Goal: Task Accomplishment & Management: Complete application form

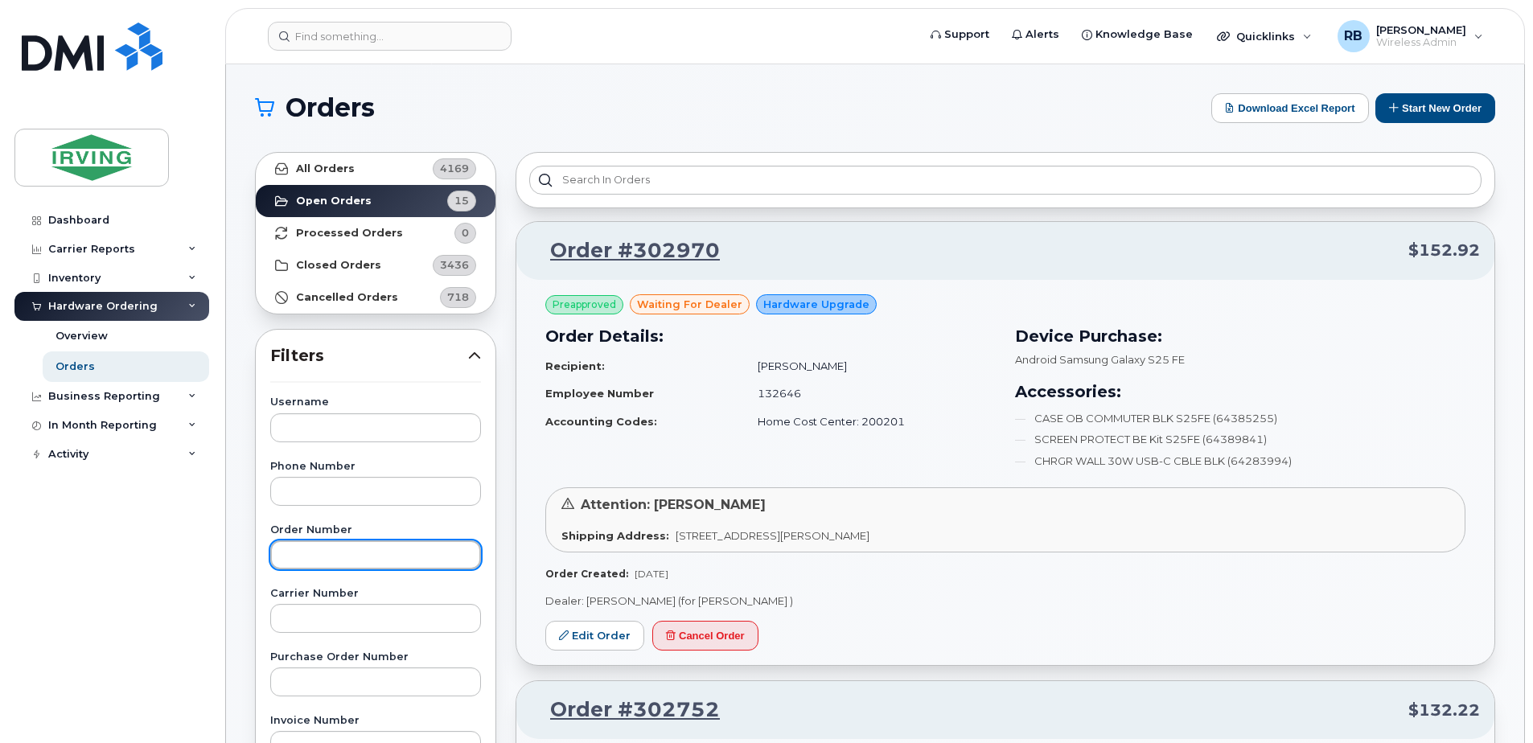
click at [314, 556] on input "text" at bounding box center [375, 554] width 211 height 29
type input "302331"
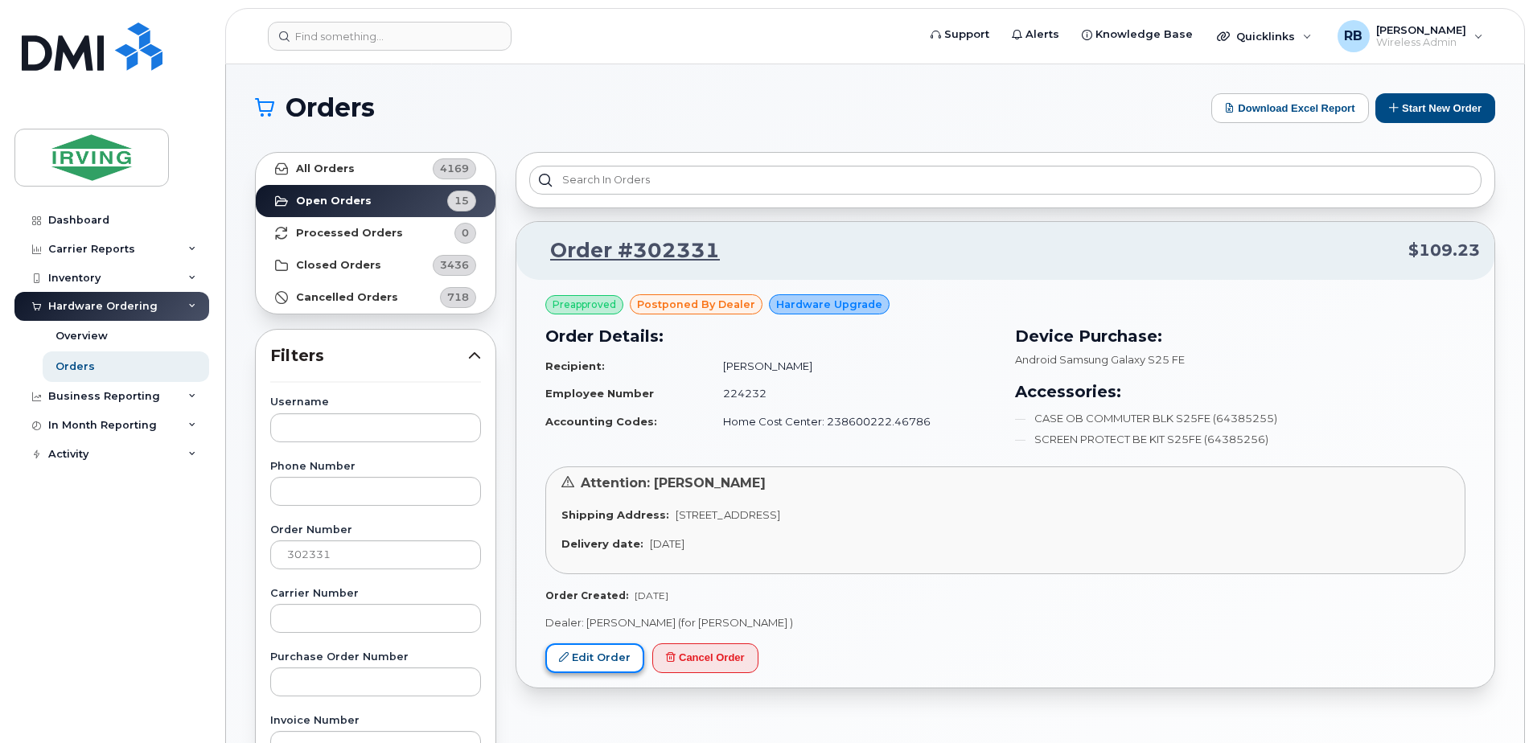
click at [593, 651] on link "Edit Order" at bounding box center [594, 658] width 99 height 30
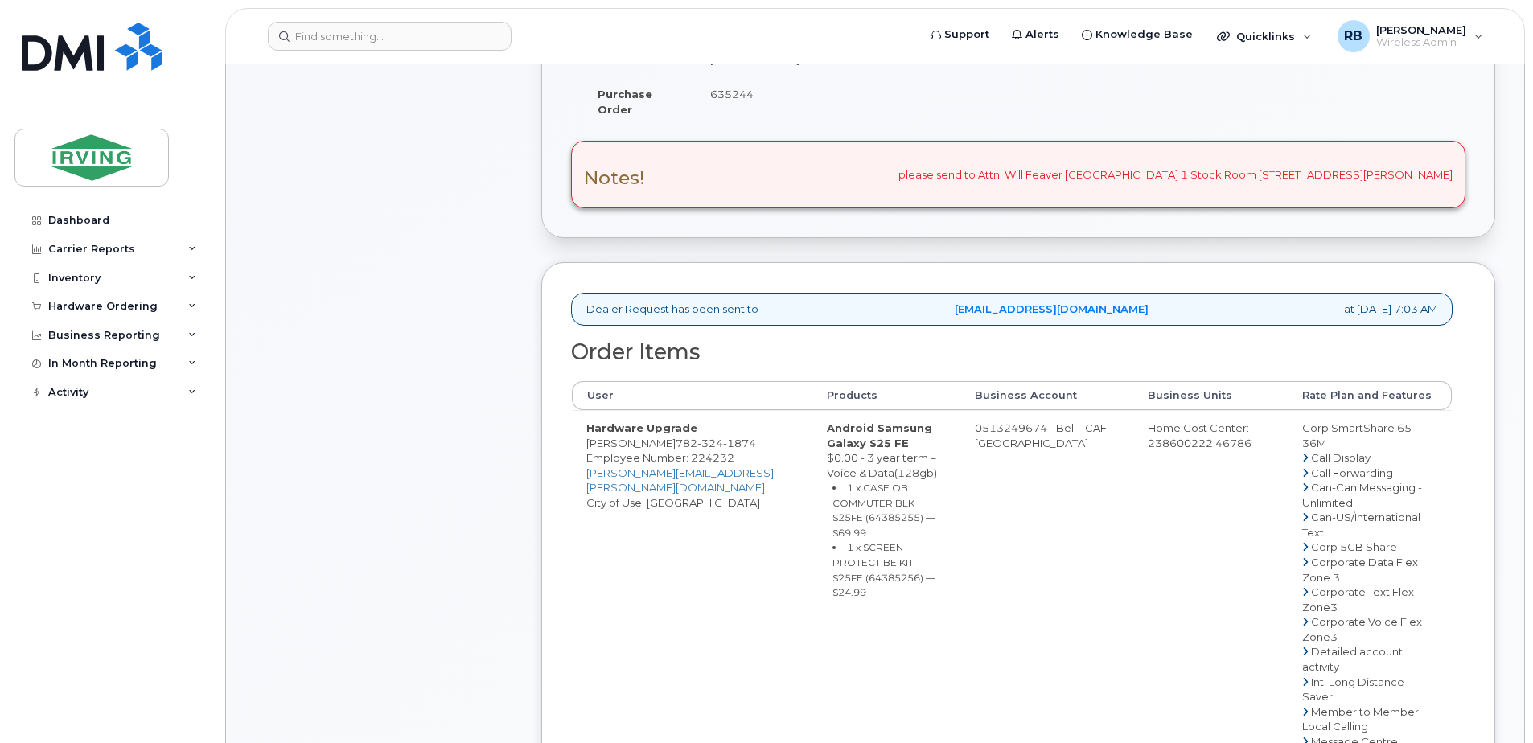
scroll to position [536, 0]
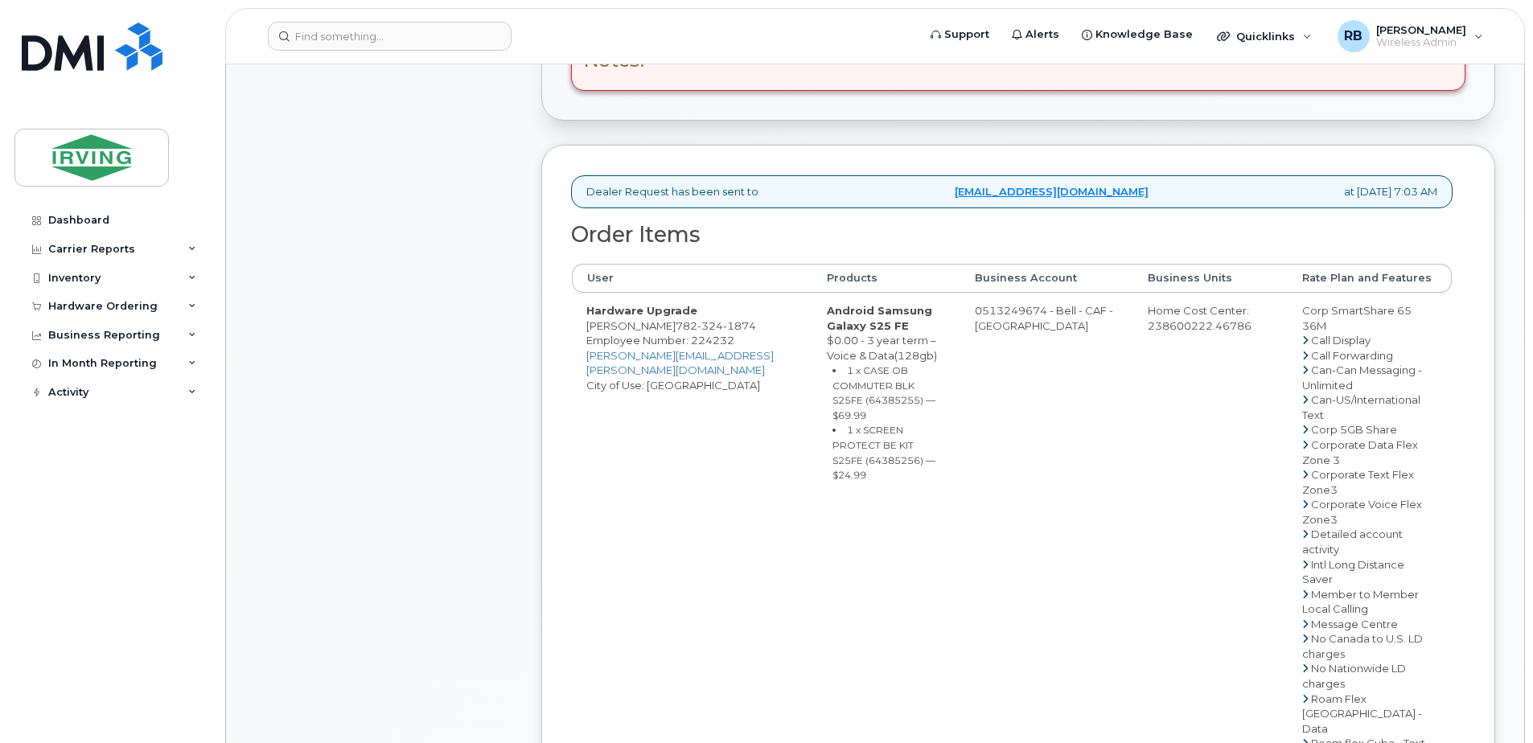
click at [708, 332] on span "324" at bounding box center [710, 325] width 26 height 13
copy span "782 324 1874"
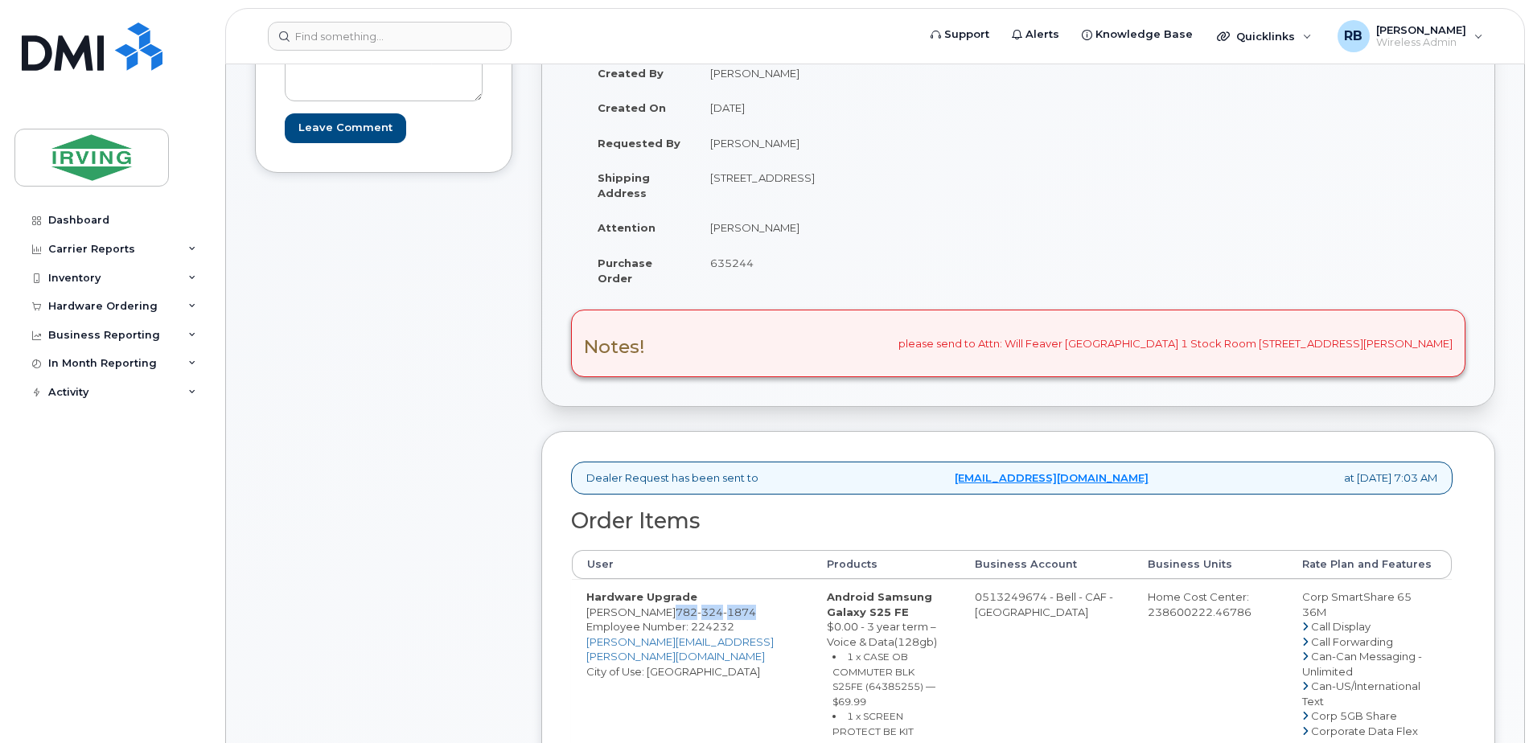
scroll to position [322, 0]
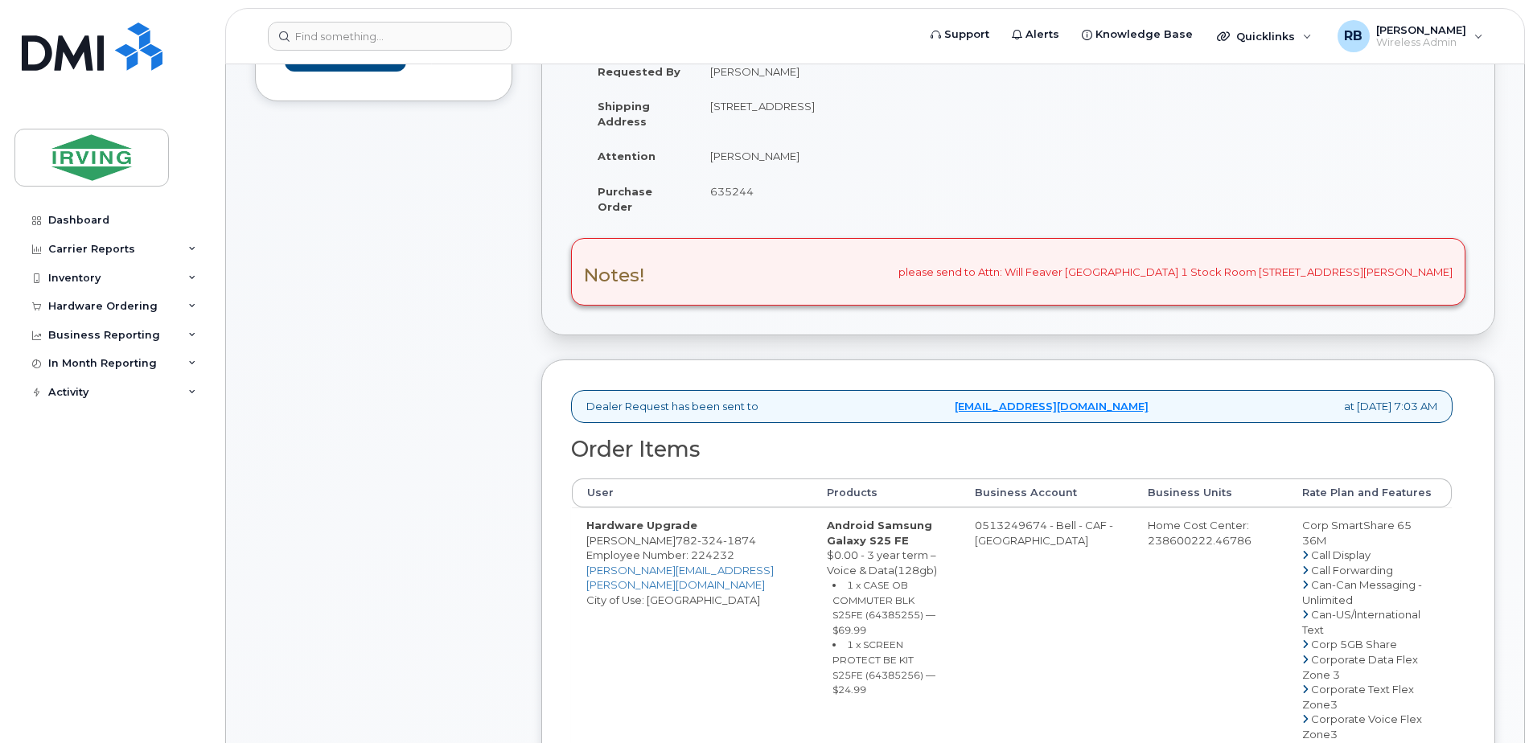
click at [451, 460] on div "Comments Leave Comment" at bounding box center [383, 751] width 257 height 1685
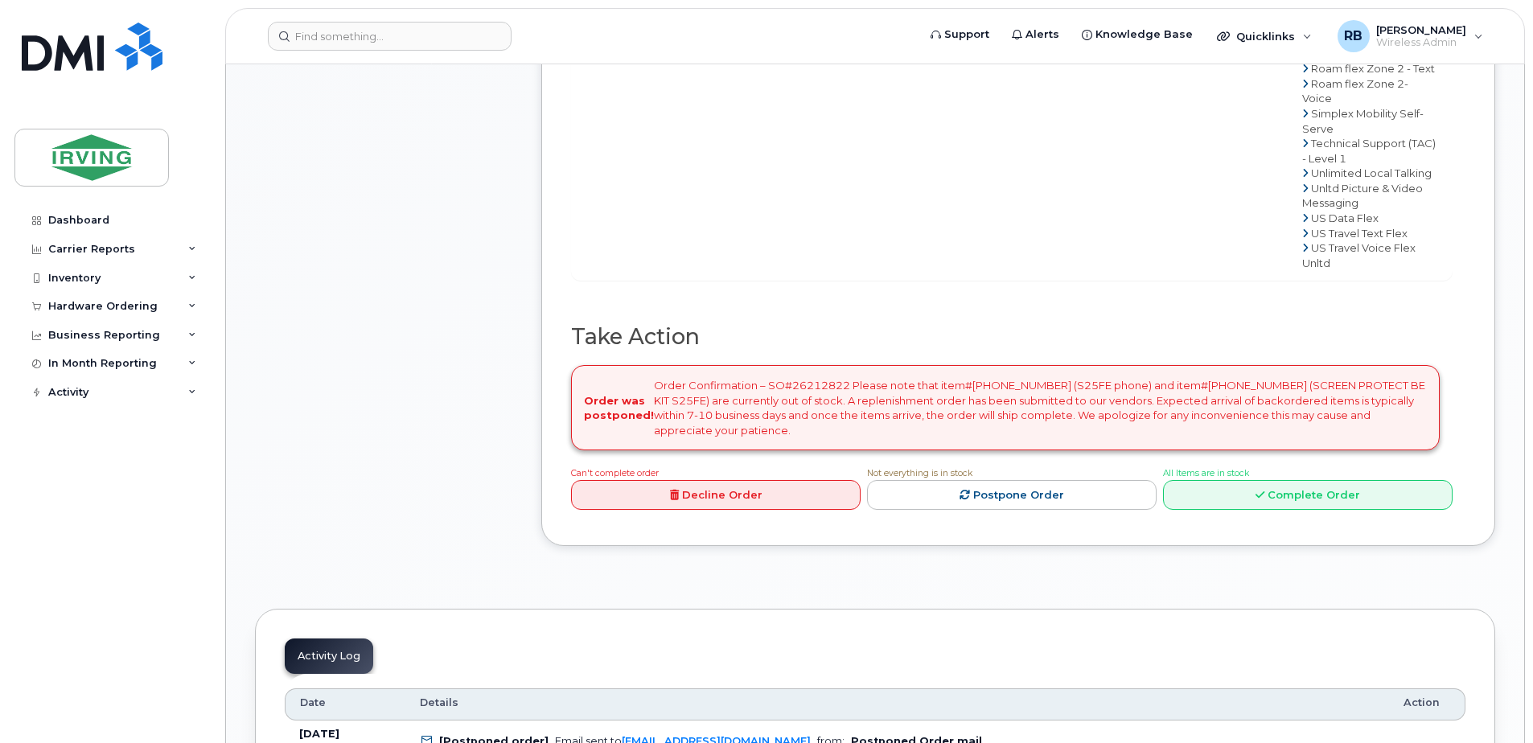
scroll to position [1501, 0]
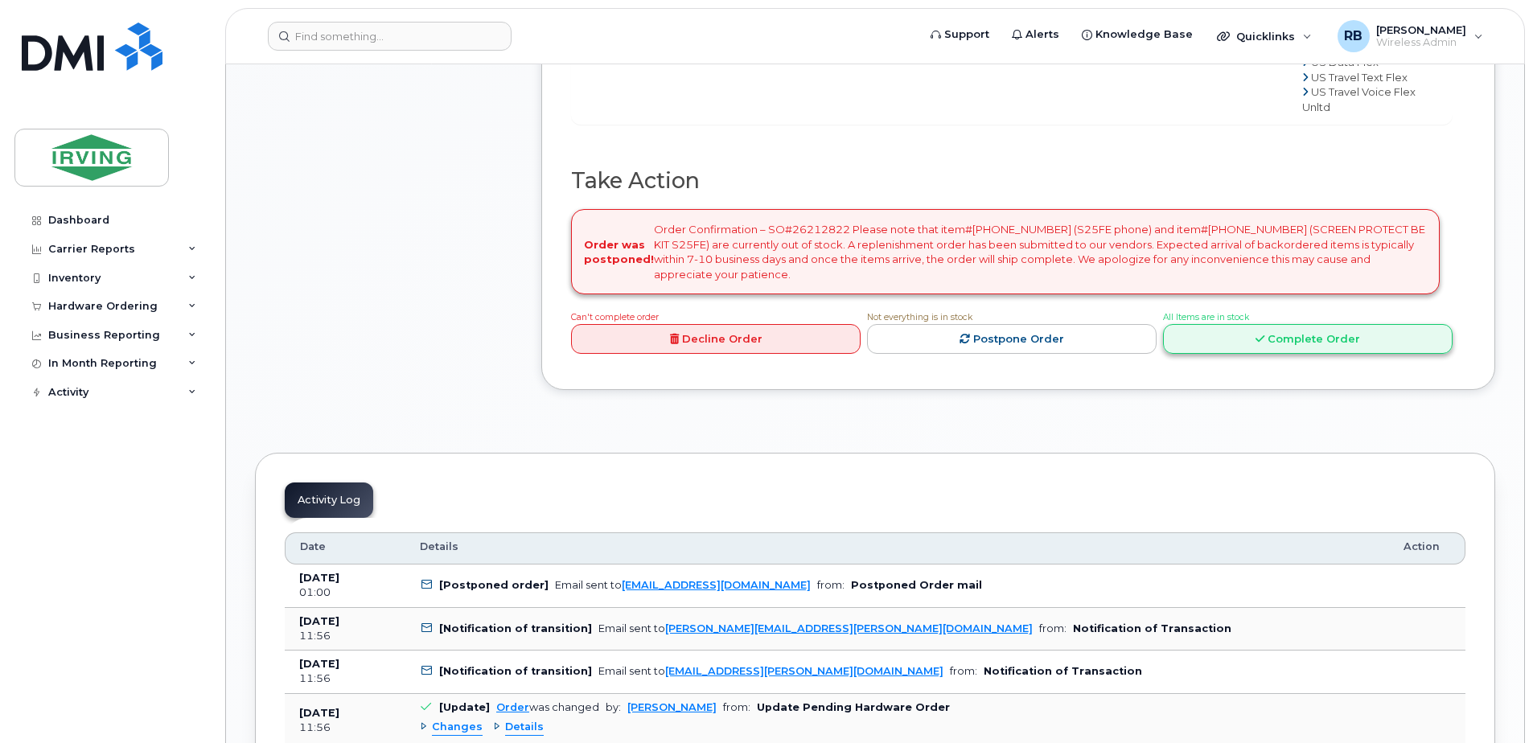
click at [1191, 354] on link "Complete Order" at bounding box center [1307, 339] width 289 height 30
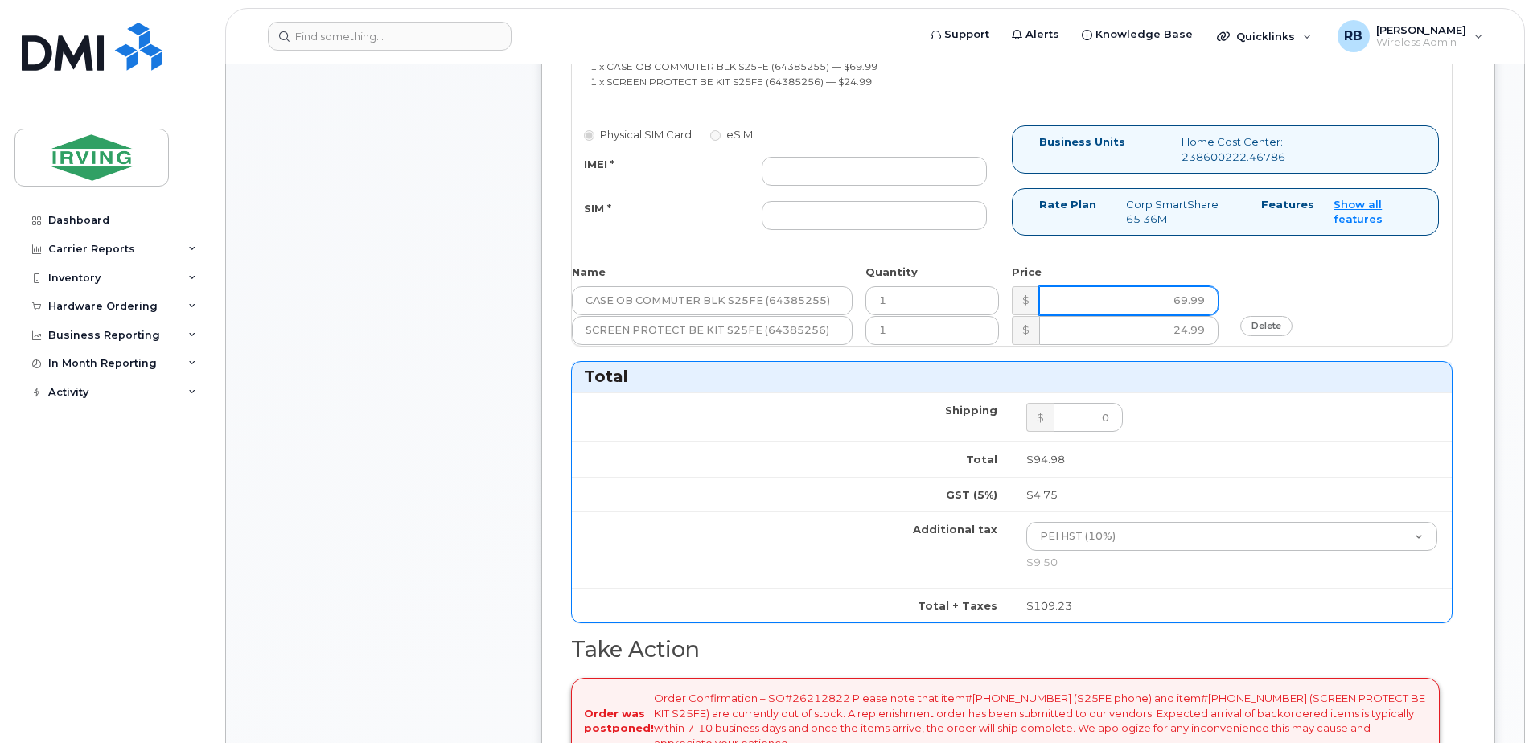
scroll to position [858, 0]
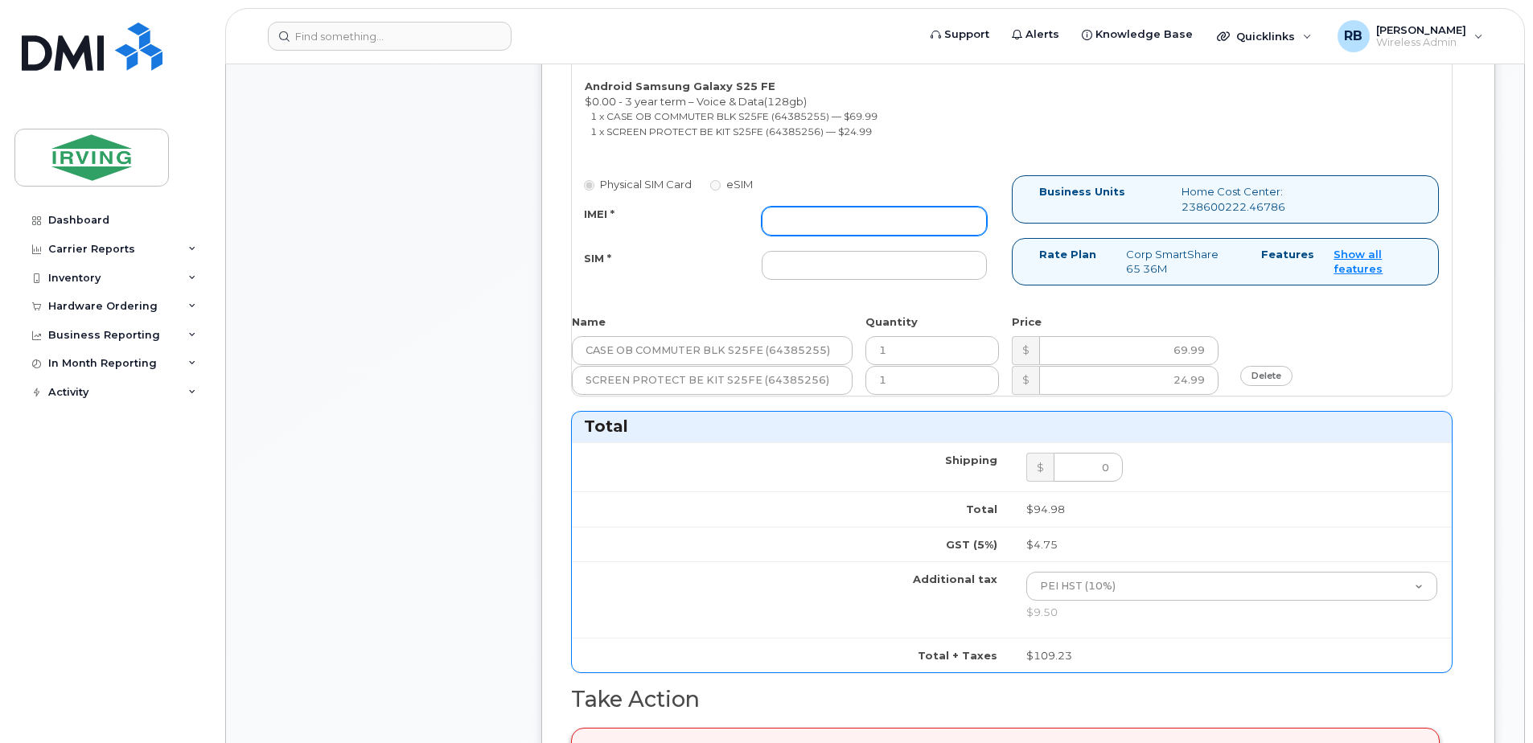
click at [882, 224] on input "IMEI *" at bounding box center [873, 221] width 225 height 29
type input "352055160714166"
click at [836, 257] on input "SIM *" at bounding box center [873, 265] width 225 height 29
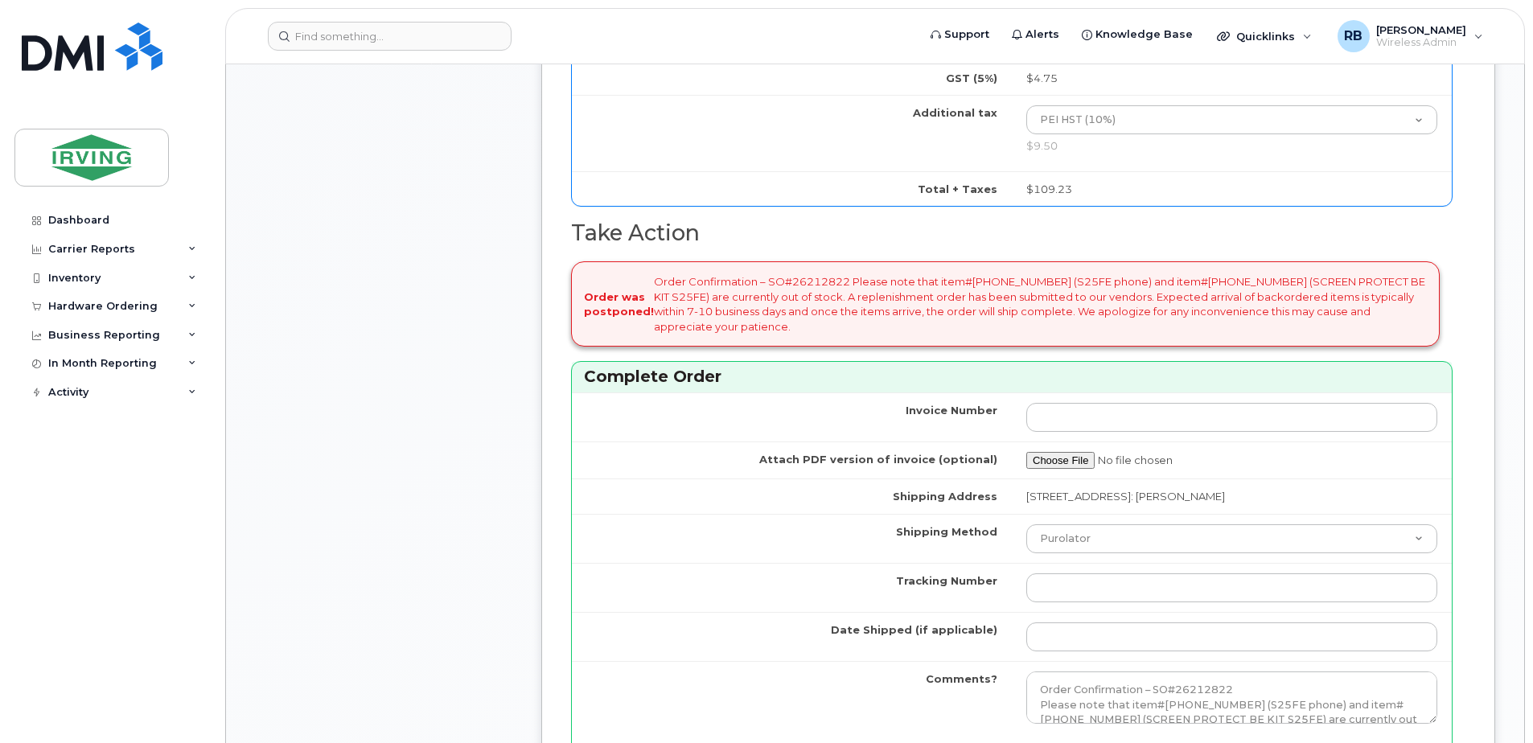
scroll to position [1501, 0]
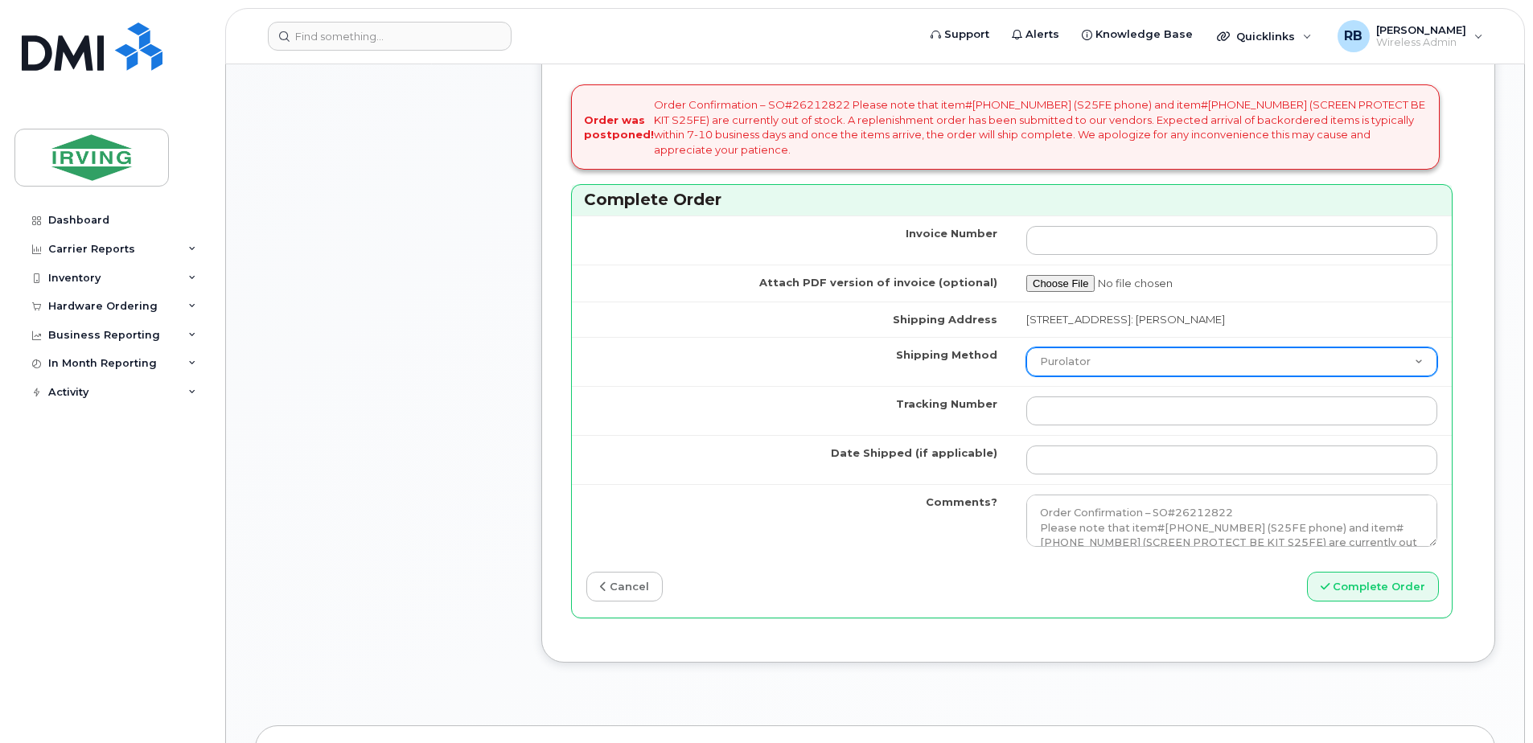
type input "89302610207712407300"
click at [1052, 355] on select "Purolator UPS FedEx Canada Post Courier Other Drop Off Pick Up" at bounding box center [1231, 361] width 411 height 29
select select "Courier"
click at [1026, 347] on select "Purolator UPS FedEx Canada Post Courier Other Drop Off Pick Up" at bounding box center [1231, 361] width 411 height 29
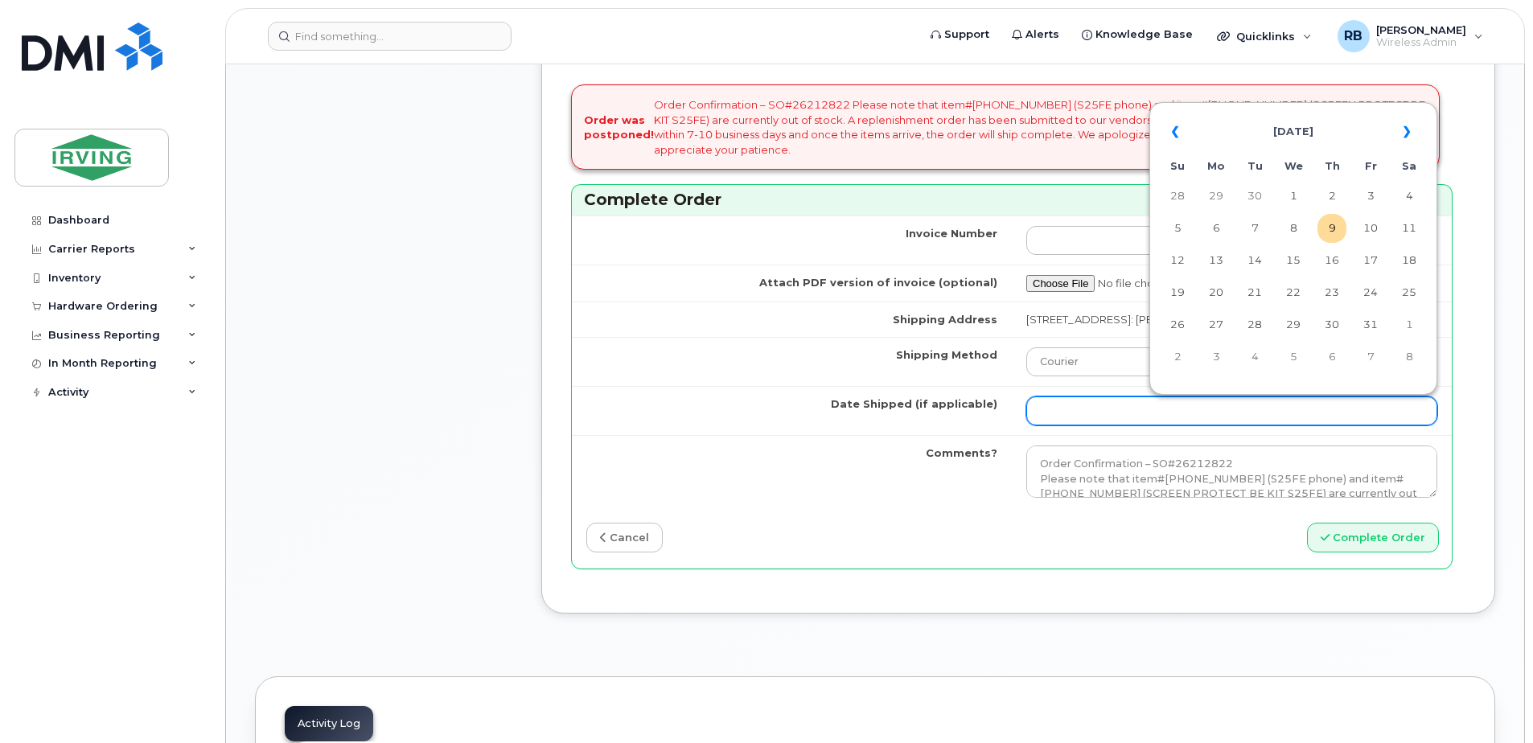
click at [1055, 417] on input "Date Shipped (if applicable)" at bounding box center [1231, 410] width 411 height 29
click at [1252, 264] on td "14" at bounding box center [1254, 260] width 29 height 29
type input "[DATE]"
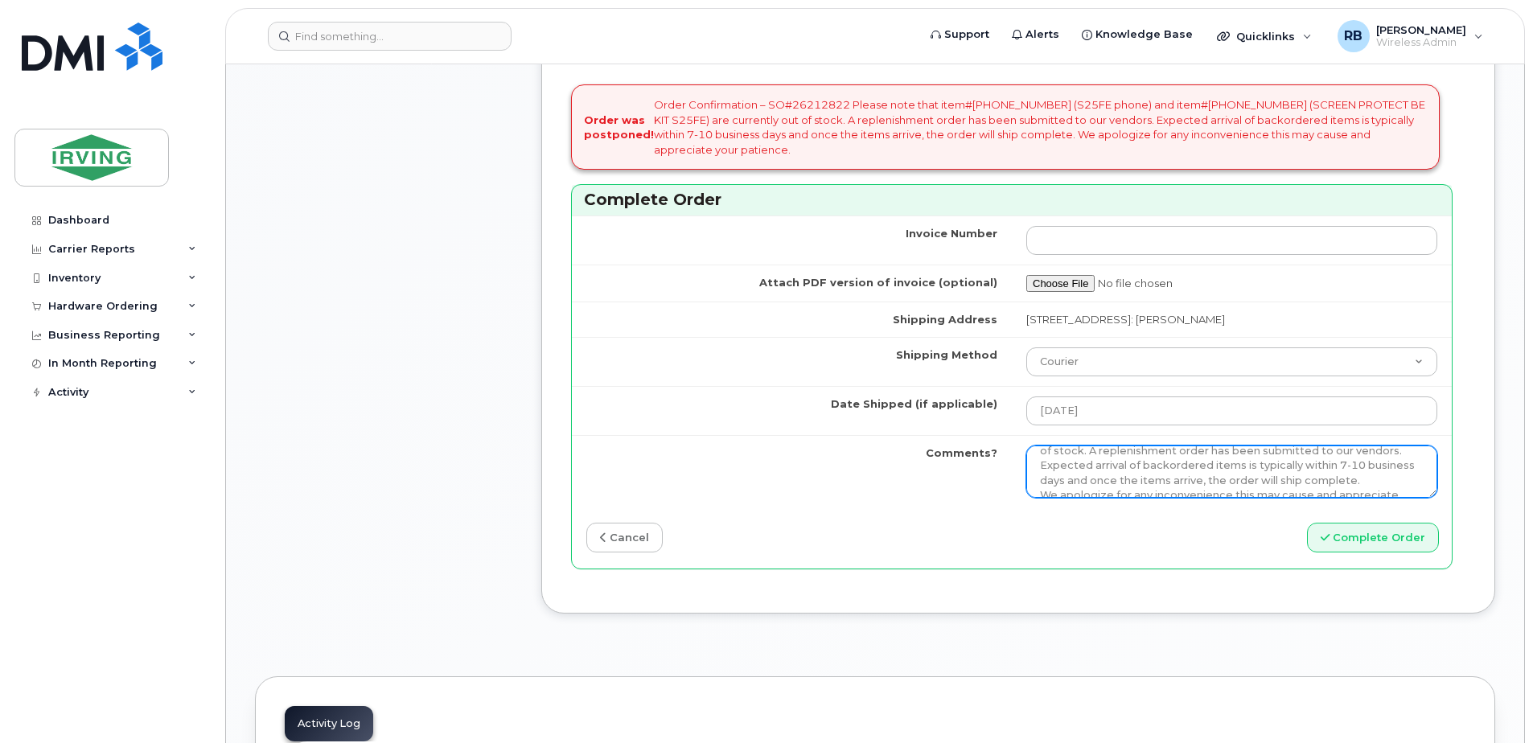
scroll to position [103, 0]
drag, startPoint x: 1036, startPoint y: 458, endPoint x: 1377, endPoint y: 486, distance: 341.4
click at [1377, 486] on textarea "Order Confirmation – SO#26212822 Please note that item#64385254 (S25FE phone) a…" at bounding box center [1231, 471] width 411 height 53
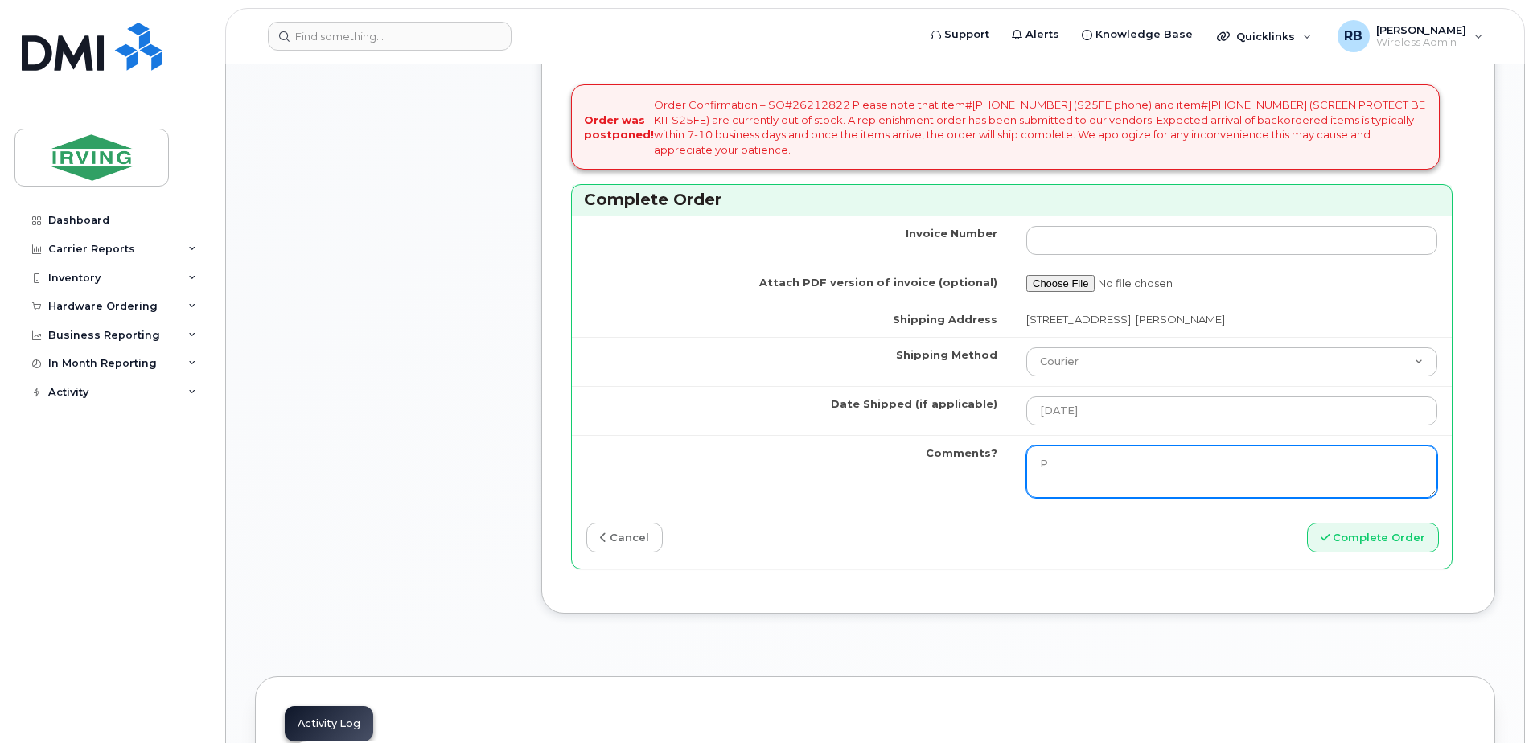
scroll to position [0, 0]
paste textarea "64385256"
paste textarea "SCREEN PROTECT BE KIT S25FE"
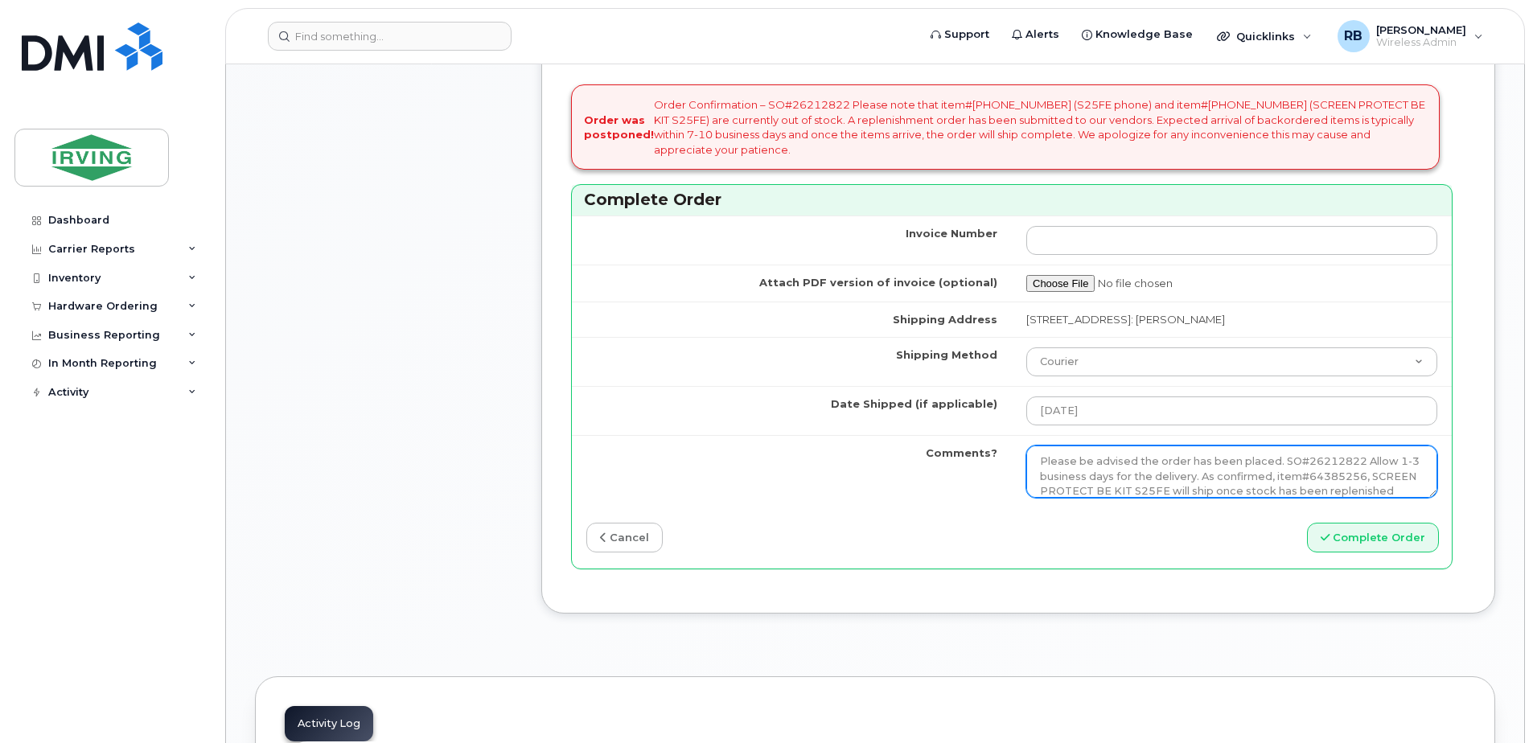
scroll to position [18, 0]
type textarea "Please be advised the order has been placed. SO#26212822 Allow 1-3 business day…"
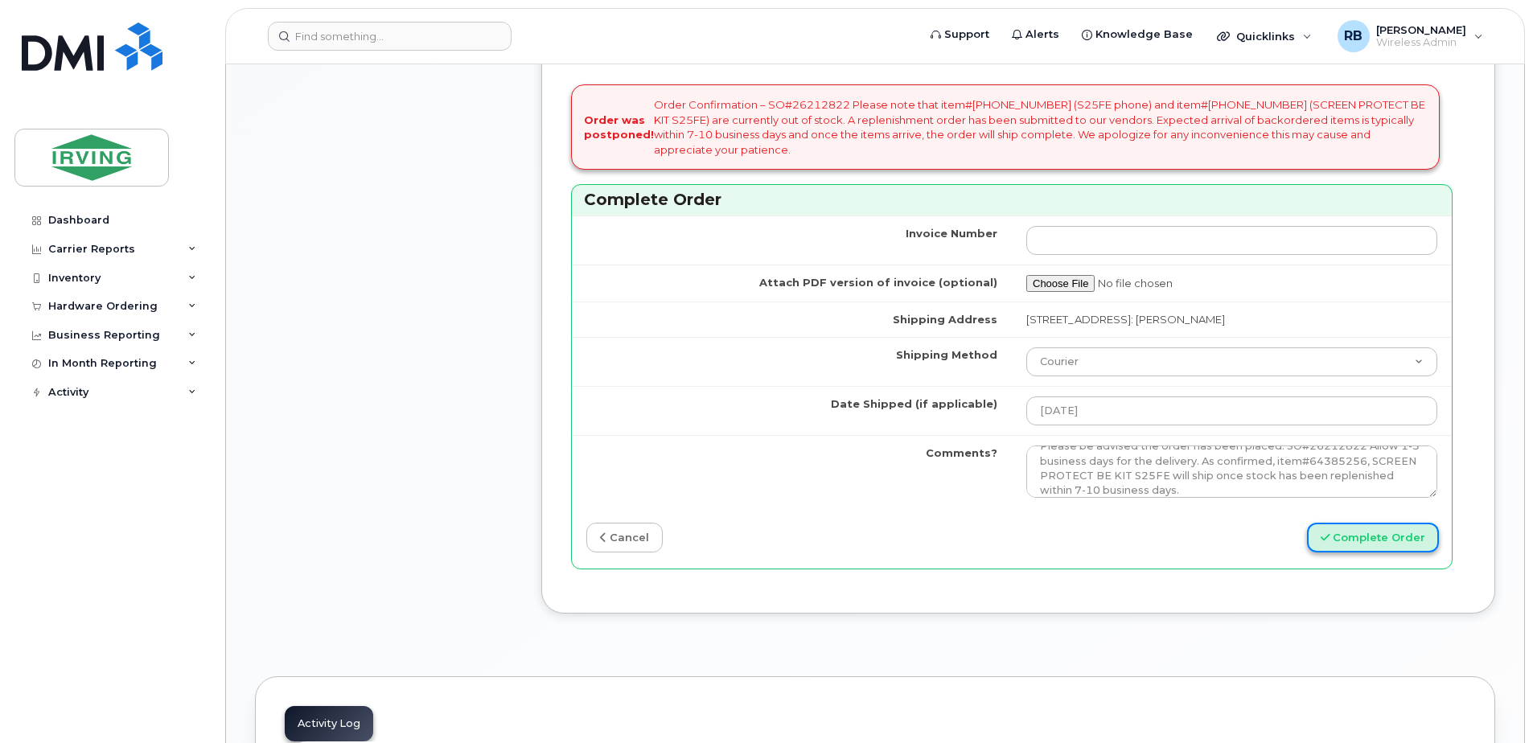
click at [1390, 536] on button "Complete Order" at bounding box center [1373, 538] width 132 height 30
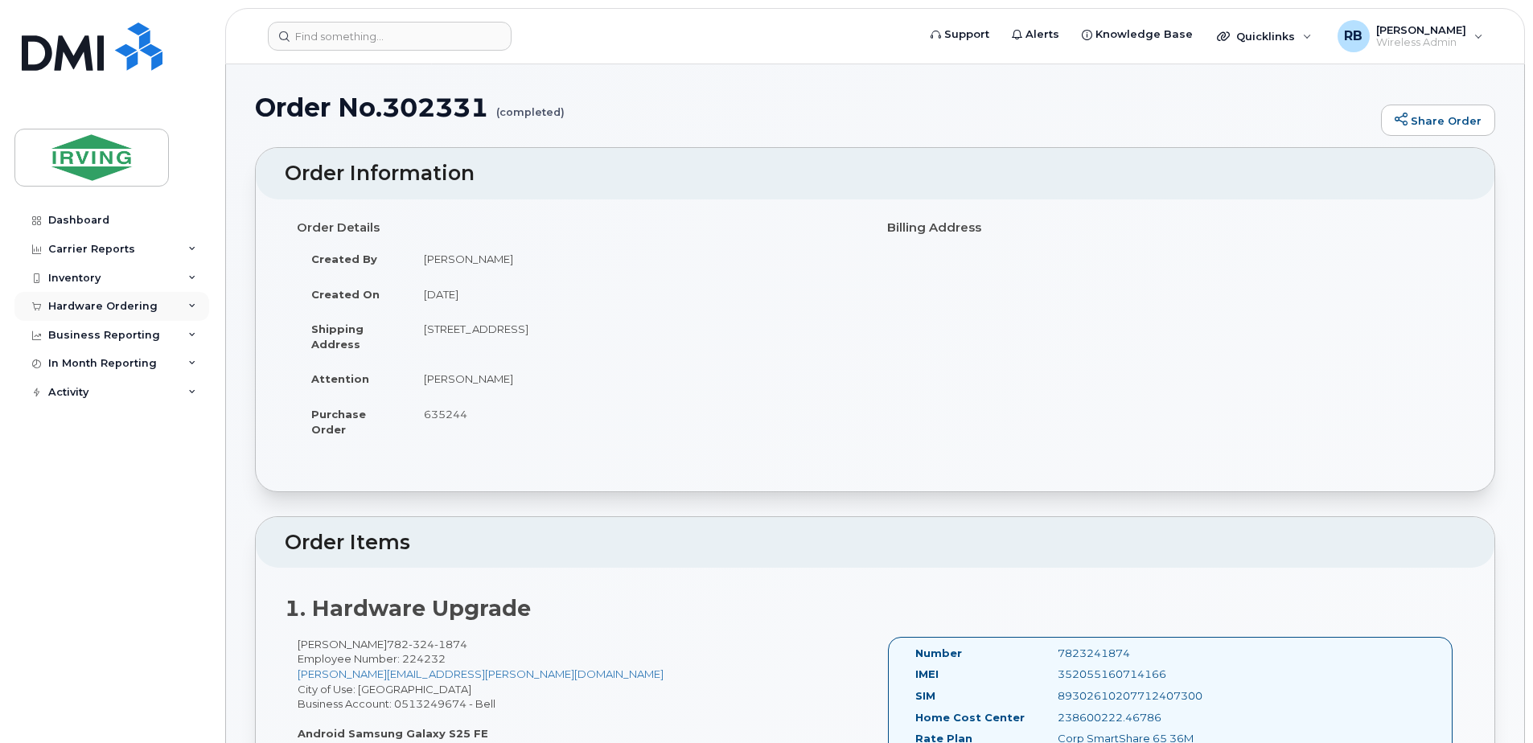
click at [113, 300] on div "Hardware Ordering" at bounding box center [102, 306] width 109 height 13
click at [74, 367] on div "Orders" at bounding box center [74, 366] width 39 height 14
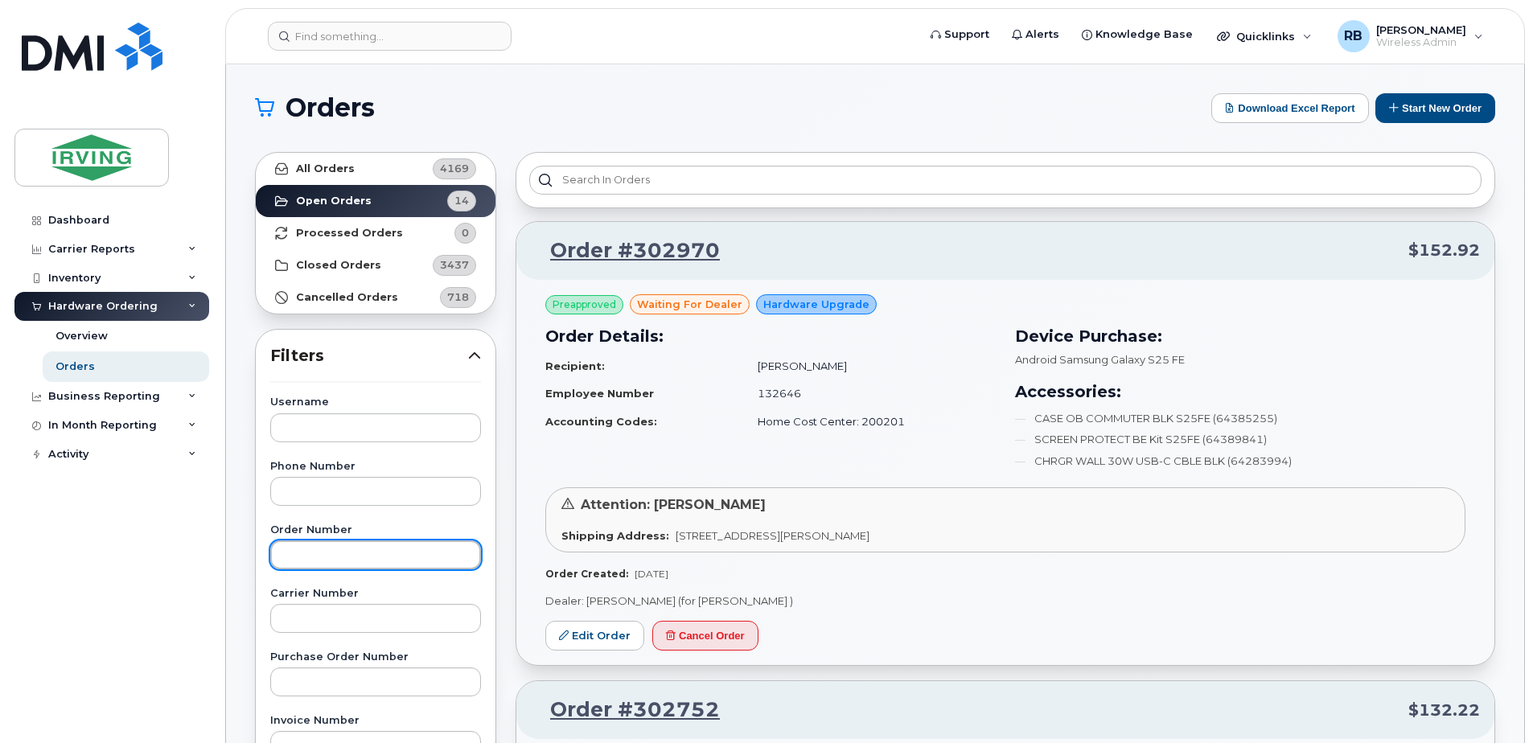
click at [298, 560] on input "text" at bounding box center [375, 554] width 211 height 29
type input "302333"
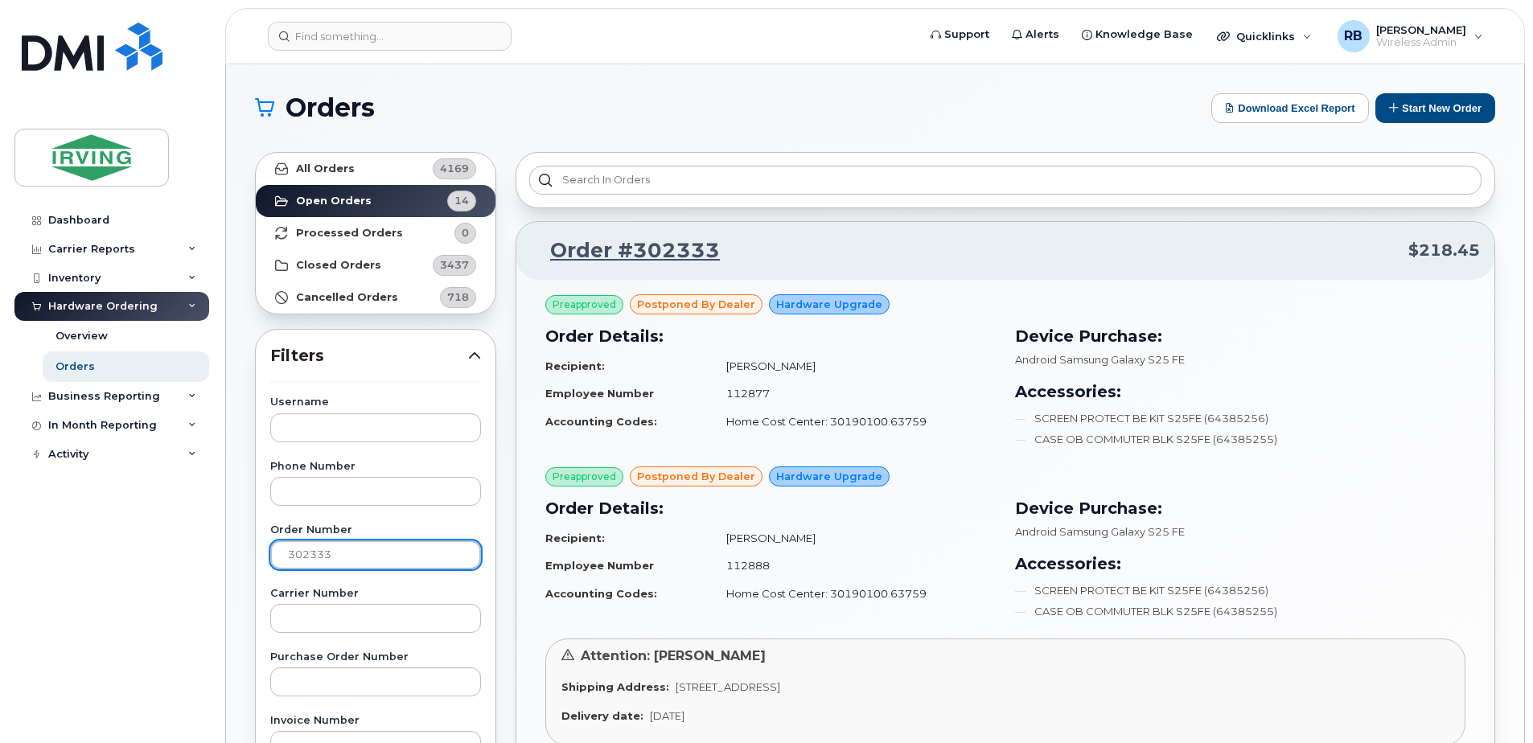
scroll to position [215, 0]
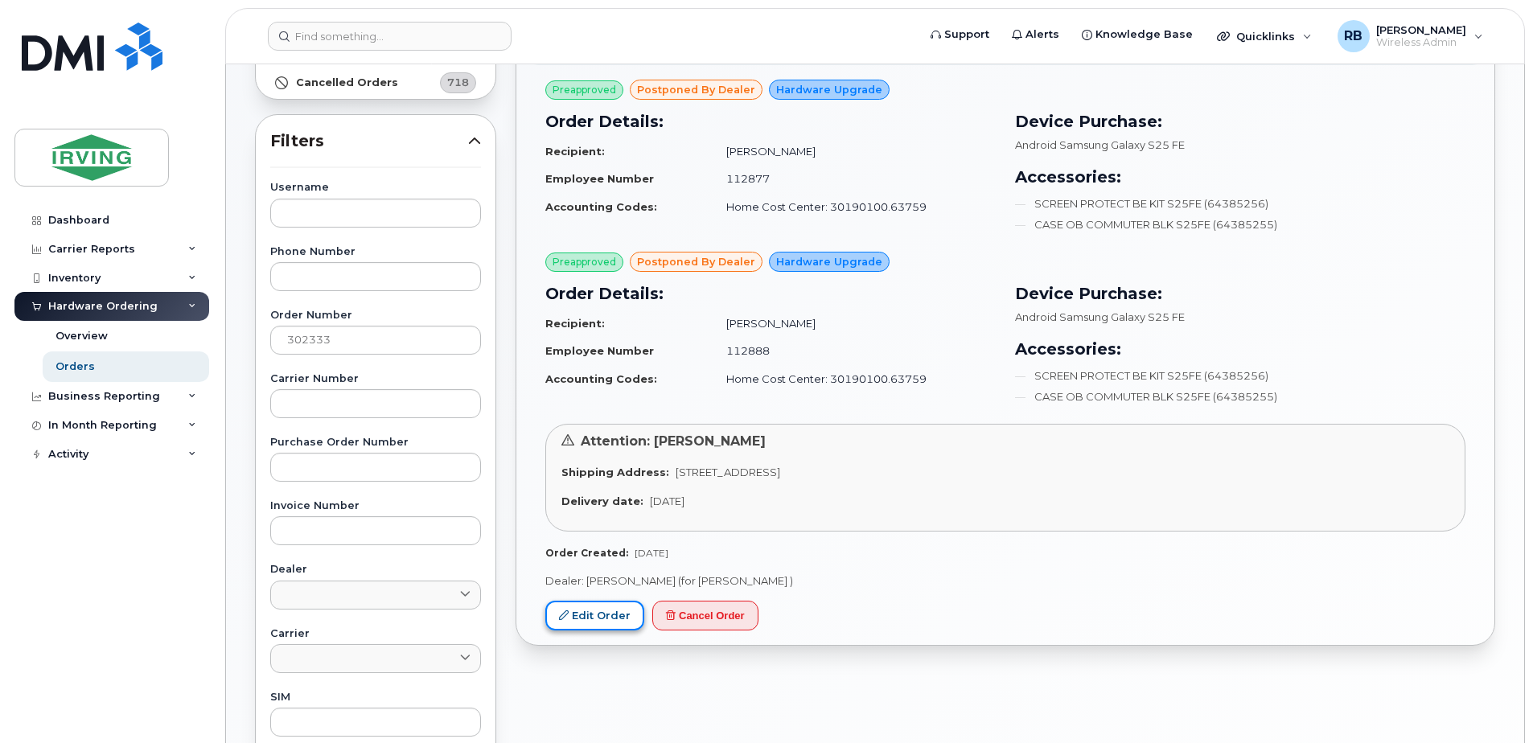
click at [591, 614] on link "Edit Order" at bounding box center [594, 616] width 99 height 30
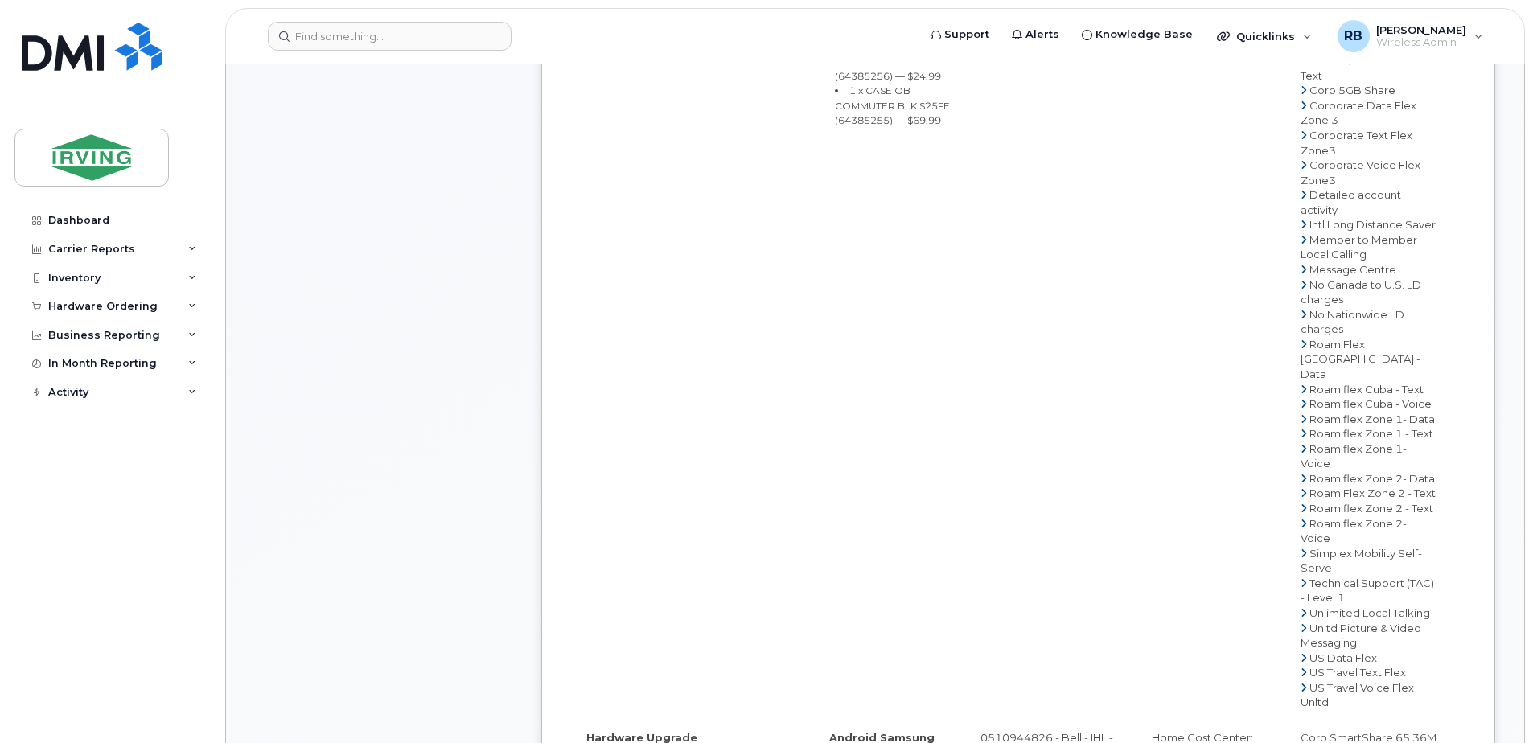
scroll to position [536, 0]
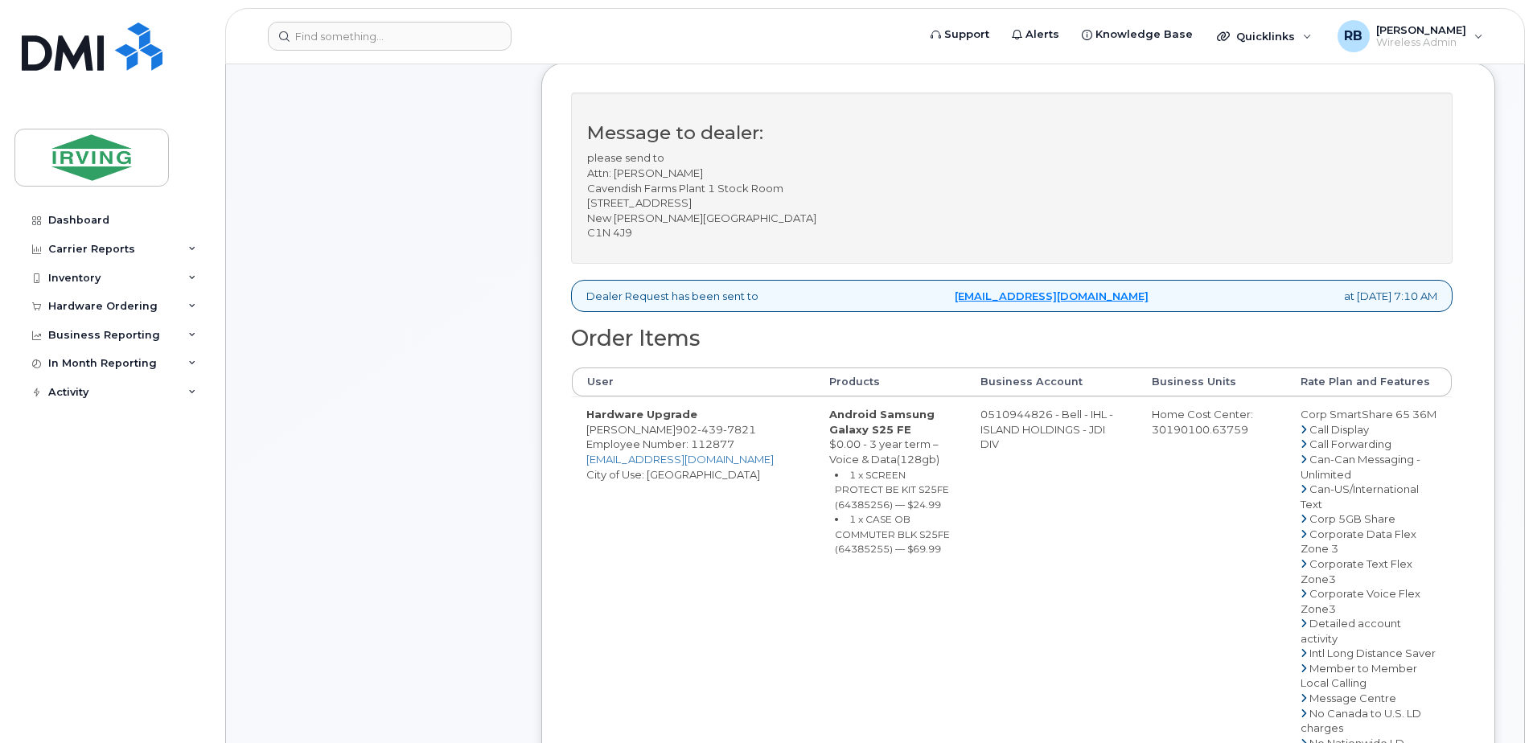
drag, startPoint x: 981, startPoint y: 429, endPoint x: 1047, endPoint y: 430, distance: 65.9
copy td "510944826"
click at [715, 450] on span "Employee Number: 112877" at bounding box center [660, 443] width 148 height 13
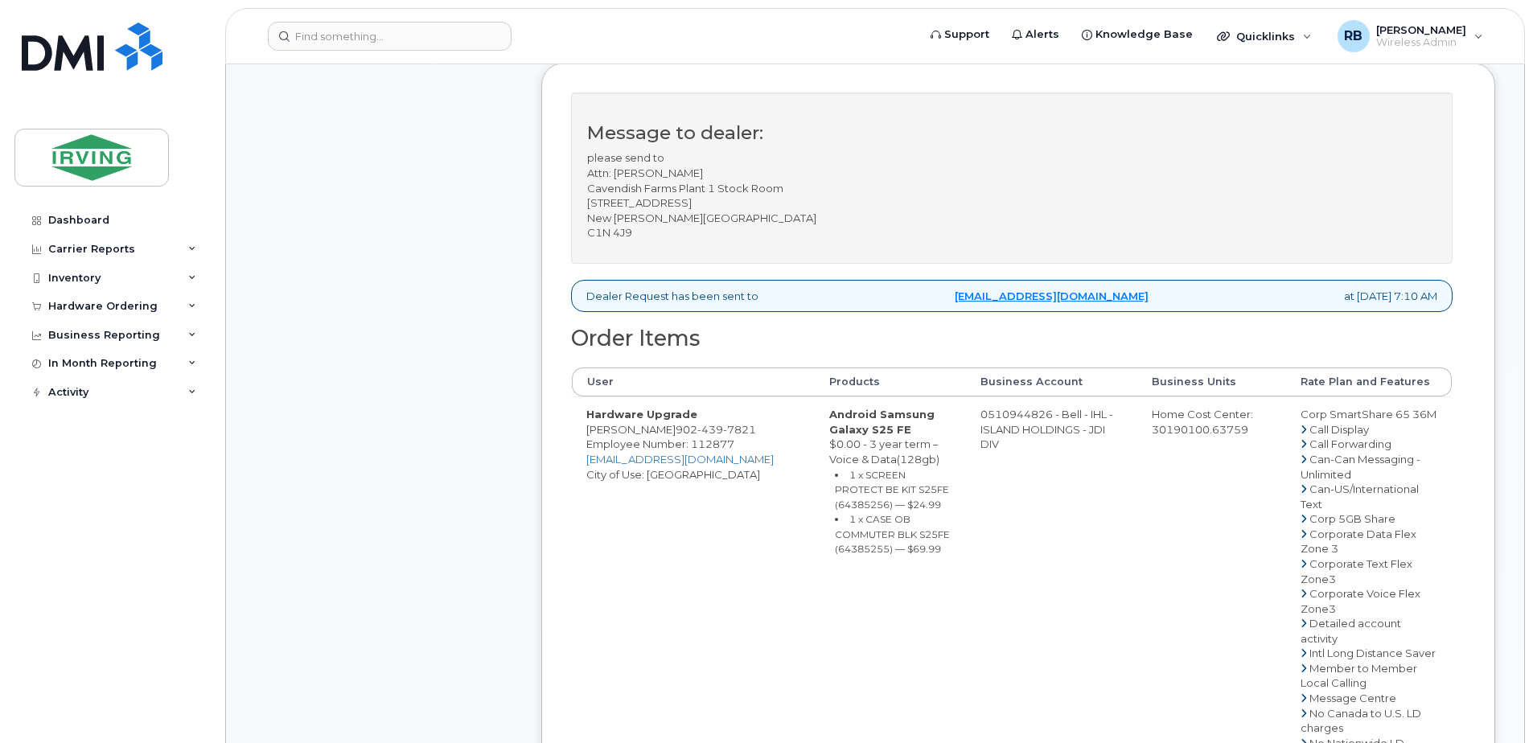
click at [716, 436] on span "439" at bounding box center [710, 429] width 26 height 13
copy span "902 439 7821"
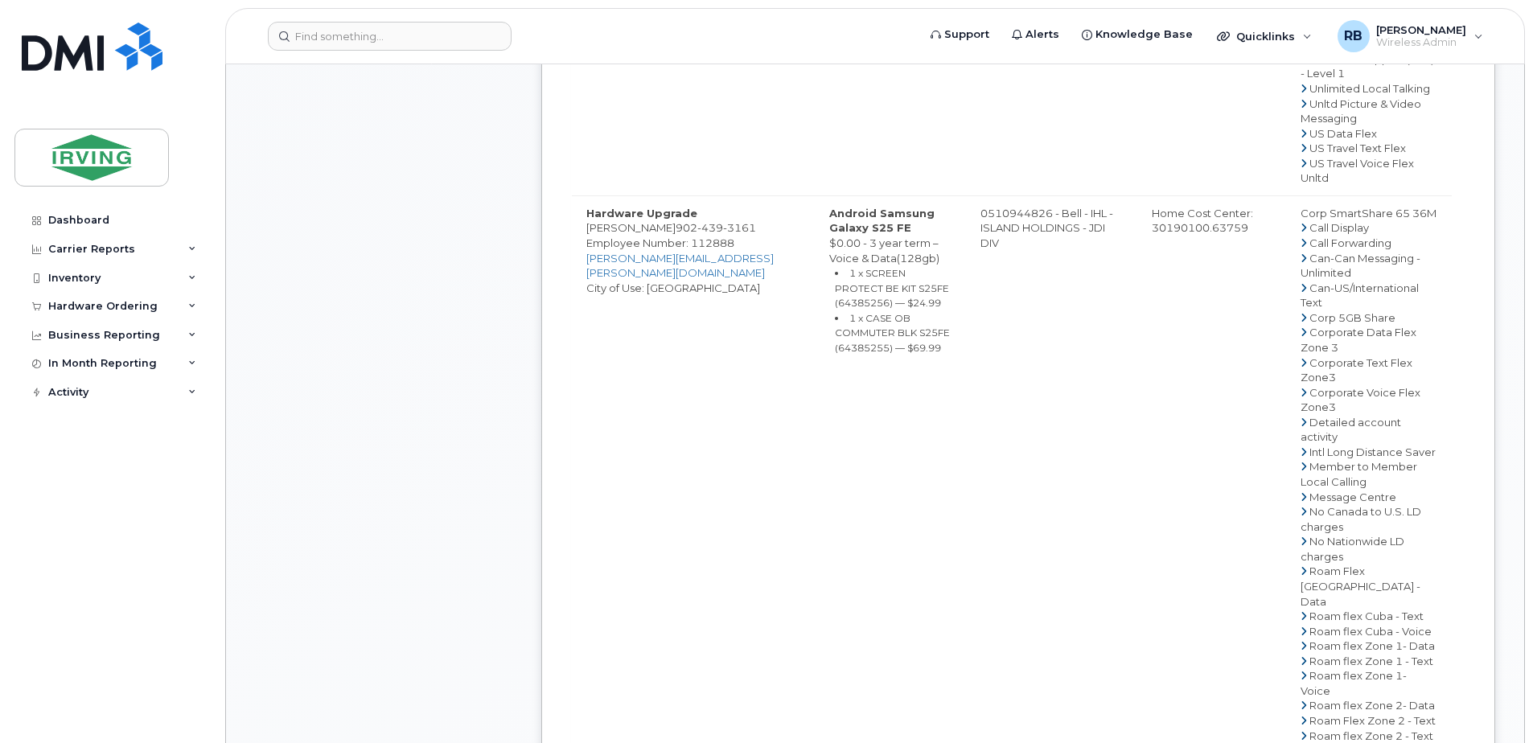
scroll to position [1501, 0]
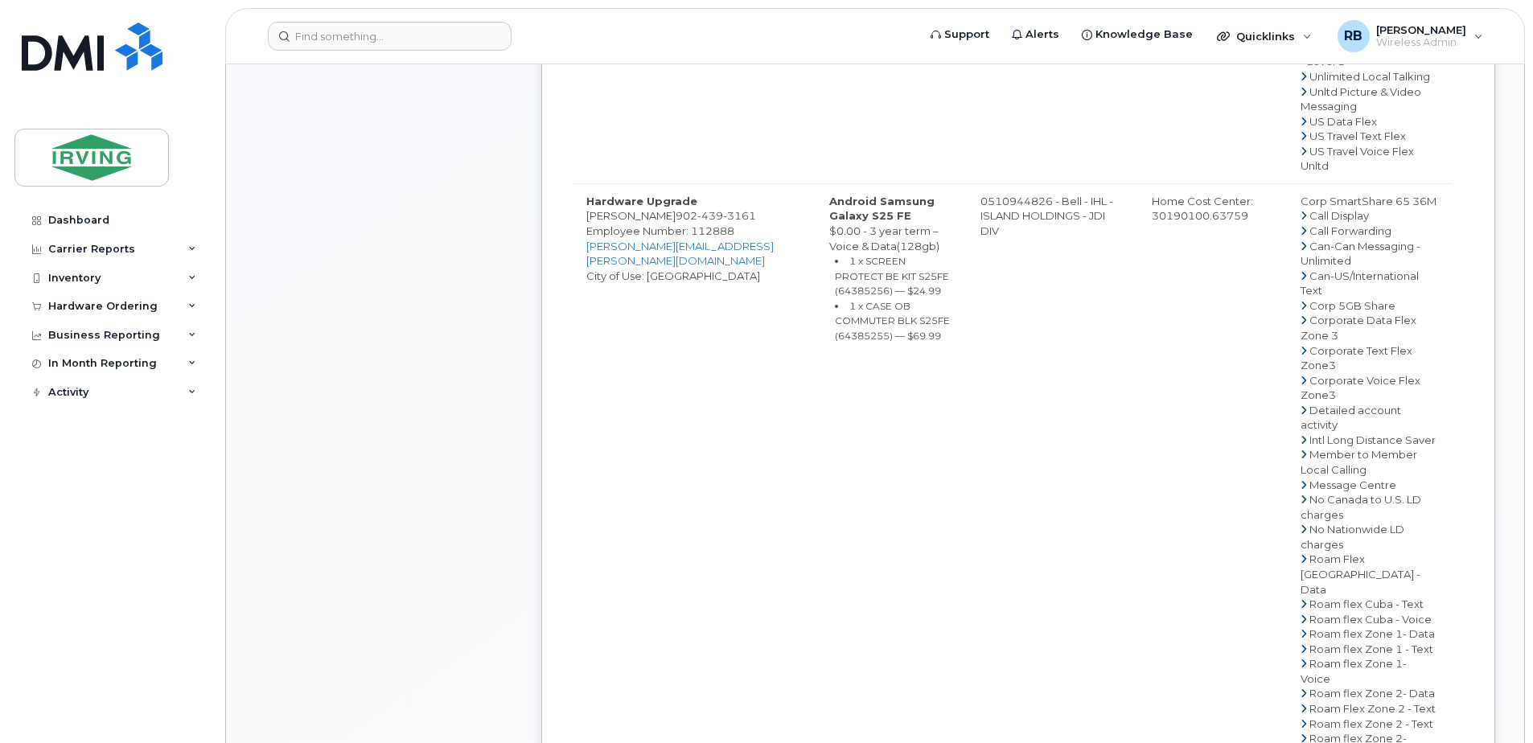
click at [676, 222] on span "902 439 3161" at bounding box center [715, 215] width 80 height 13
copy span "902 439 3161"
click at [597, 268] on link "profitt.trevor@cavendishfarms.com" at bounding box center [679, 254] width 187 height 28
copy span "902 439 3161"
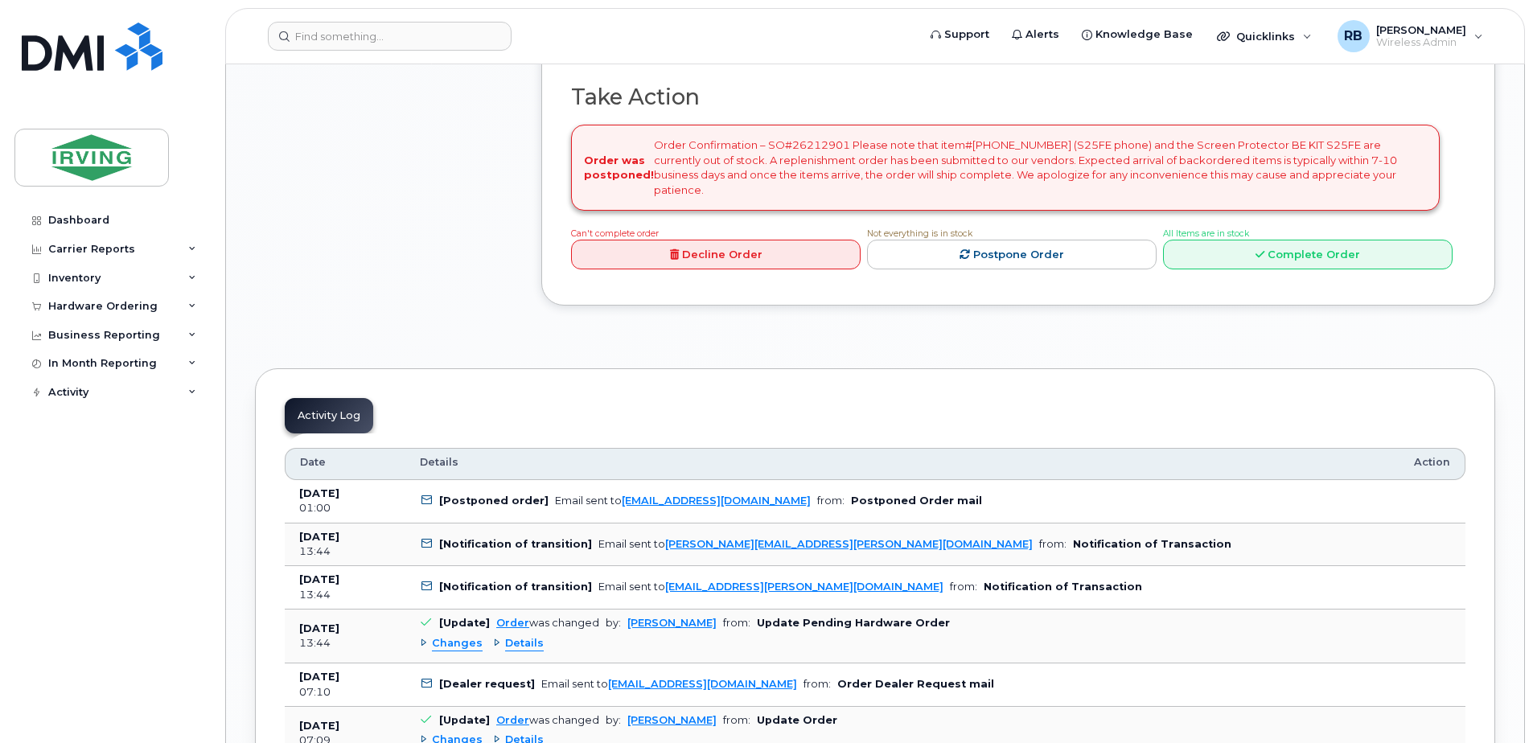
scroll to position [2573, 0]
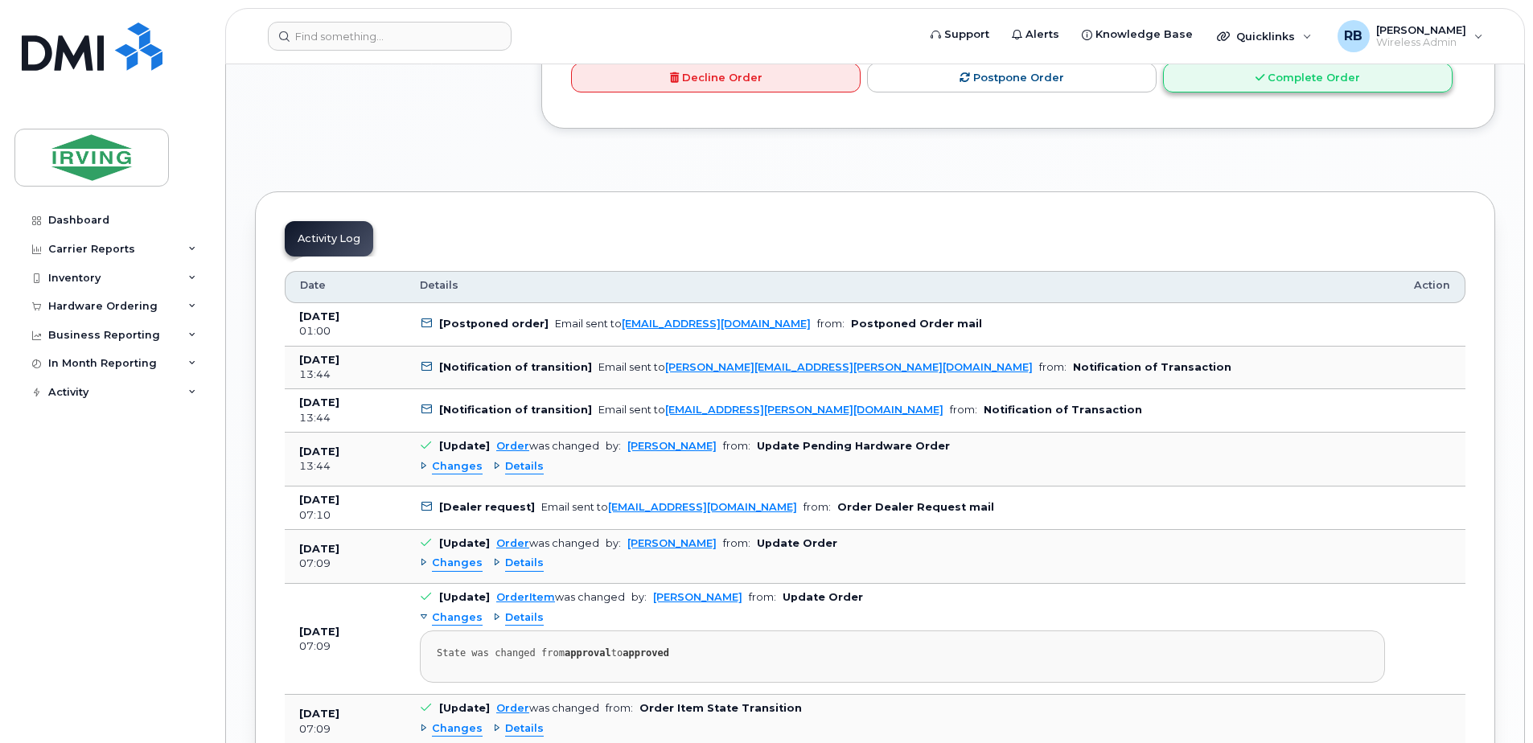
click at [1209, 92] on link "Complete Order" at bounding box center [1307, 78] width 289 height 30
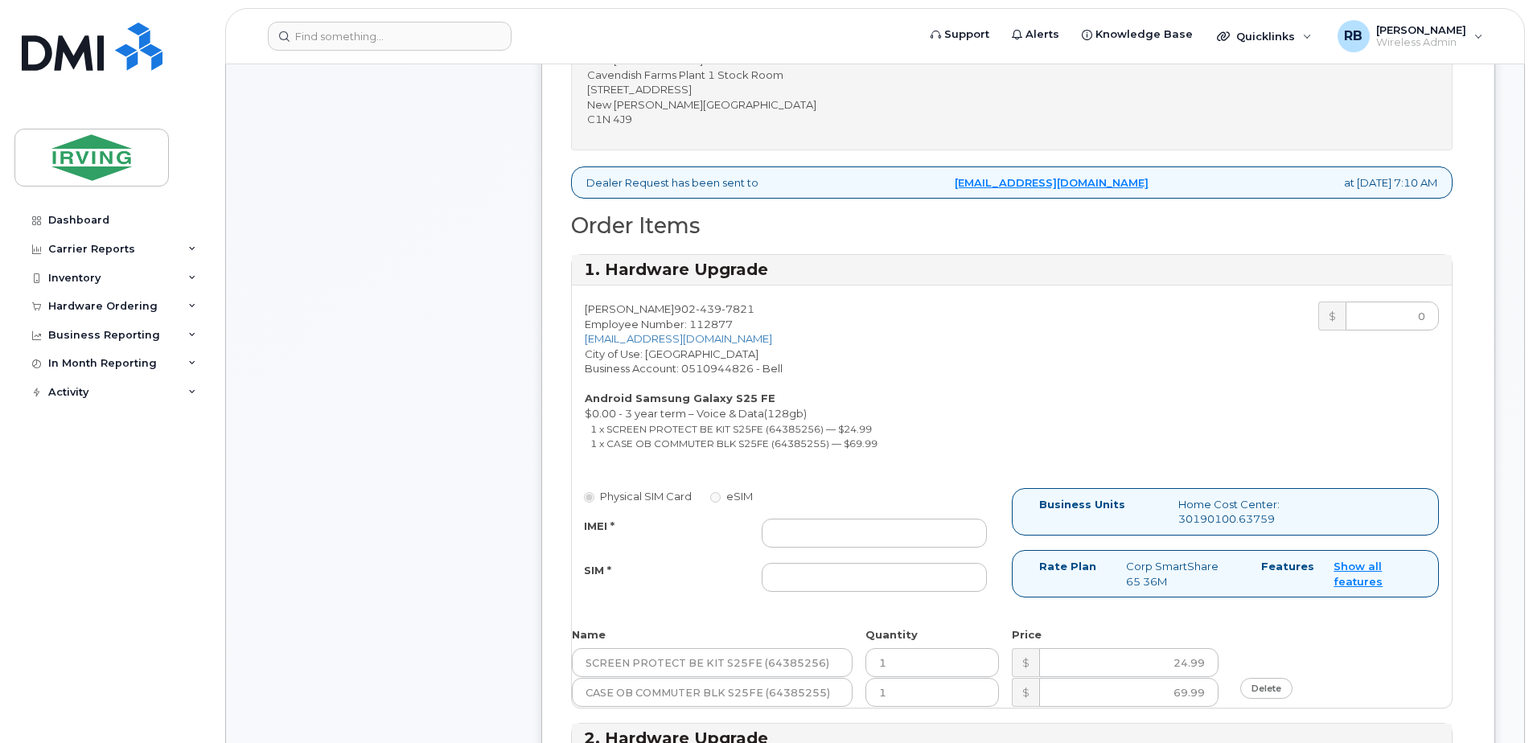
scroll to position [858, 0]
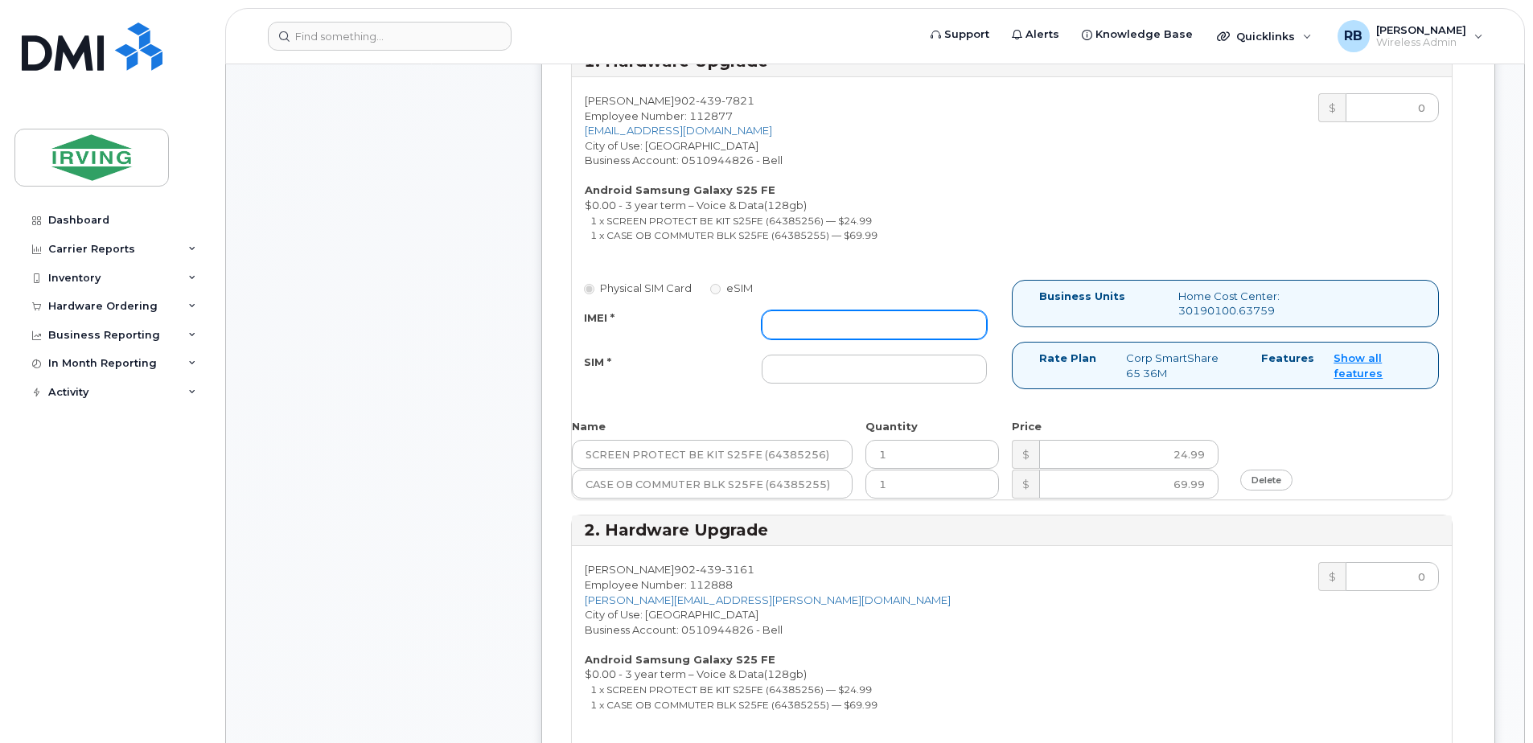
click at [819, 334] on input "IMEI *" at bounding box center [873, 324] width 225 height 29
type input "352055160726558"
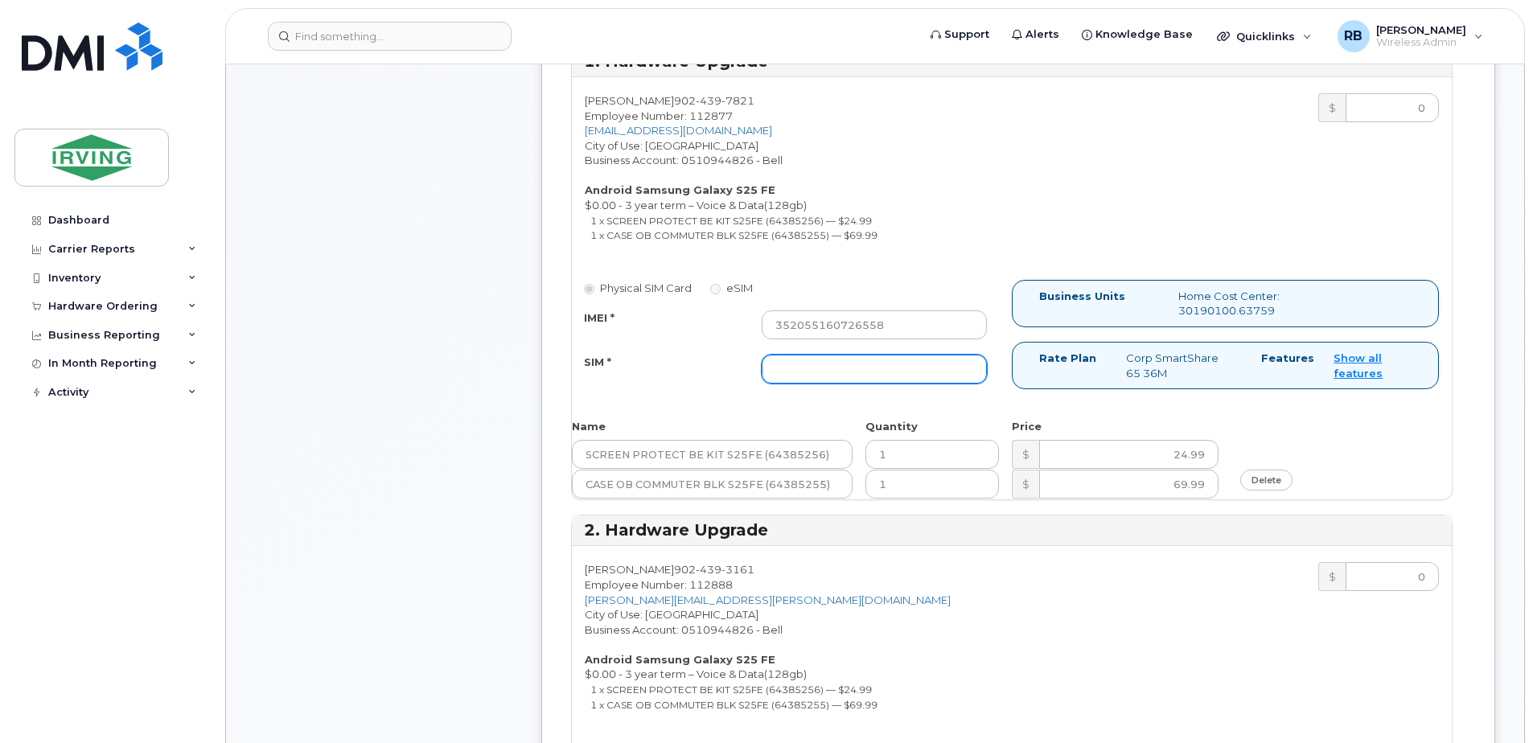
click at [827, 358] on input "SIM *" at bounding box center [873, 369] width 225 height 29
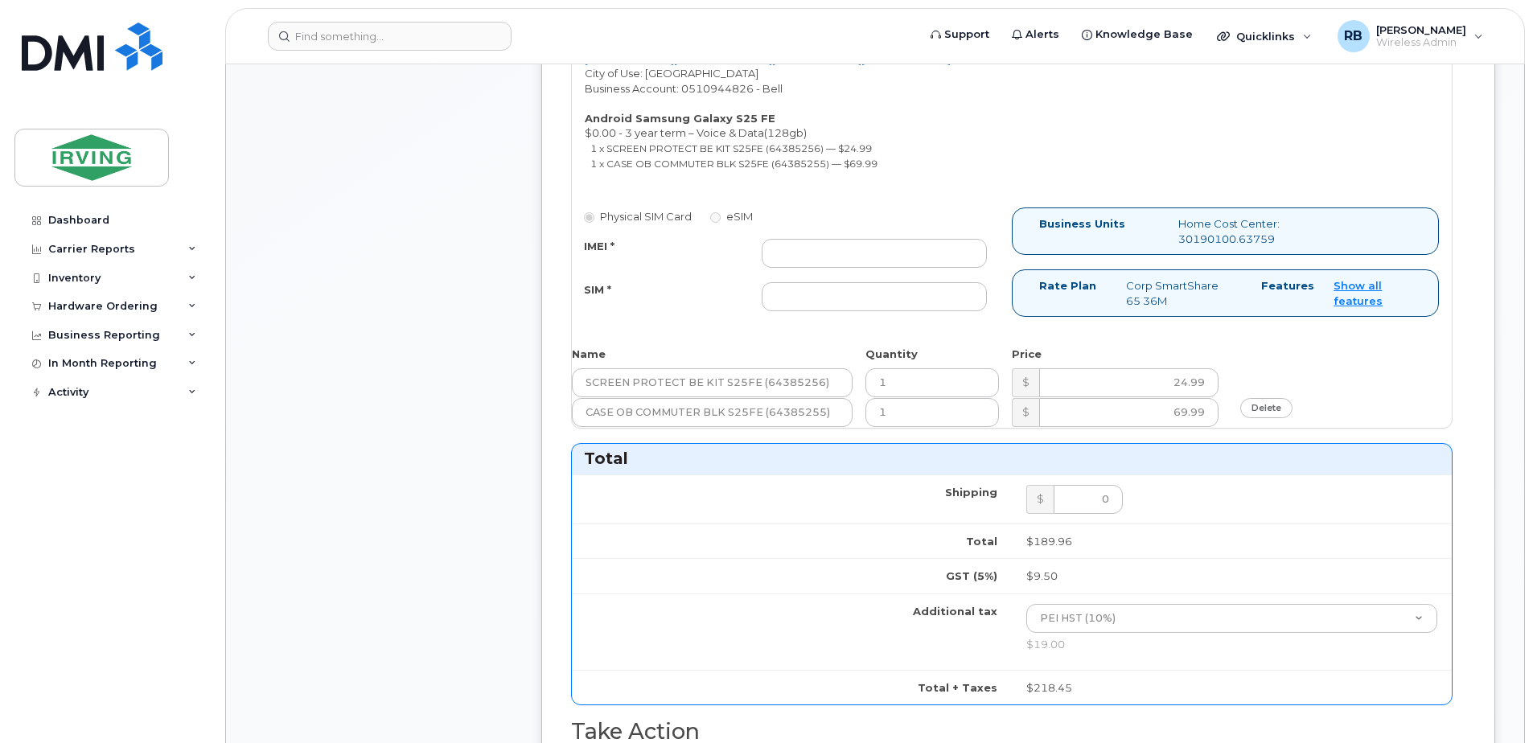
scroll to position [1393, 0]
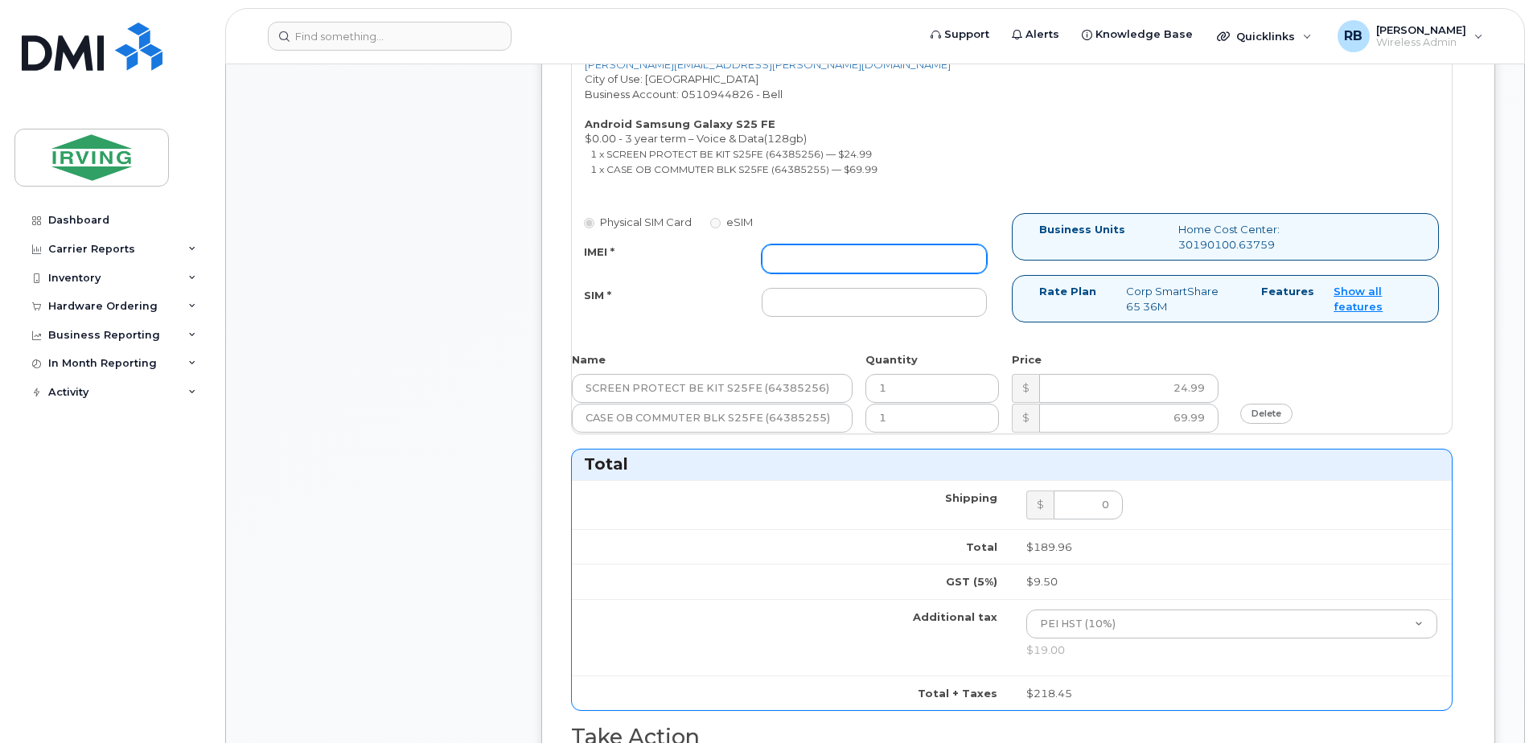
type input "89302610207712407284"
click at [812, 265] on input "IMEI *" at bounding box center [873, 258] width 225 height 29
type input "352055160714539"
click at [812, 312] on input "SIM *" at bounding box center [873, 302] width 225 height 29
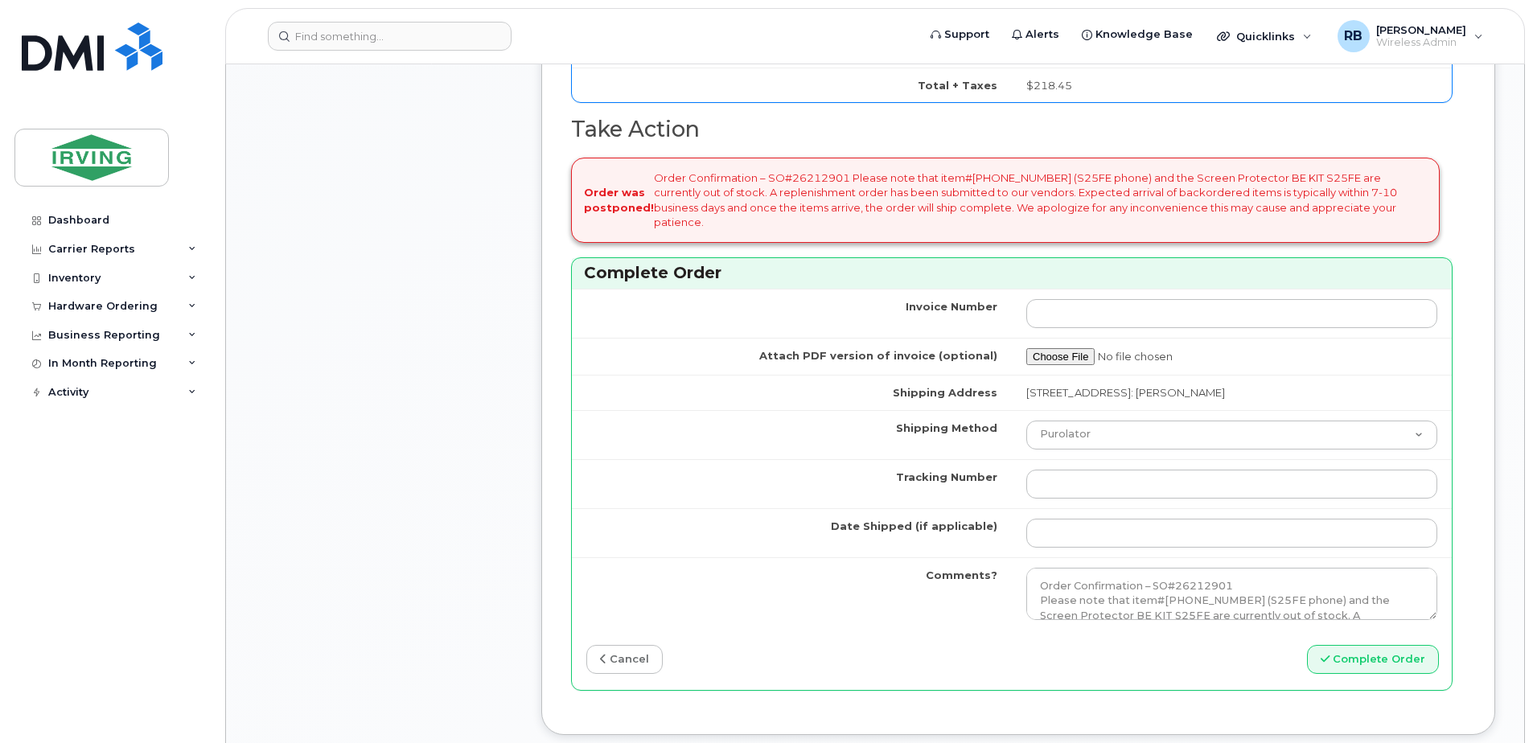
scroll to position [2145, 0]
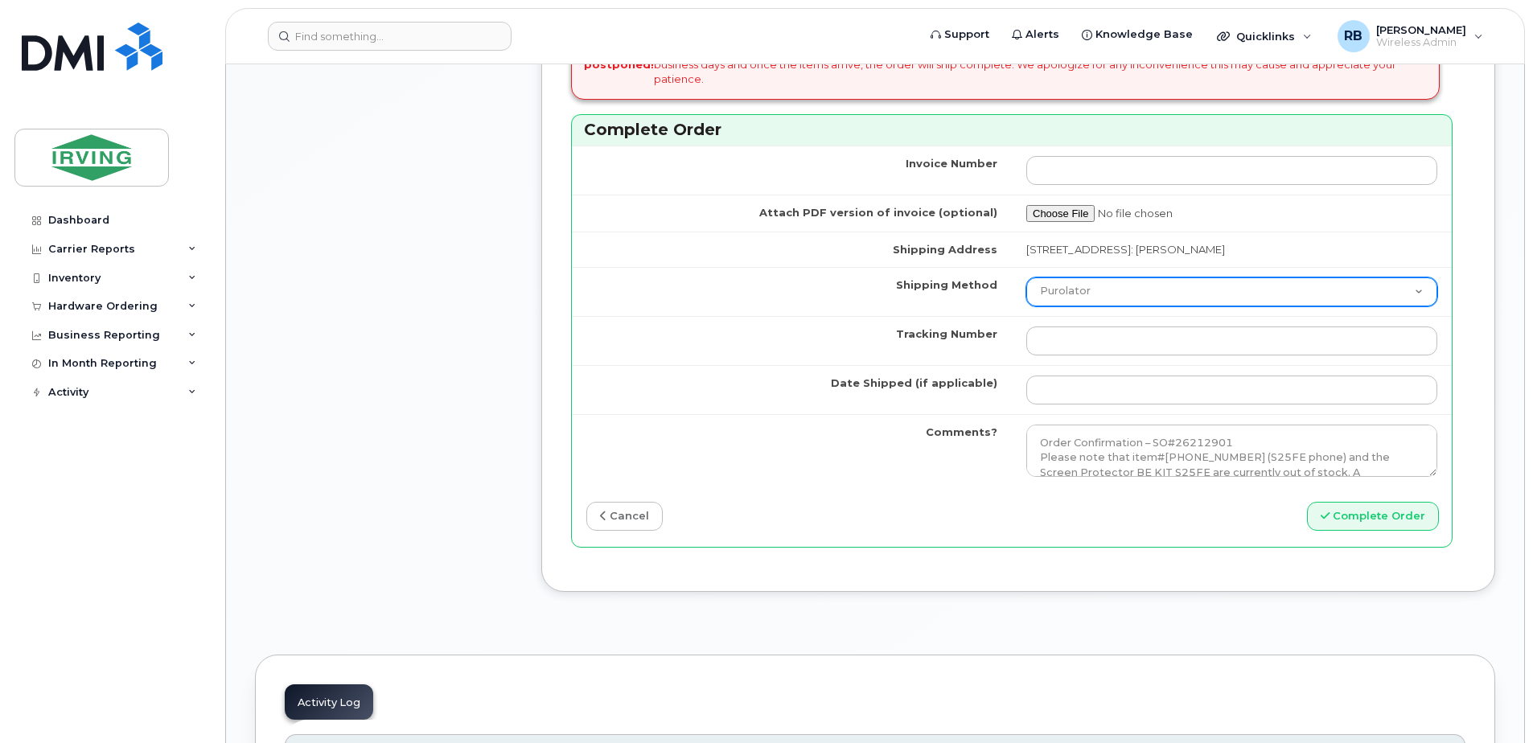
type input "89302610207712407292"
click at [1056, 277] on select "Purolator UPS FedEx Canada Post Courier Other Drop Off Pick Up" at bounding box center [1231, 291] width 411 height 29
select select "Courier"
click at [1026, 277] on select "Purolator UPS FedEx Canada Post Courier Other Drop Off Pick Up" at bounding box center [1231, 291] width 411 height 29
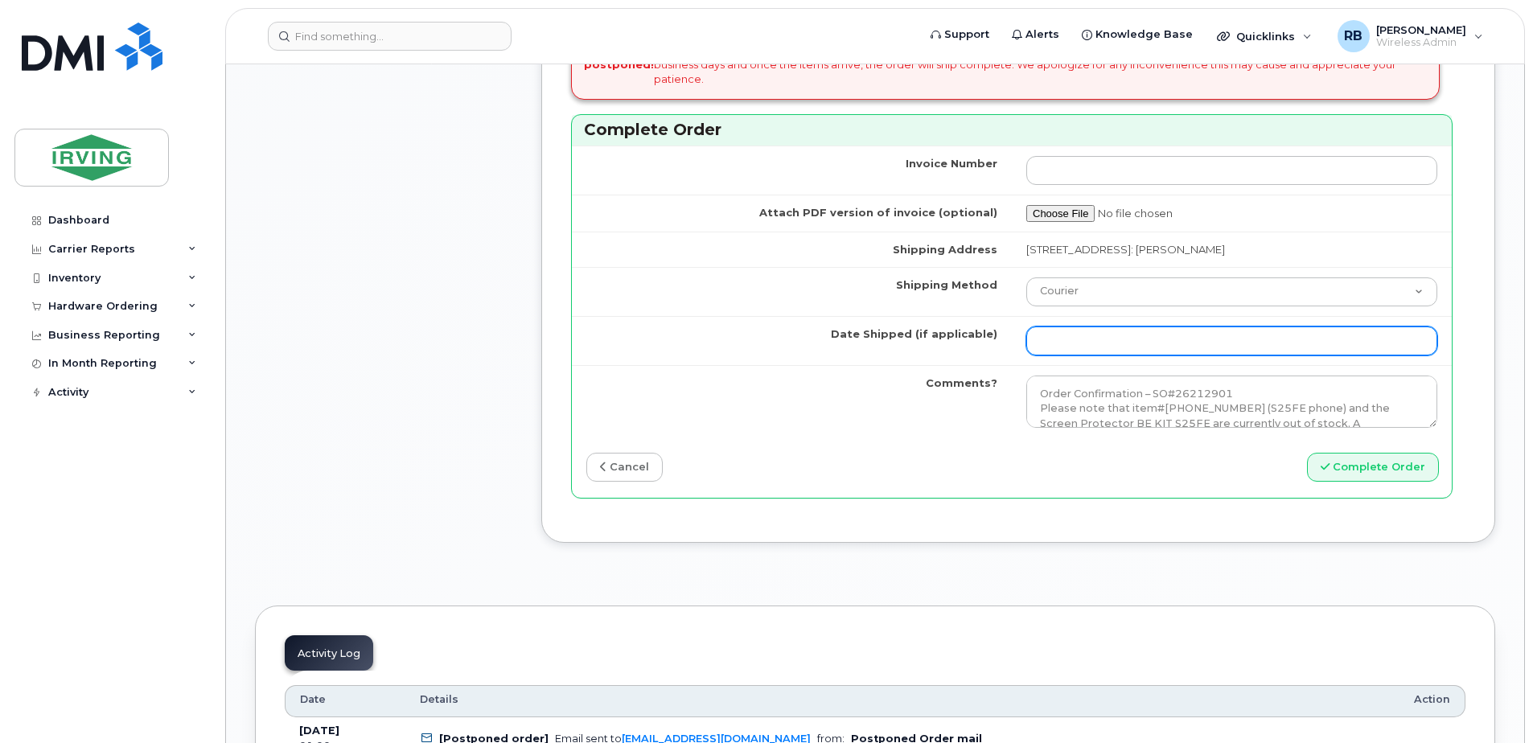
click at [1075, 330] on input "Date Shipped (if applicable)" at bounding box center [1231, 340] width 411 height 29
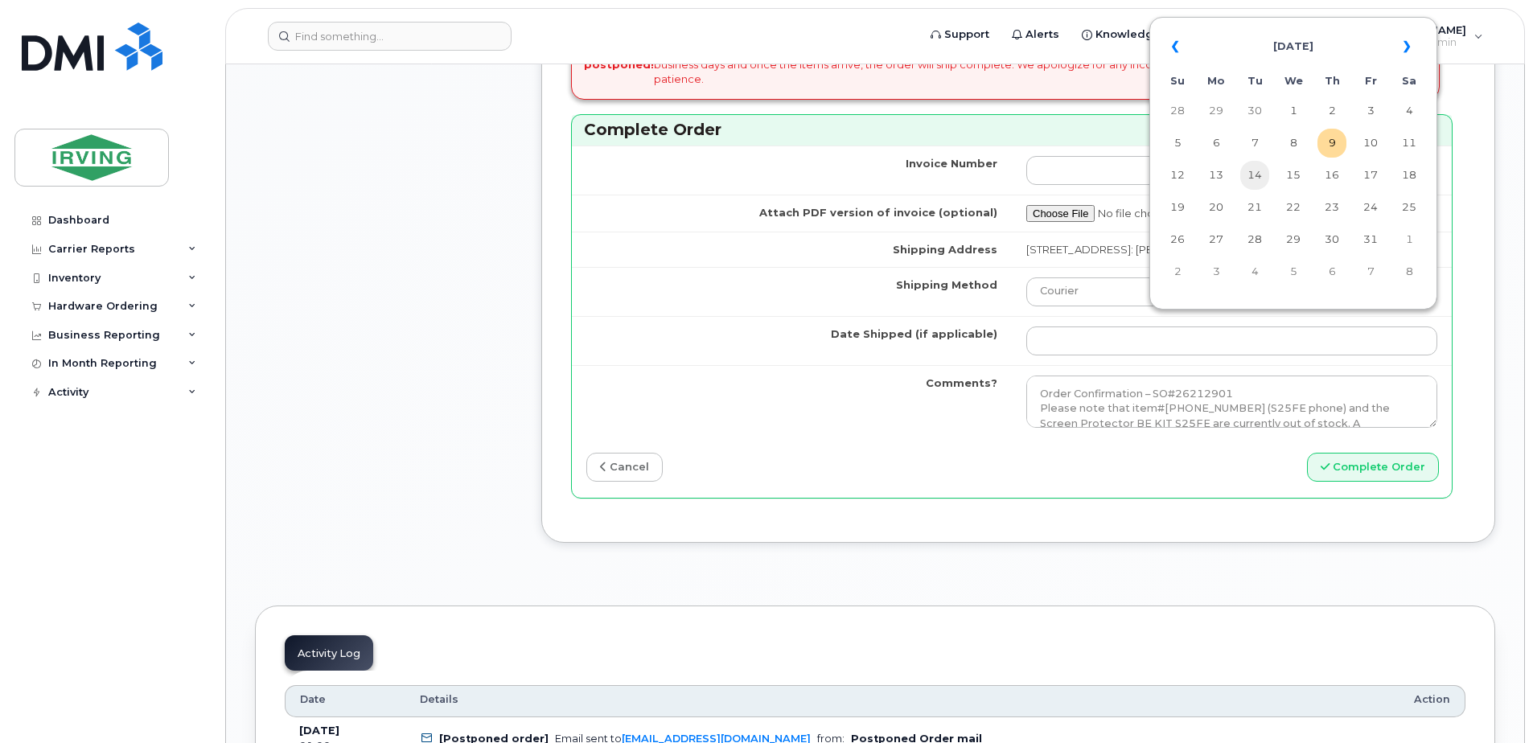
click at [1258, 174] on td "14" at bounding box center [1254, 175] width 29 height 29
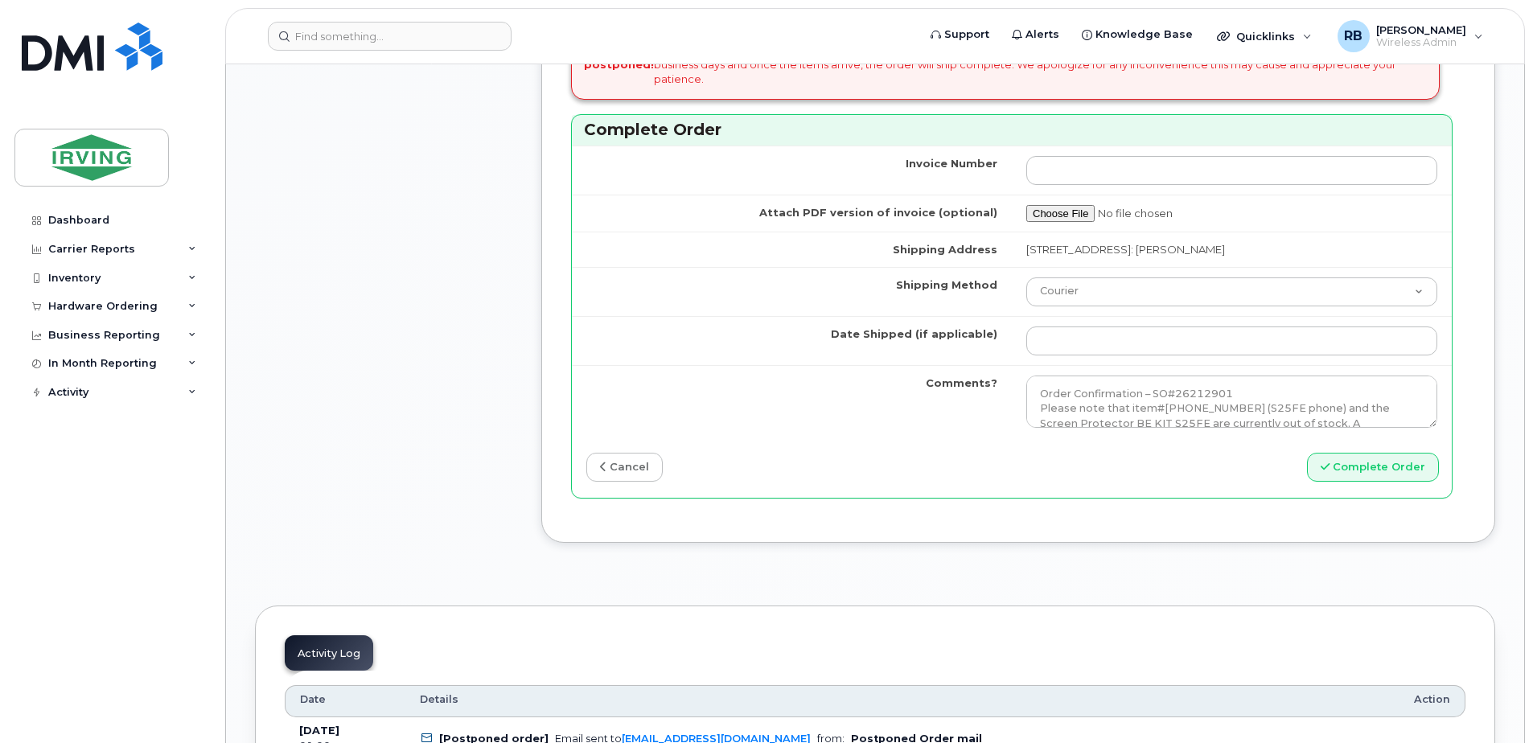
type input "2025-10-14"
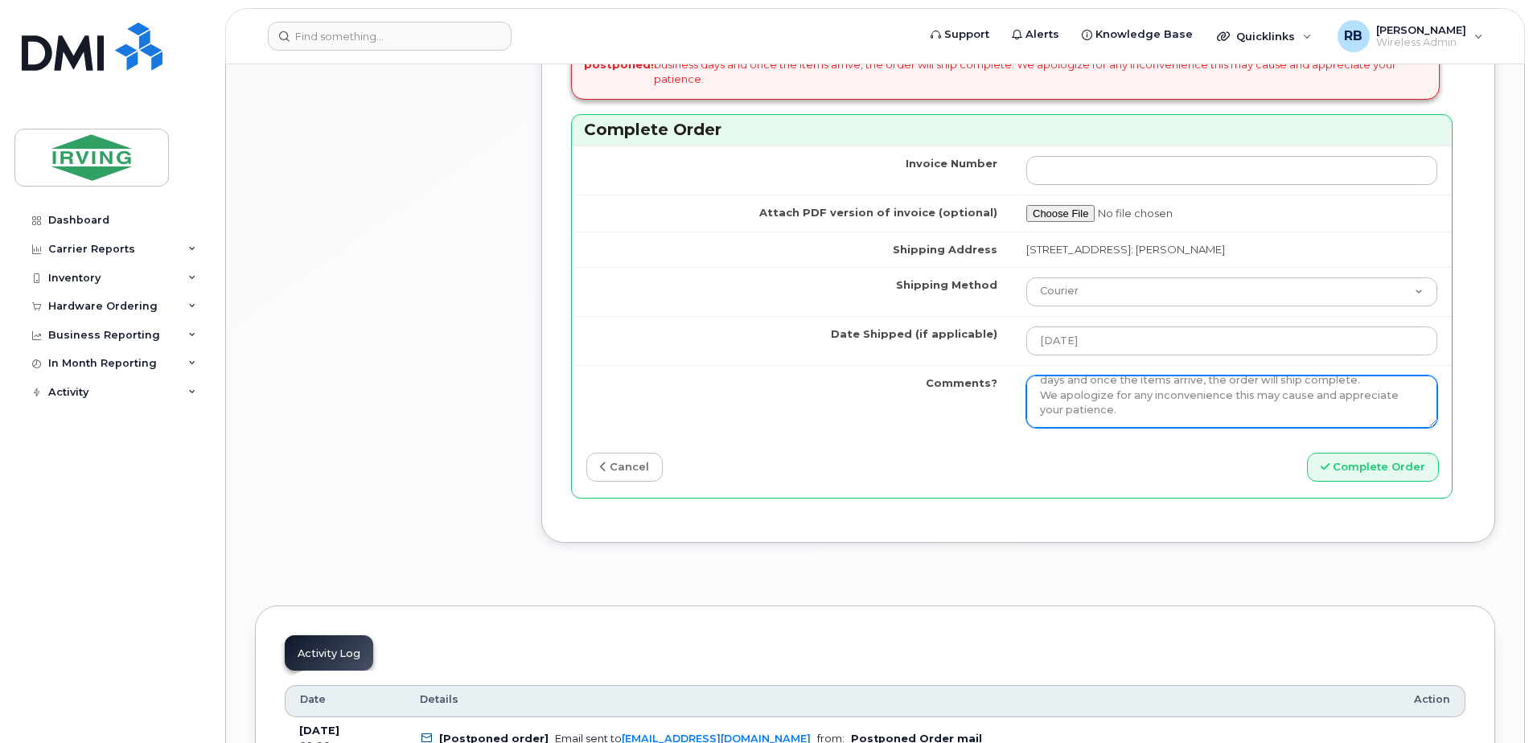
scroll to position [103, 0]
drag, startPoint x: 1037, startPoint y: 377, endPoint x: 1392, endPoint y: 408, distance: 355.9
click at [1392, 408] on textarea "Order Confirmation – SO#26212901 Please note that item#64385254 (S25FE phone) a…" at bounding box center [1231, 402] width 411 height 53
click at [1222, 401] on textarea "Order Confirmation – SO#26212901 Please note that item#64385254 (S25FE phone) a…" at bounding box center [1231, 402] width 411 height 53
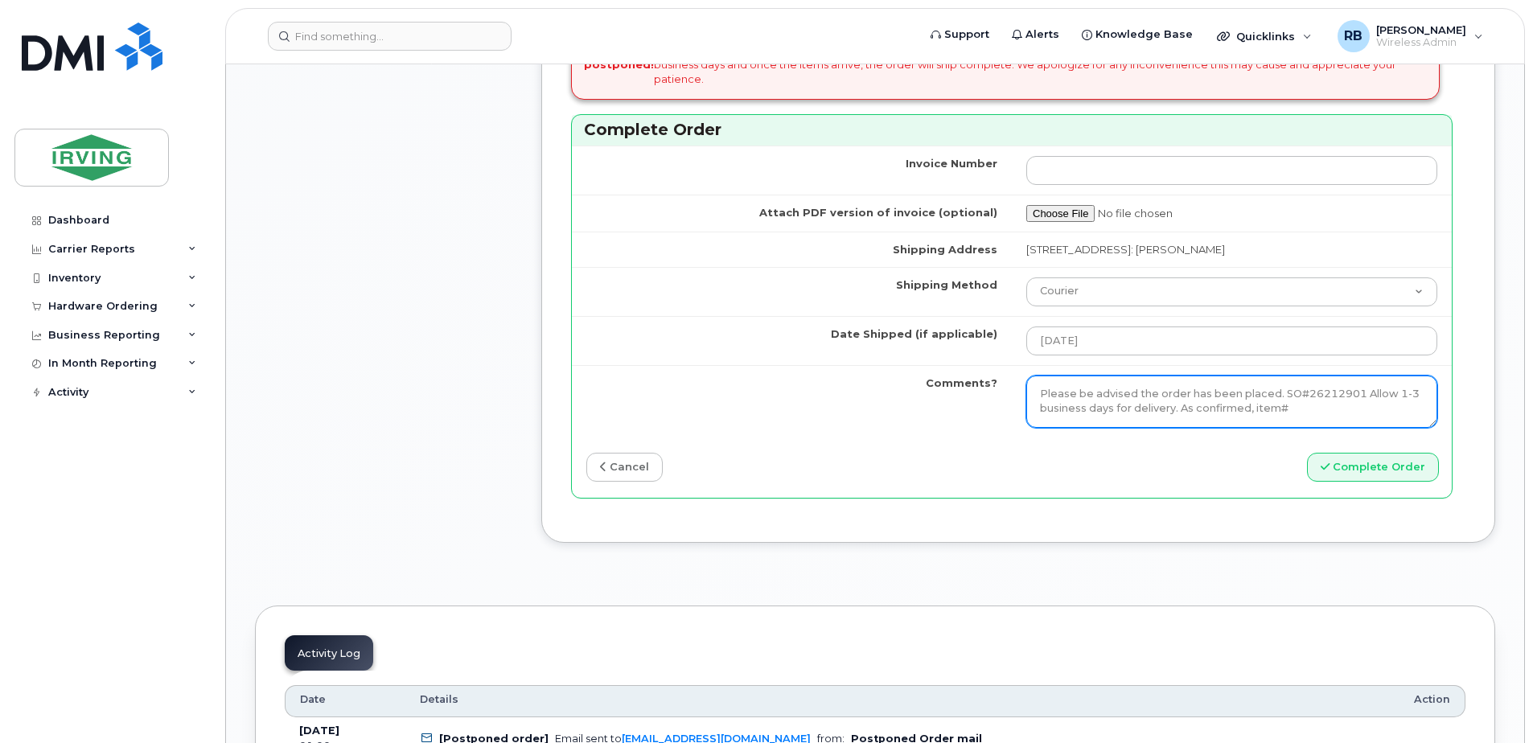
paste textarea "64385256"
paste textarea "SCREEN PROTECT BE KIT S25FE"
click at [1074, 406] on textarea "Order Confirmation – SO#26212901 Please note that item#64385254 (S25FE phone) a…" at bounding box center [1231, 402] width 411 height 53
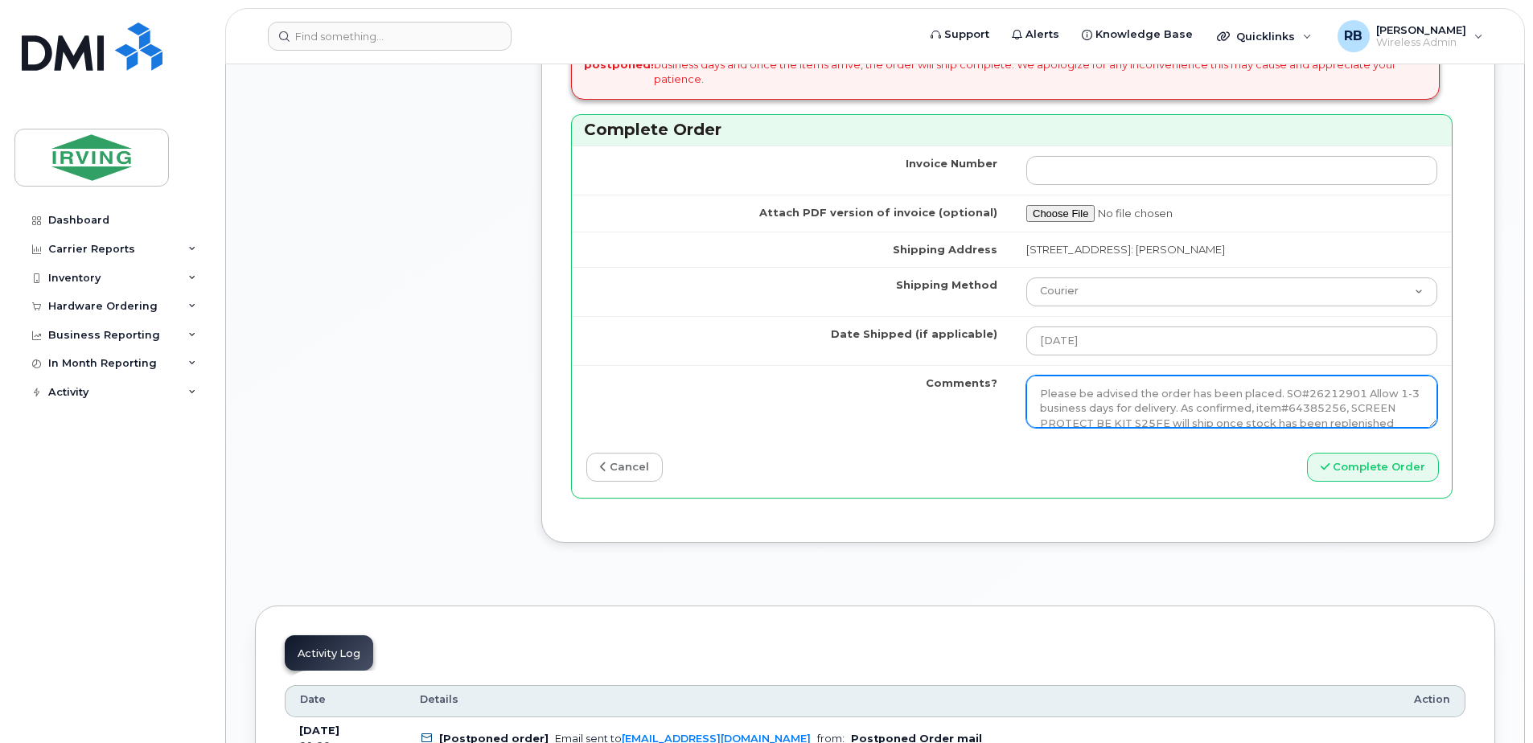
drag, startPoint x: 1245, startPoint y: 409, endPoint x: 1040, endPoint y: 368, distance: 209.1
click at [1040, 376] on textarea "Order Confirmation – SO#26212901 Please note that item#64385254 (S25FE phone) a…" at bounding box center [1231, 402] width 411 height 53
type textarea "Please be advised the order has been placed. SO#26212901 Allow 1-3 business day…"
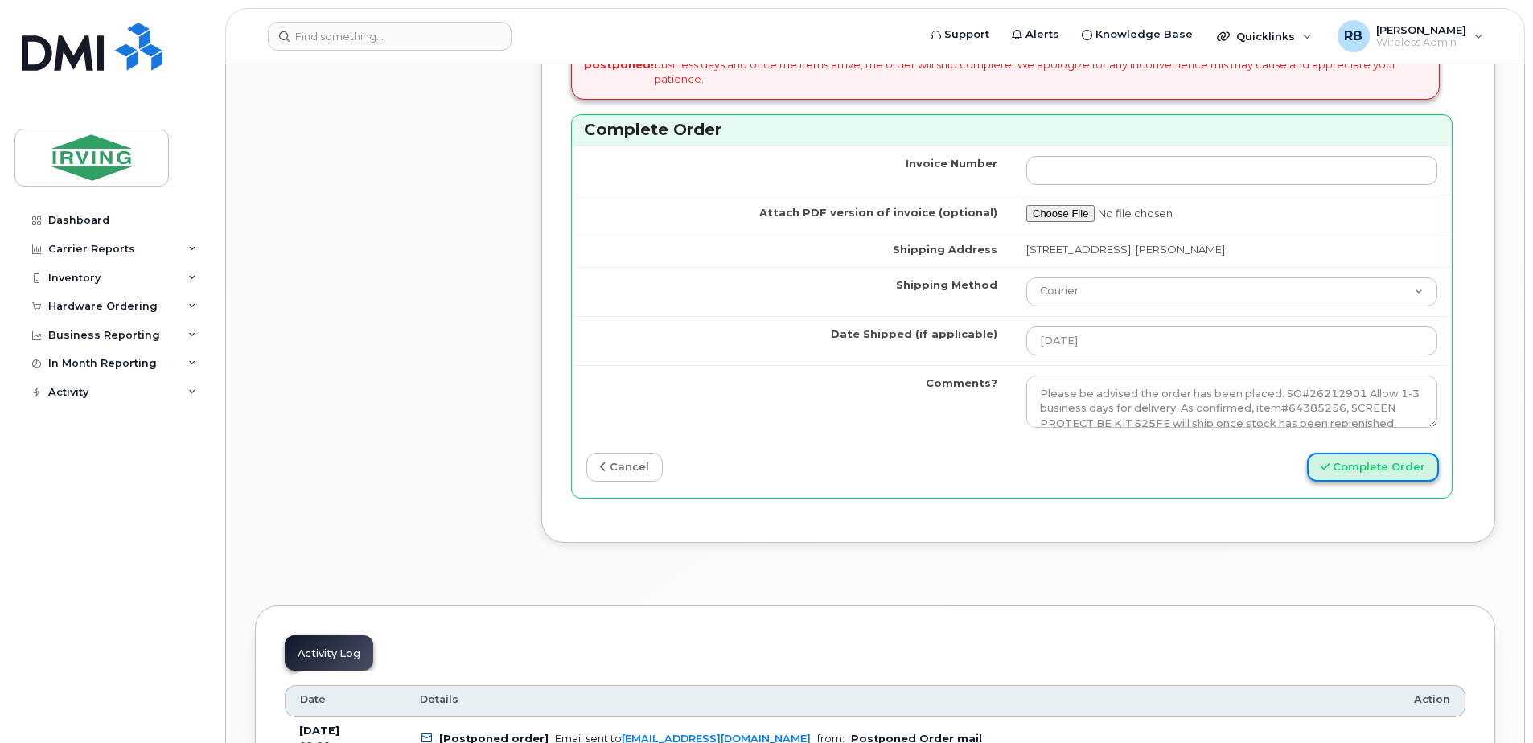
click at [1332, 453] on button "Complete Order" at bounding box center [1373, 468] width 132 height 30
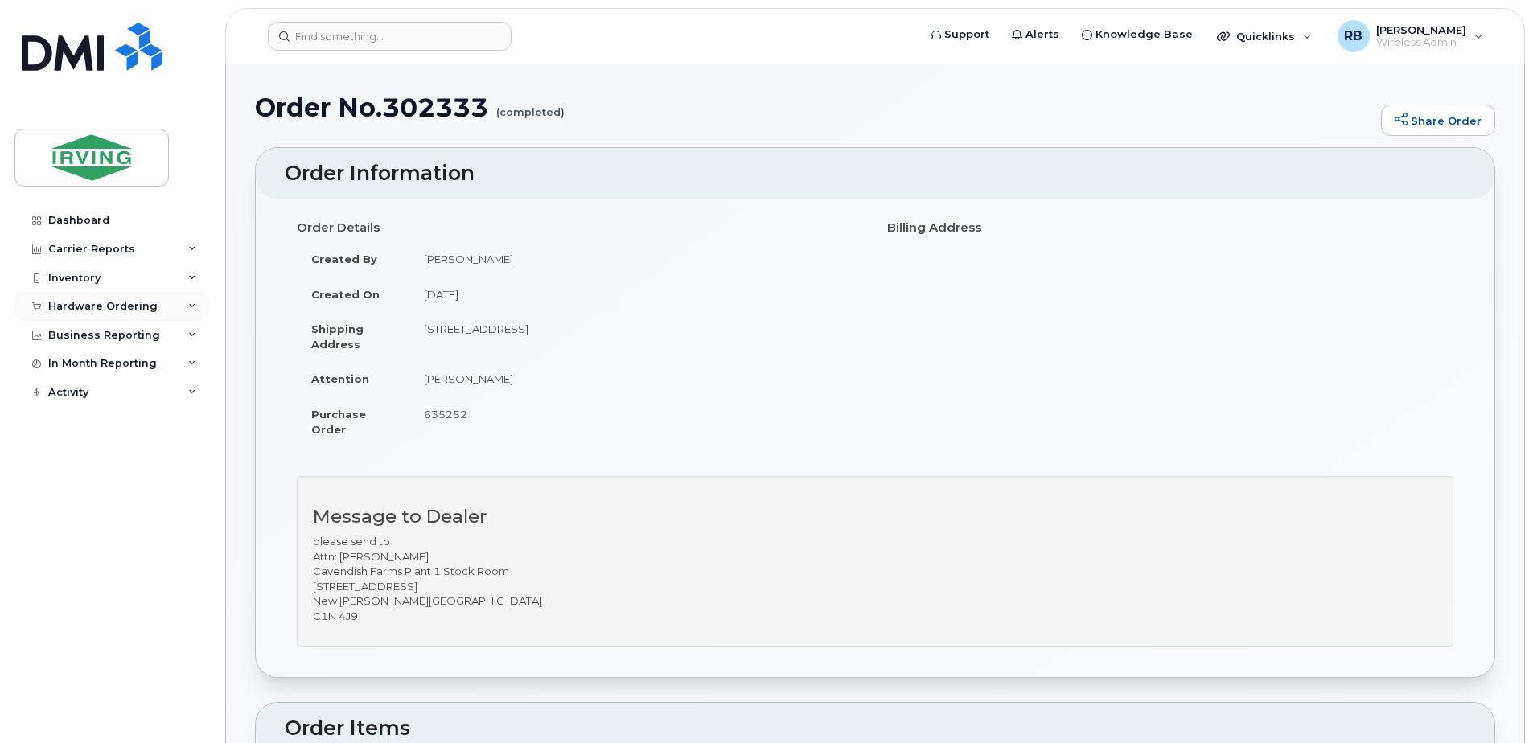
click at [119, 312] on div "Hardware Ordering" at bounding box center [102, 306] width 109 height 13
click at [79, 366] on div "Orders" at bounding box center [74, 366] width 39 height 14
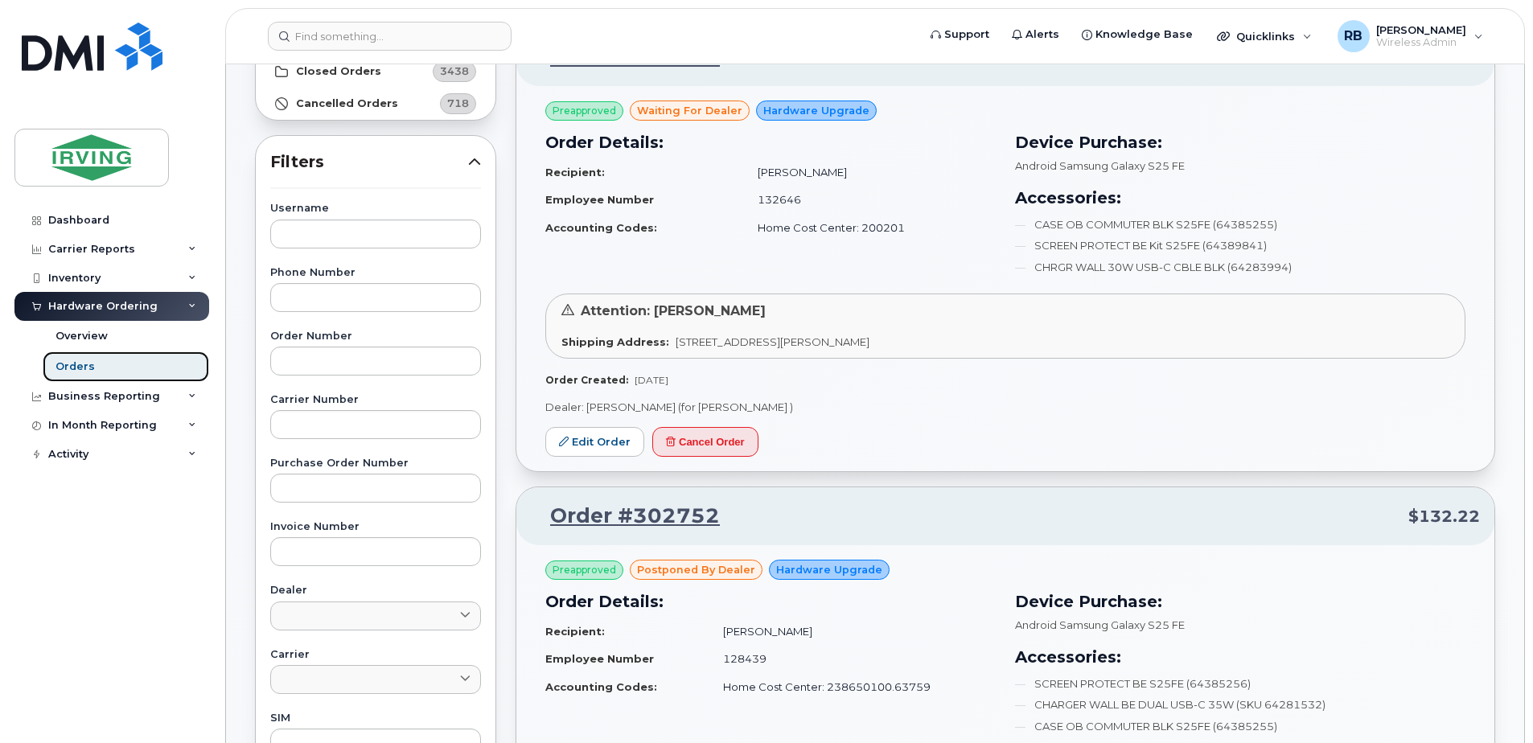
scroll to position [215, 0]
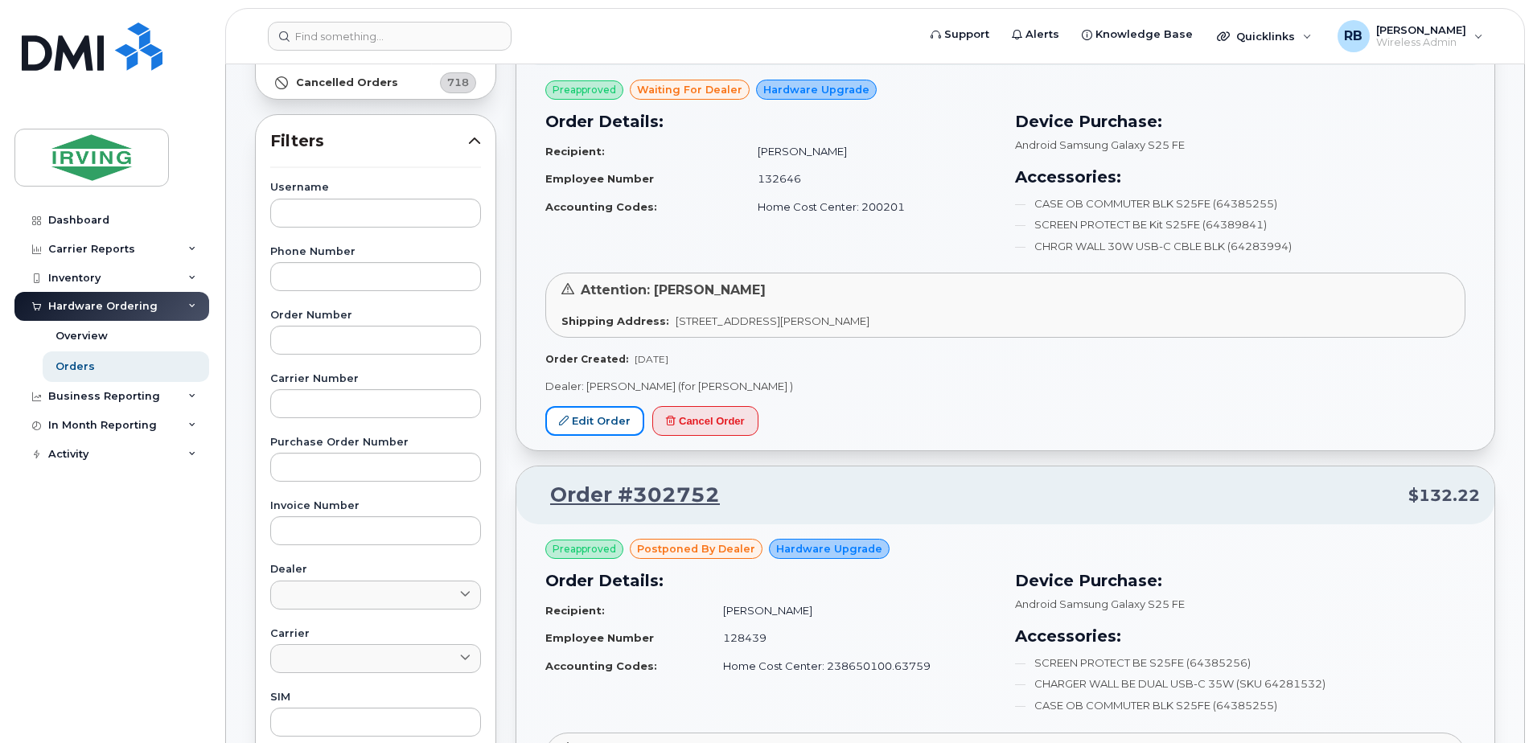
click at [635, 422] on link "Edit Order" at bounding box center [594, 421] width 99 height 30
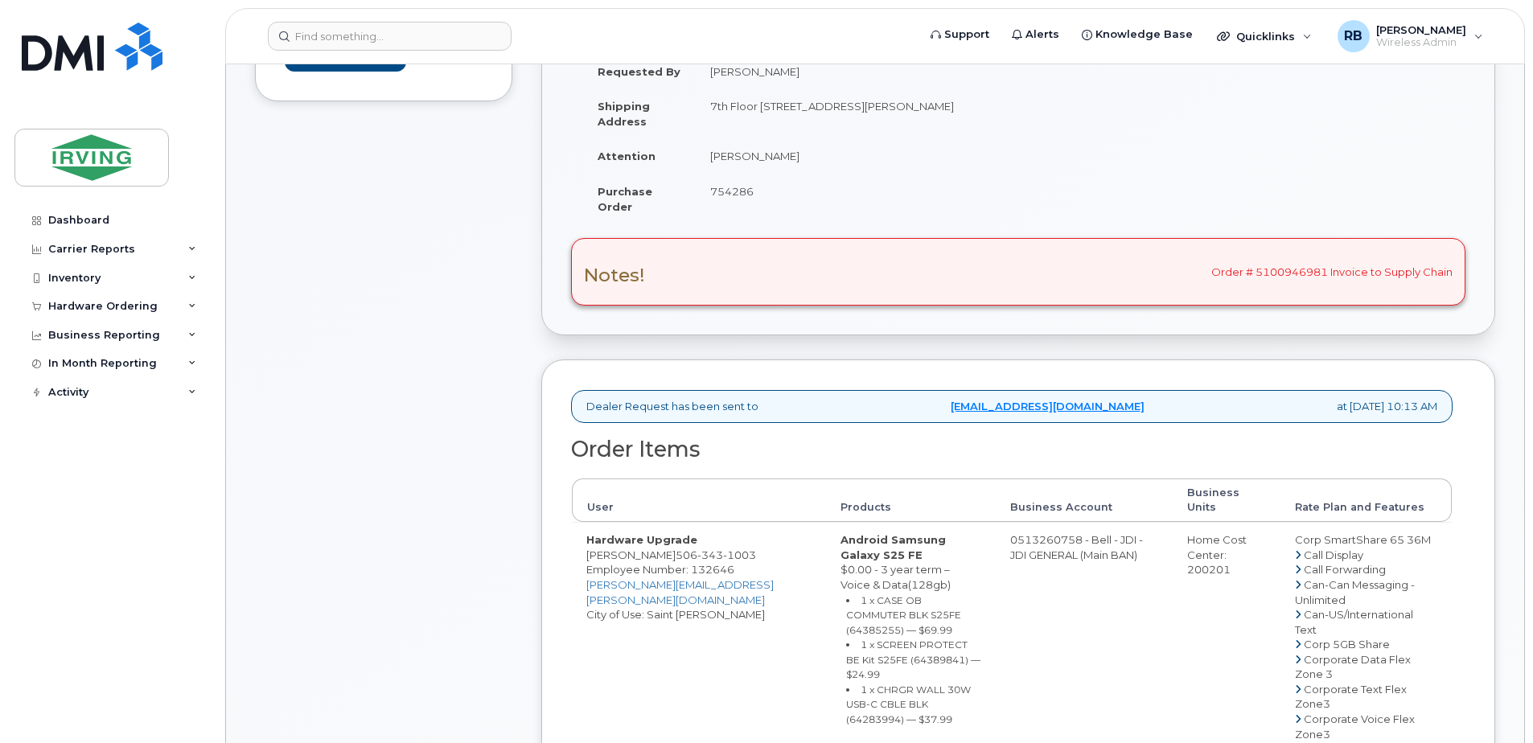
scroll to position [429, 0]
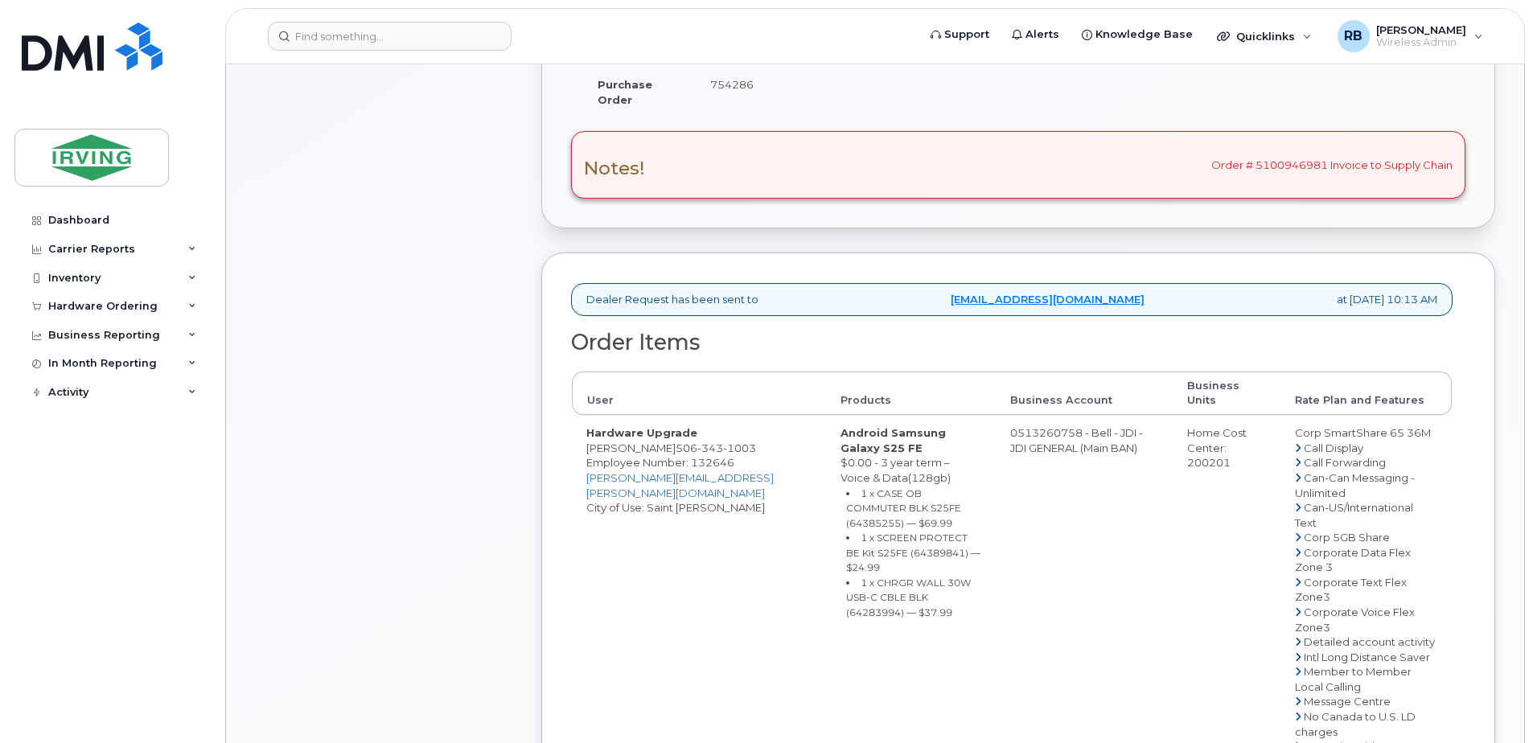
drag, startPoint x: 997, startPoint y: 421, endPoint x: 1061, endPoint y: 421, distance: 63.5
copy td "513260758"
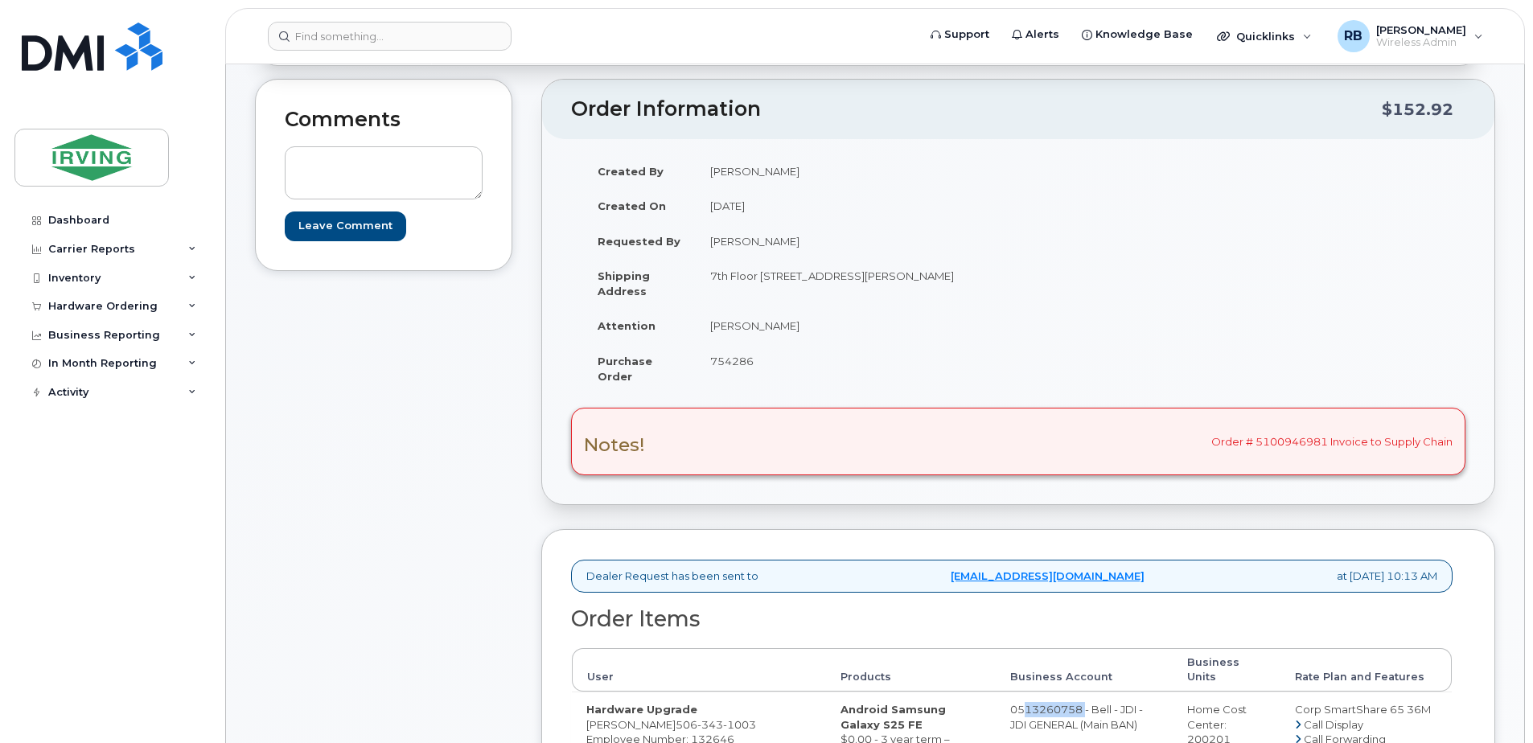
scroll to position [322, 0]
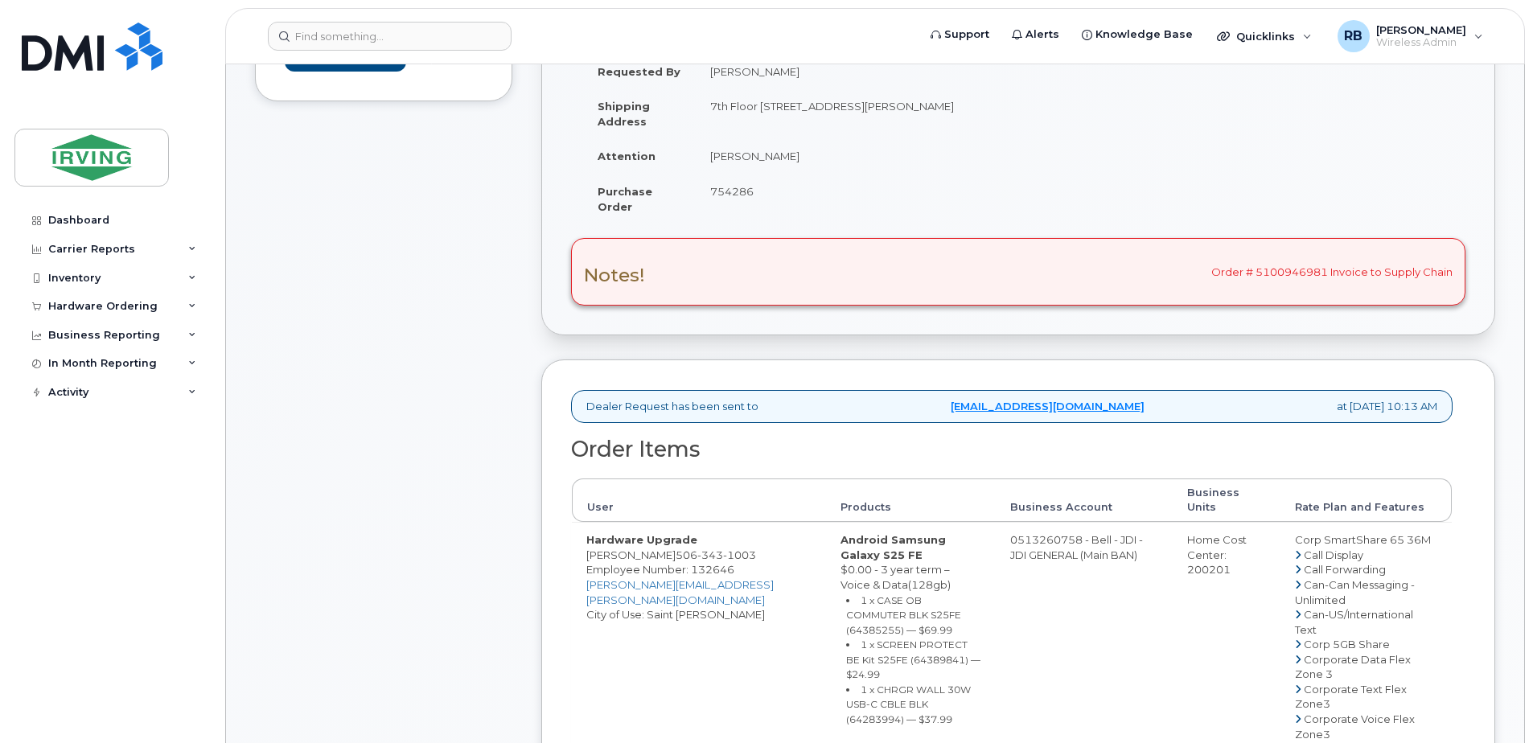
click at [741, 158] on td "[PERSON_NAME]" at bounding box center [851, 155] width 310 height 35
copy tbody "[PERSON_NAME]"
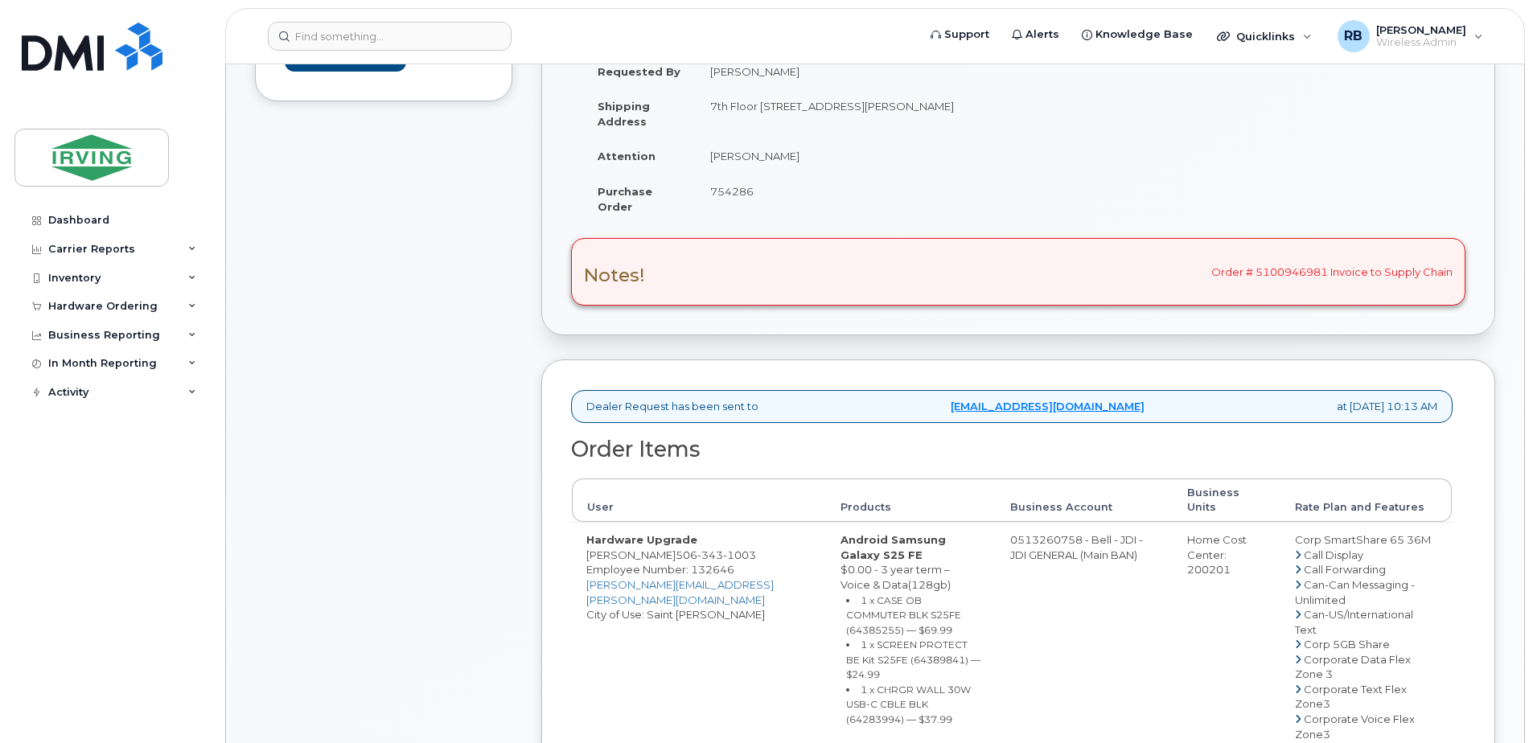
drag, startPoint x: 673, startPoint y: 540, endPoint x: 588, endPoint y: 538, distance: 85.2
copy td "[PERSON_NAME]"
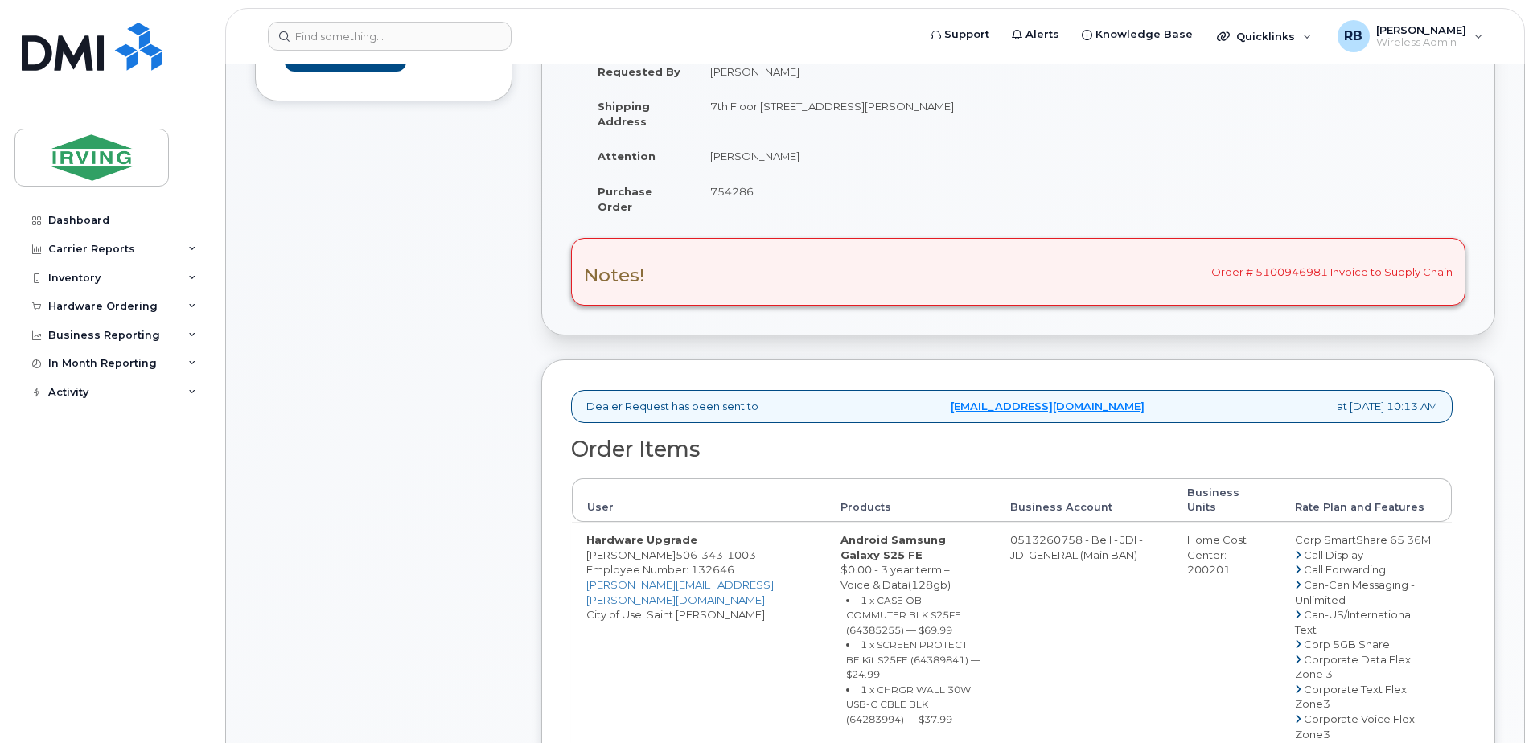
drag, startPoint x: 672, startPoint y: 541, endPoint x: 587, endPoint y: 540, distance: 85.2
copy td "[PERSON_NAME]"
click at [382, 462] on div "Comments Leave Comment" at bounding box center [383, 672] width 257 height 1526
click at [846, 594] on small "1 x CASE OB COMMUTER BLK S25FE (64385255) — $69.99" at bounding box center [903, 615] width 115 height 42
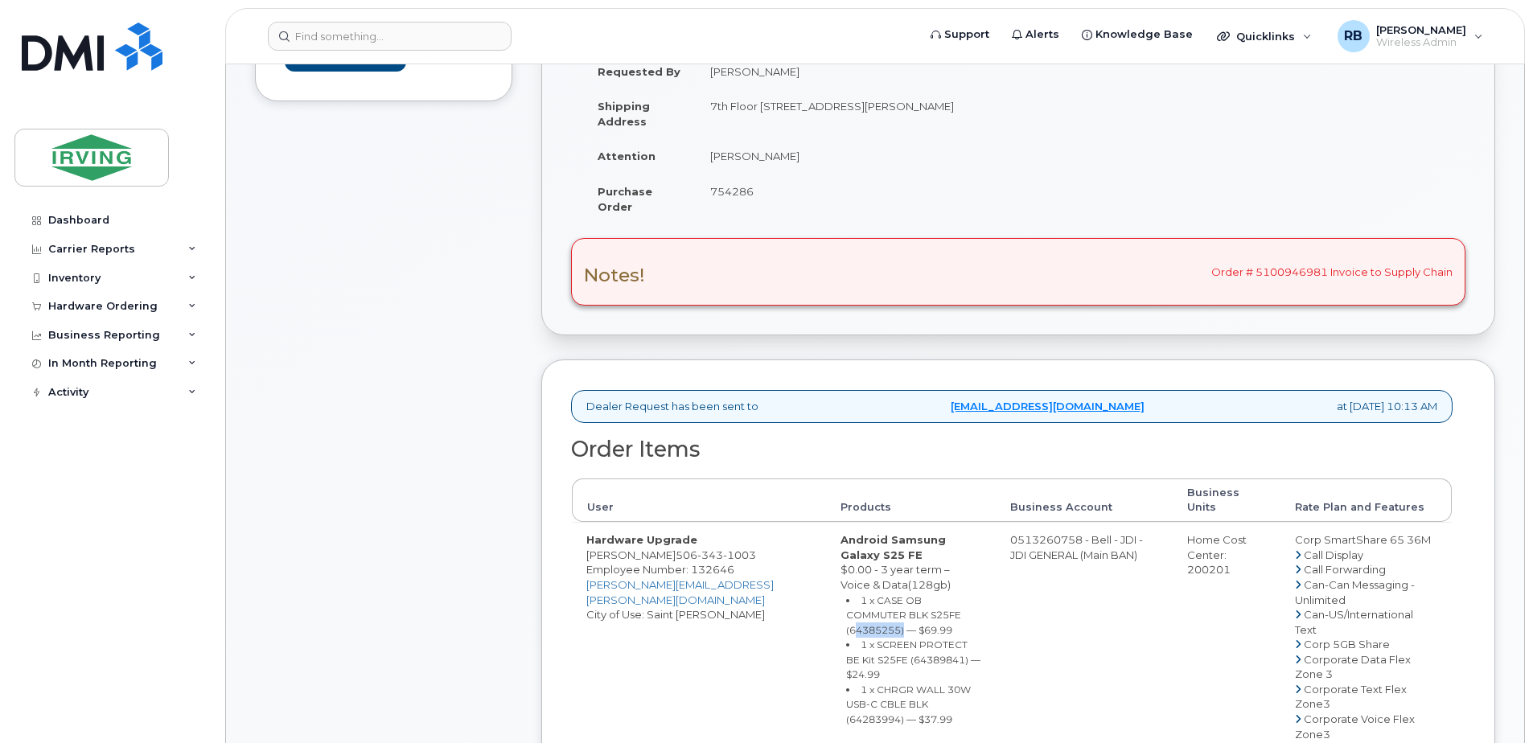
click at [846, 594] on small "1 x CASE OB COMMUTER BLK S25FE (64385255) — $69.99" at bounding box center [903, 615] width 115 height 42
copy small "64385255"
click at [853, 638] on small "1 x SCREEN PROTECT BE Kit S25FE (64389841) — $24.99" at bounding box center [913, 659] width 134 height 42
copy small "64389841"
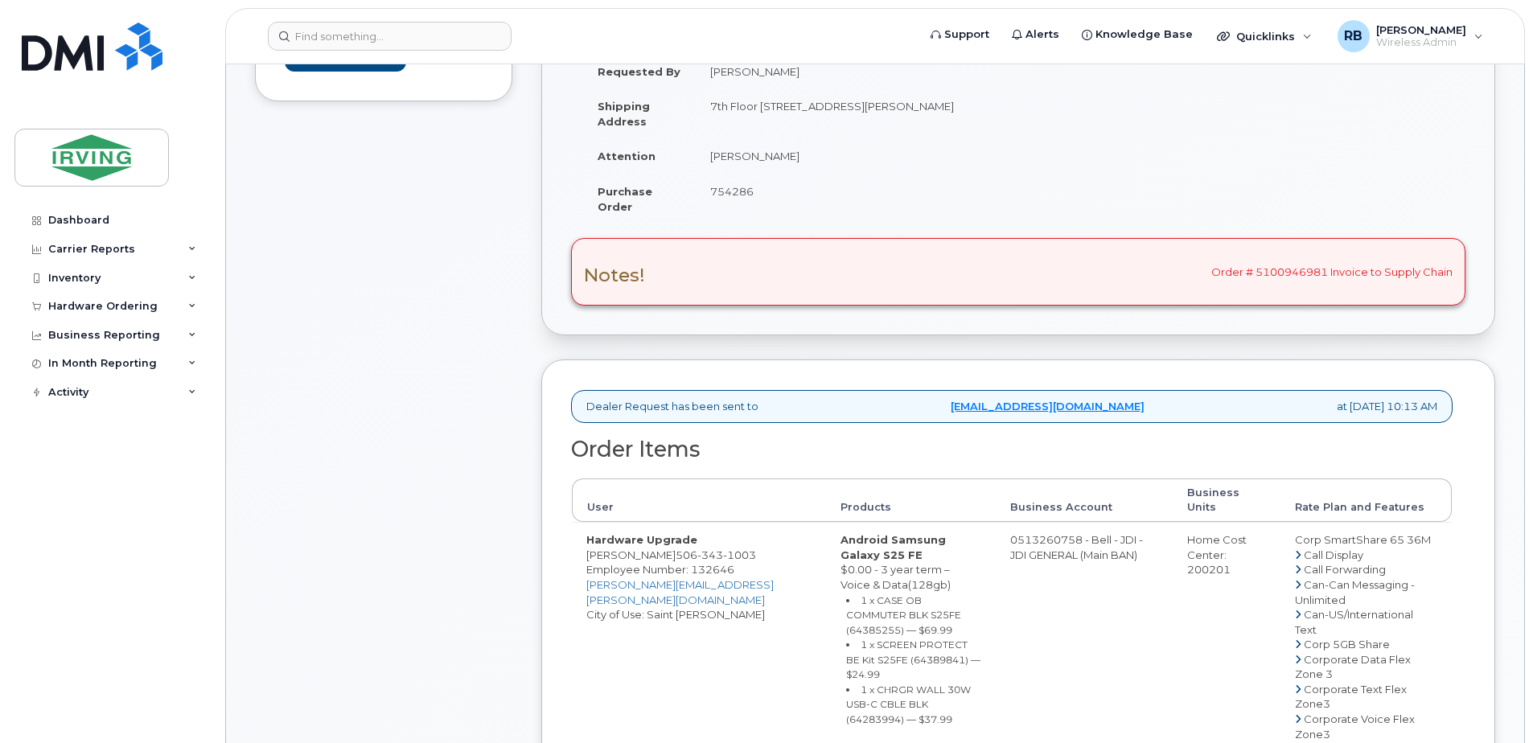
click at [867, 683] on small "1 x CHRGR WALL 30W USB-C CBLE BLK (64283994) — $37.99" at bounding box center [908, 704] width 125 height 42
copy small "64283994"
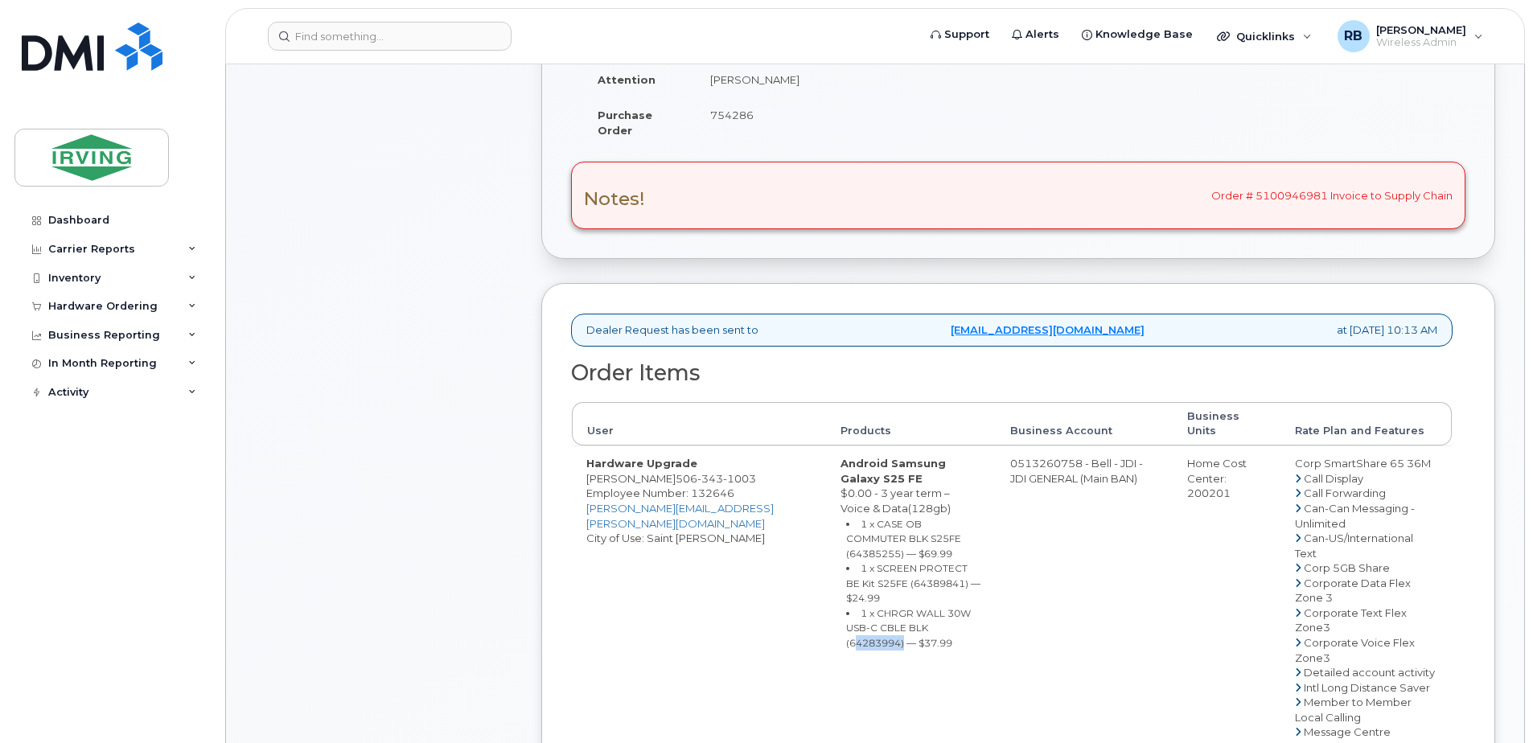
scroll to position [429, 0]
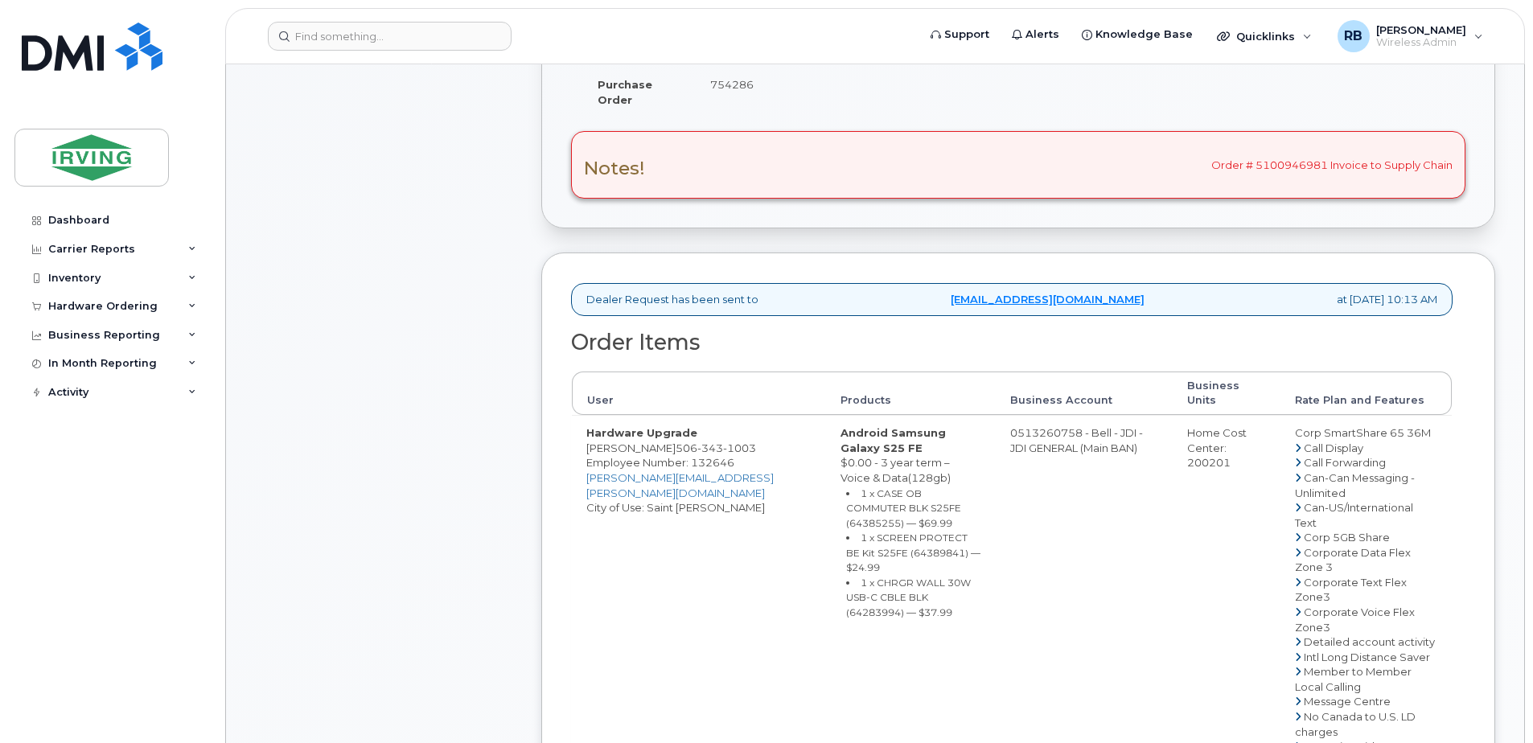
drag, startPoint x: 995, startPoint y: 419, endPoint x: 1062, endPoint y: 420, distance: 67.5
copy td "513260758"
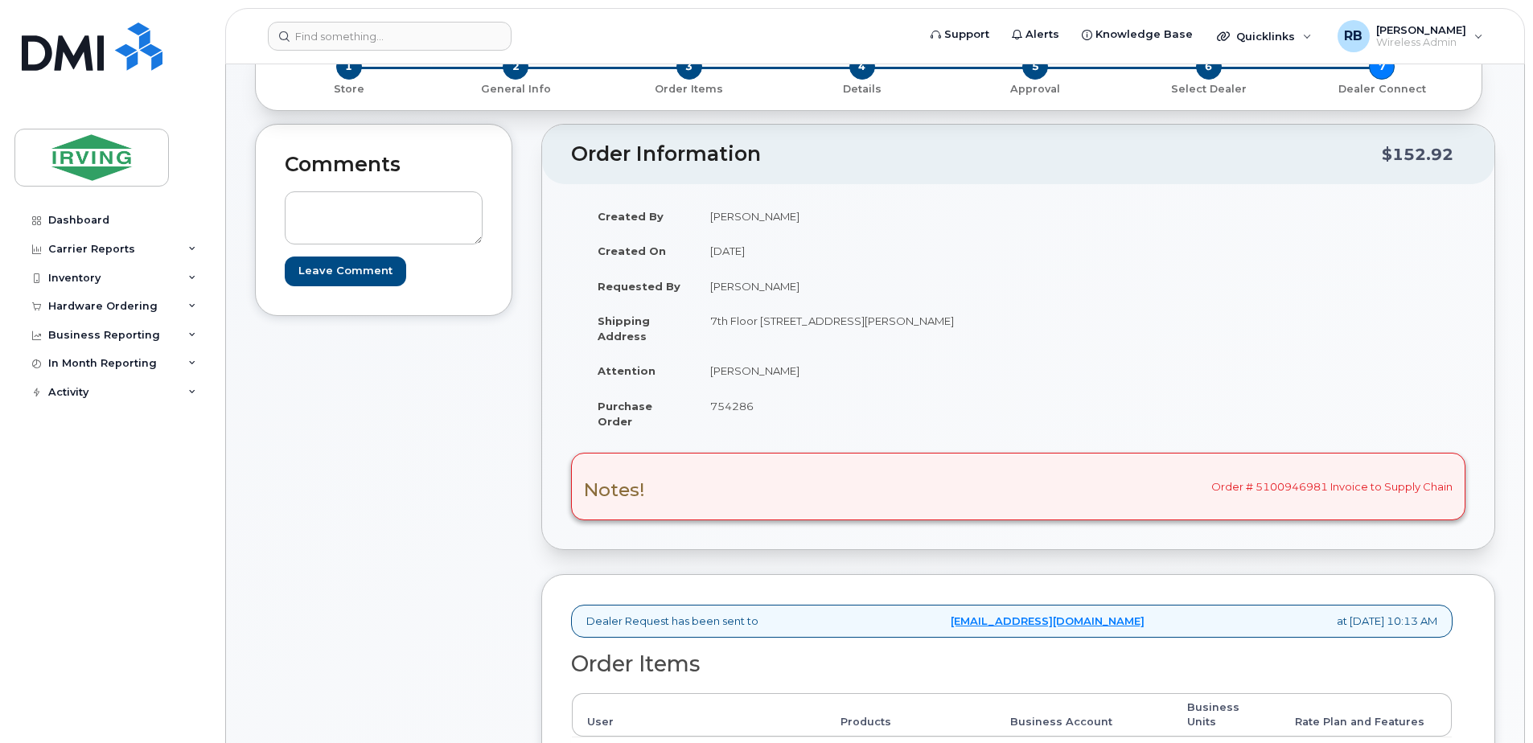
scroll to position [322, 0]
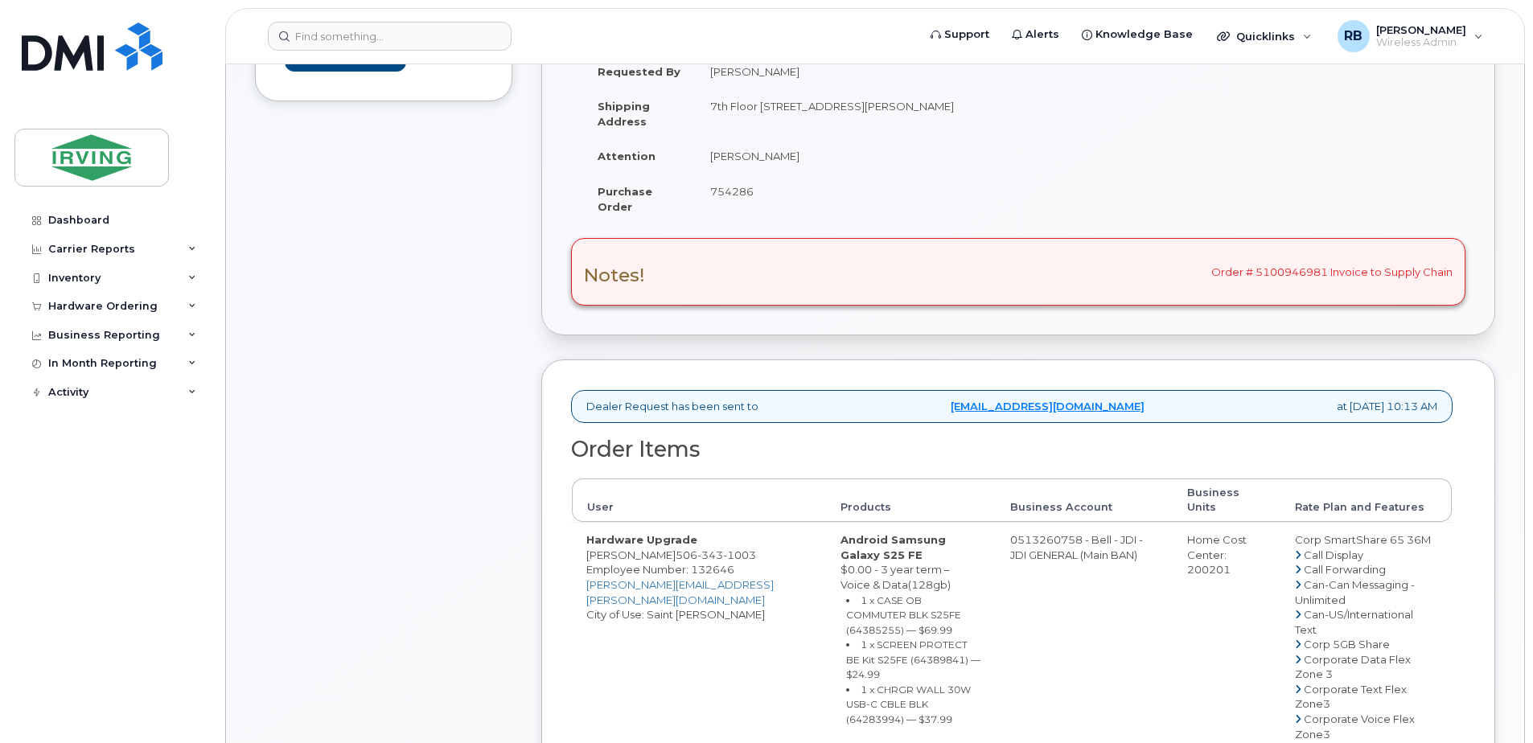
click at [694, 548] on span "[PHONE_NUMBER]" at bounding box center [715, 554] width 80 height 13
copy span "[PHONE_NUMBER]"
click at [60, 311] on div "Hardware Ordering" at bounding box center [102, 306] width 109 height 13
click at [67, 363] on div "Orders" at bounding box center [74, 366] width 39 height 14
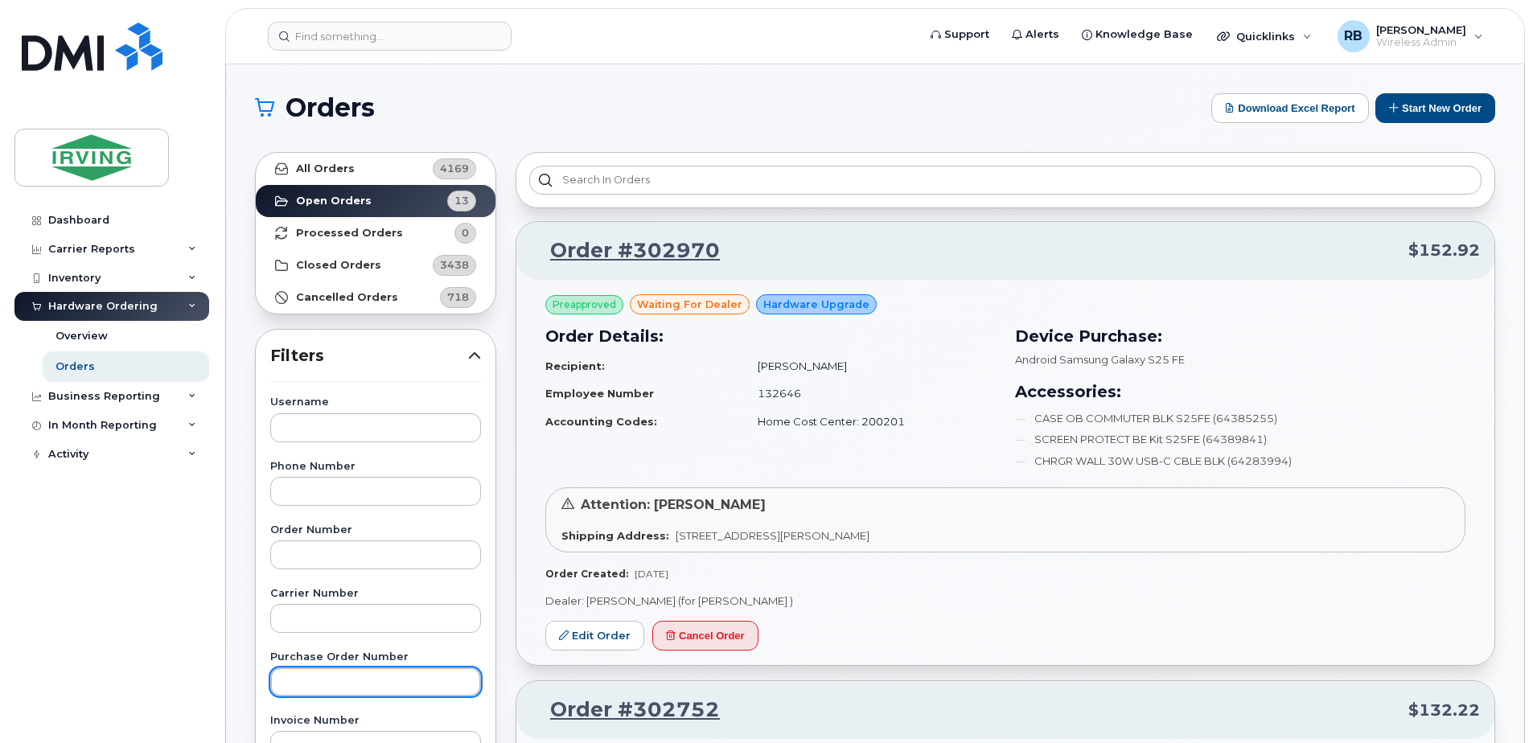
click at [310, 671] on input "text" at bounding box center [375, 681] width 211 height 29
paste input "3134839"
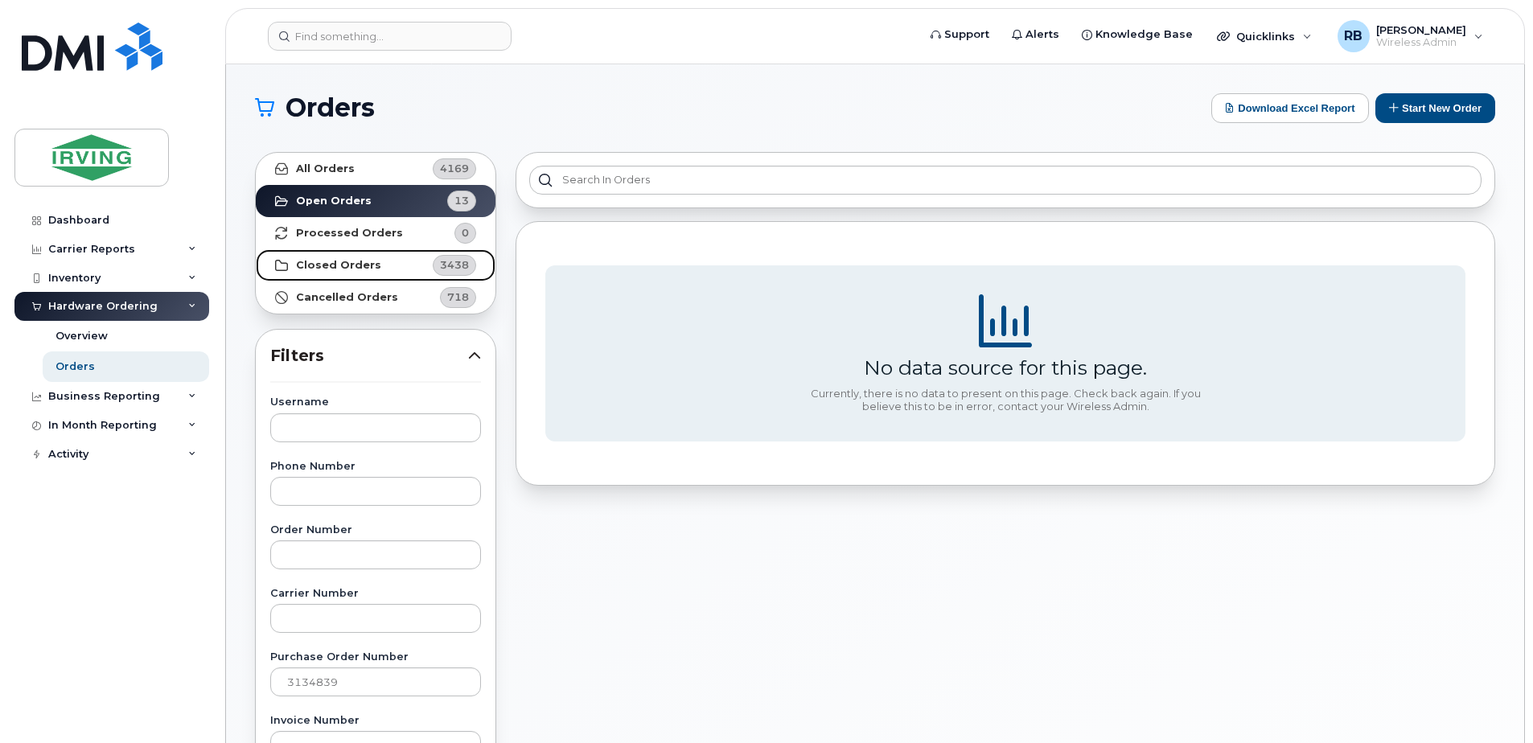
click at [310, 266] on strong "Closed Orders" at bounding box center [338, 265] width 85 height 13
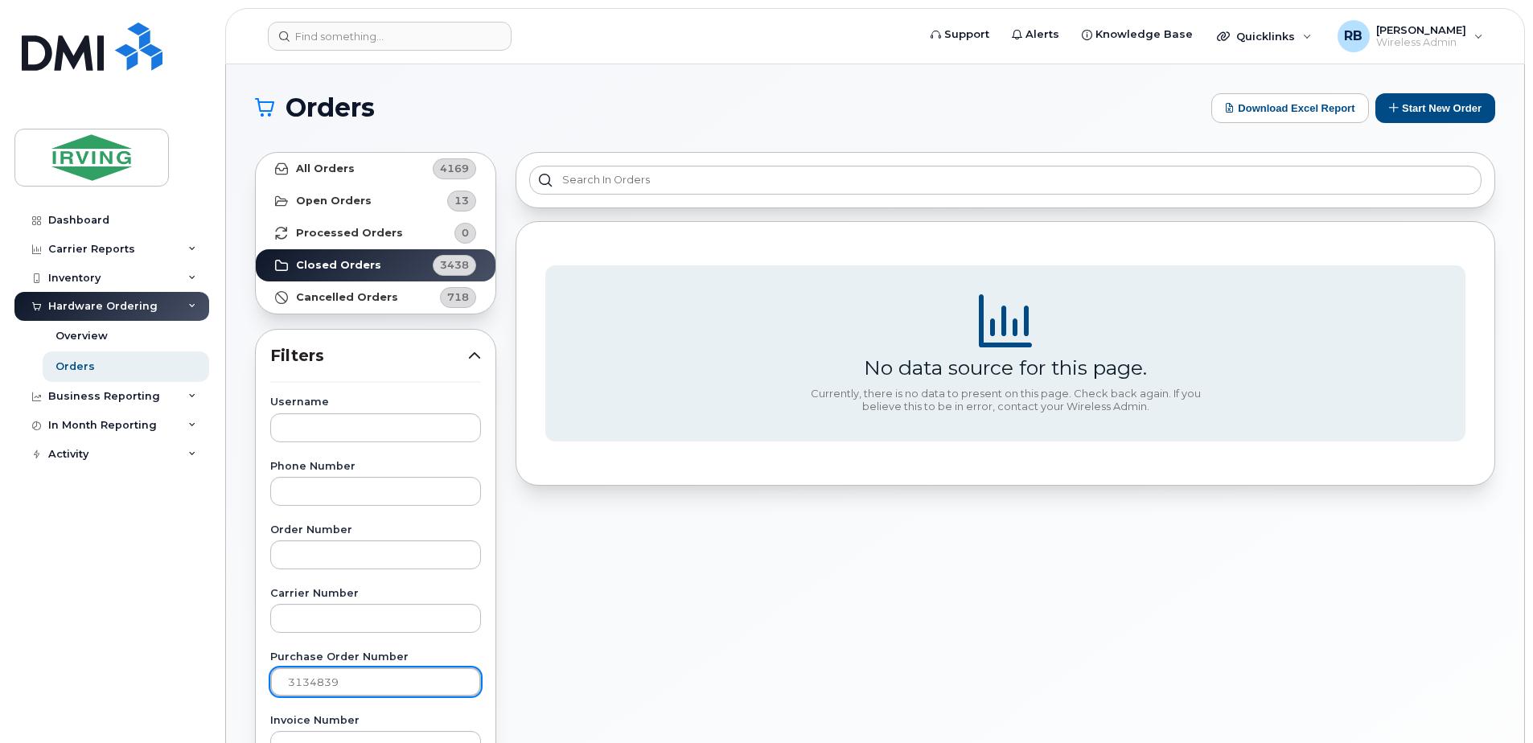
click at [365, 686] on input "3134839" at bounding box center [375, 681] width 211 height 29
type input "9"
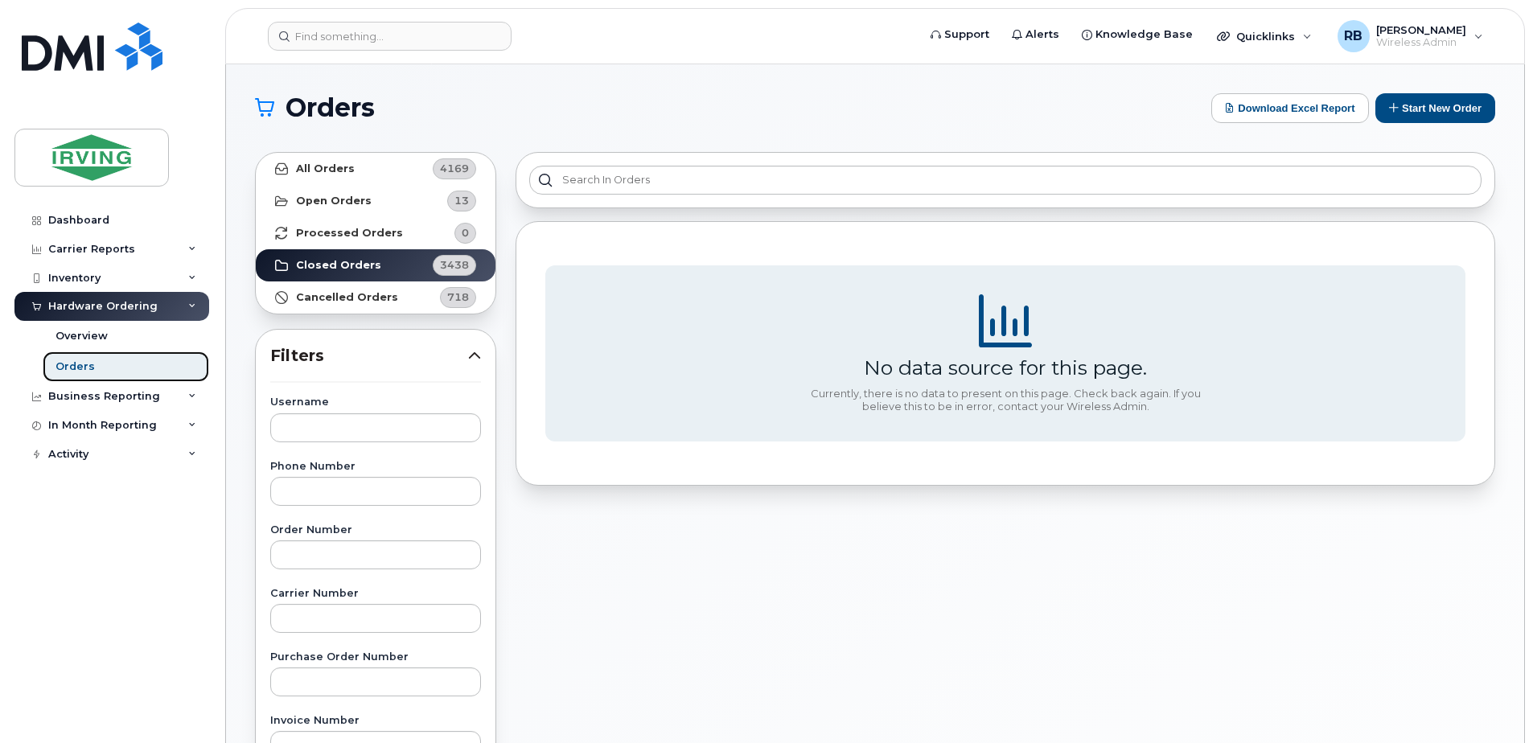
click at [76, 363] on div "Orders" at bounding box center [74, 366] width 39 height 14
click at [302, 204] on strong "Open Orders" at bounding box center [334, 201] width 76 height 13
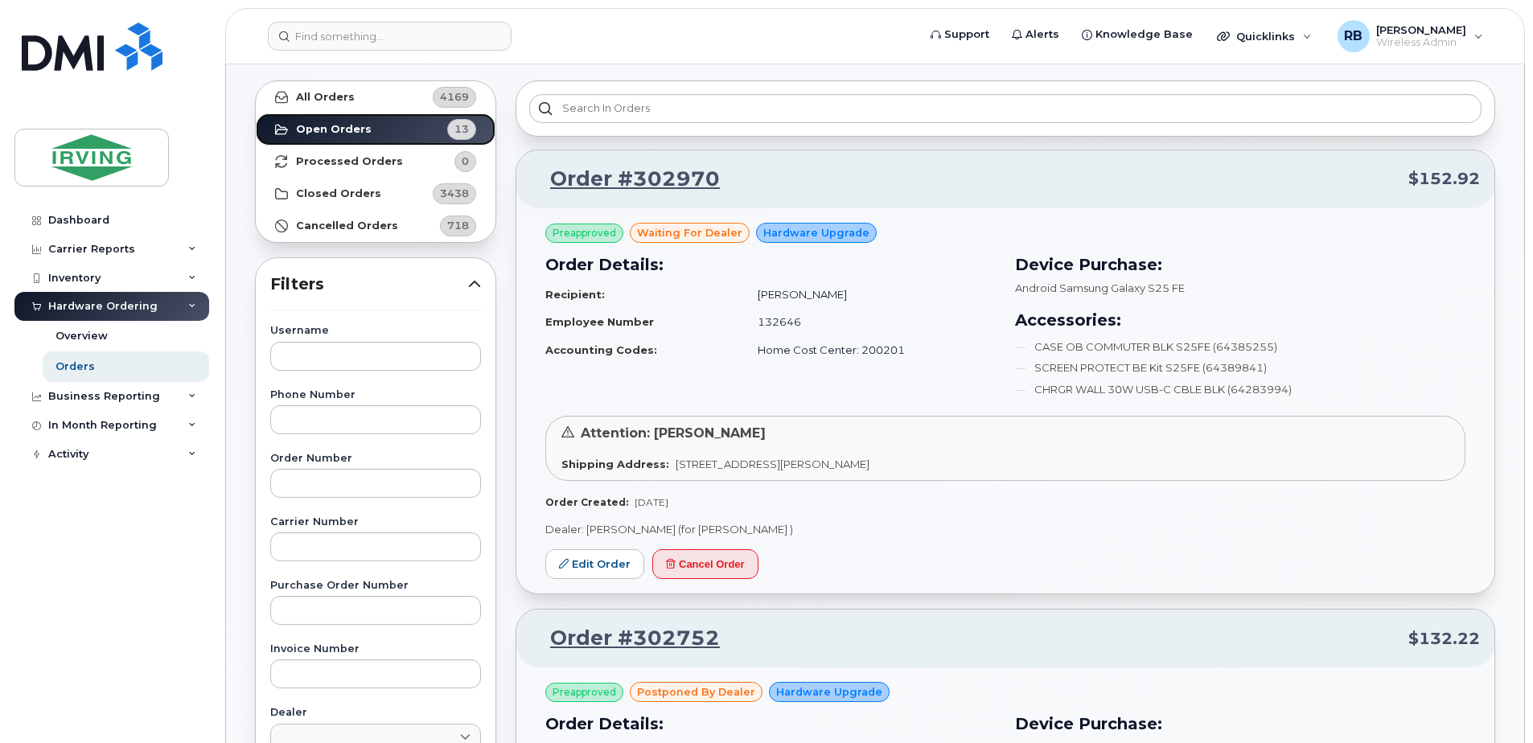
scroll to position [107, 0]
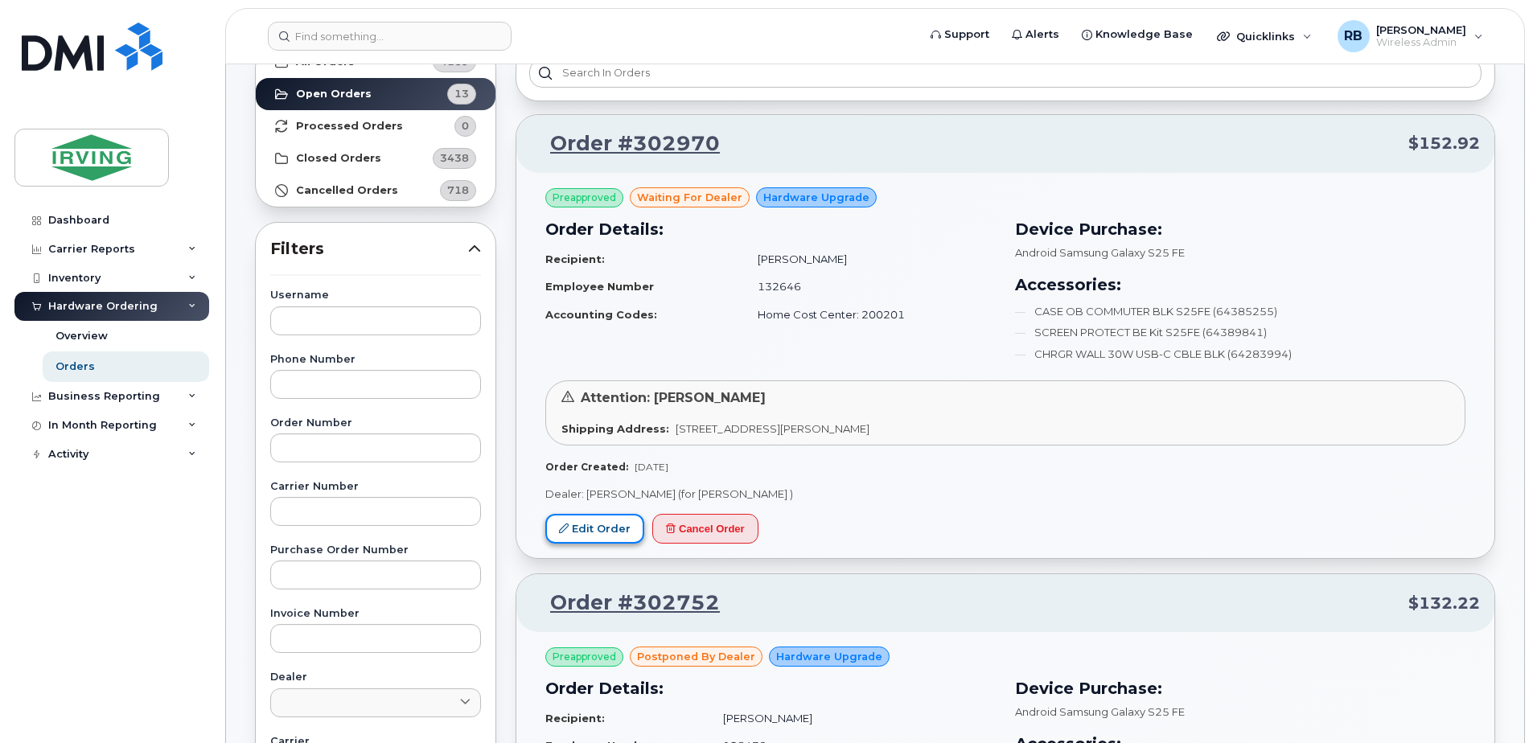
click at [592, 532] on link "Edit Order" at bounding box center [594, 529] width 99 height 30
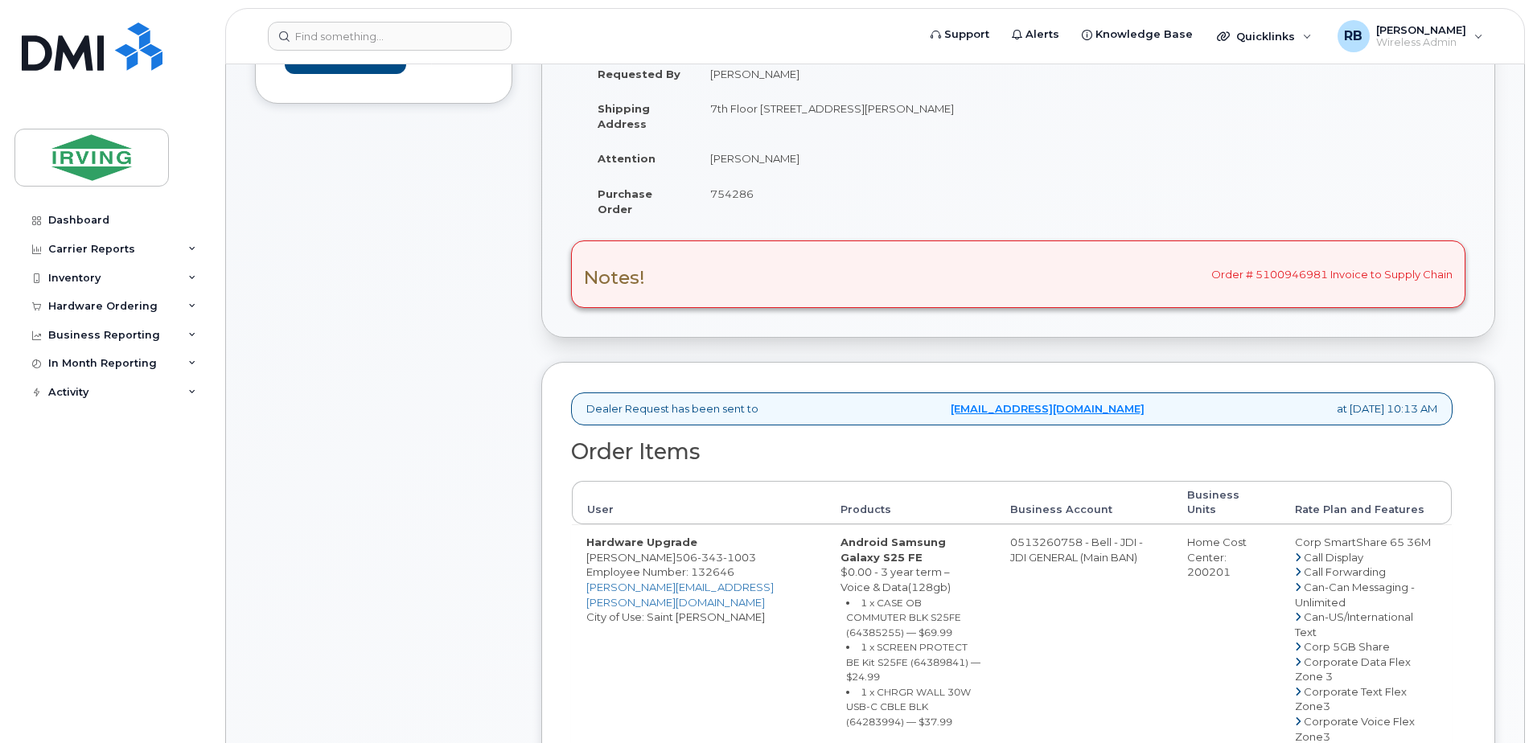
scroll to position [322, 0]
click at [720, 548] on span "343" at bounding box center [710, 554] width 26 height 13
copy span "[PHONE_NUMBER]"
click at [442, 306] on div "Comments Leave Comment" at bounding box center [383, 672] width 257 height 1526
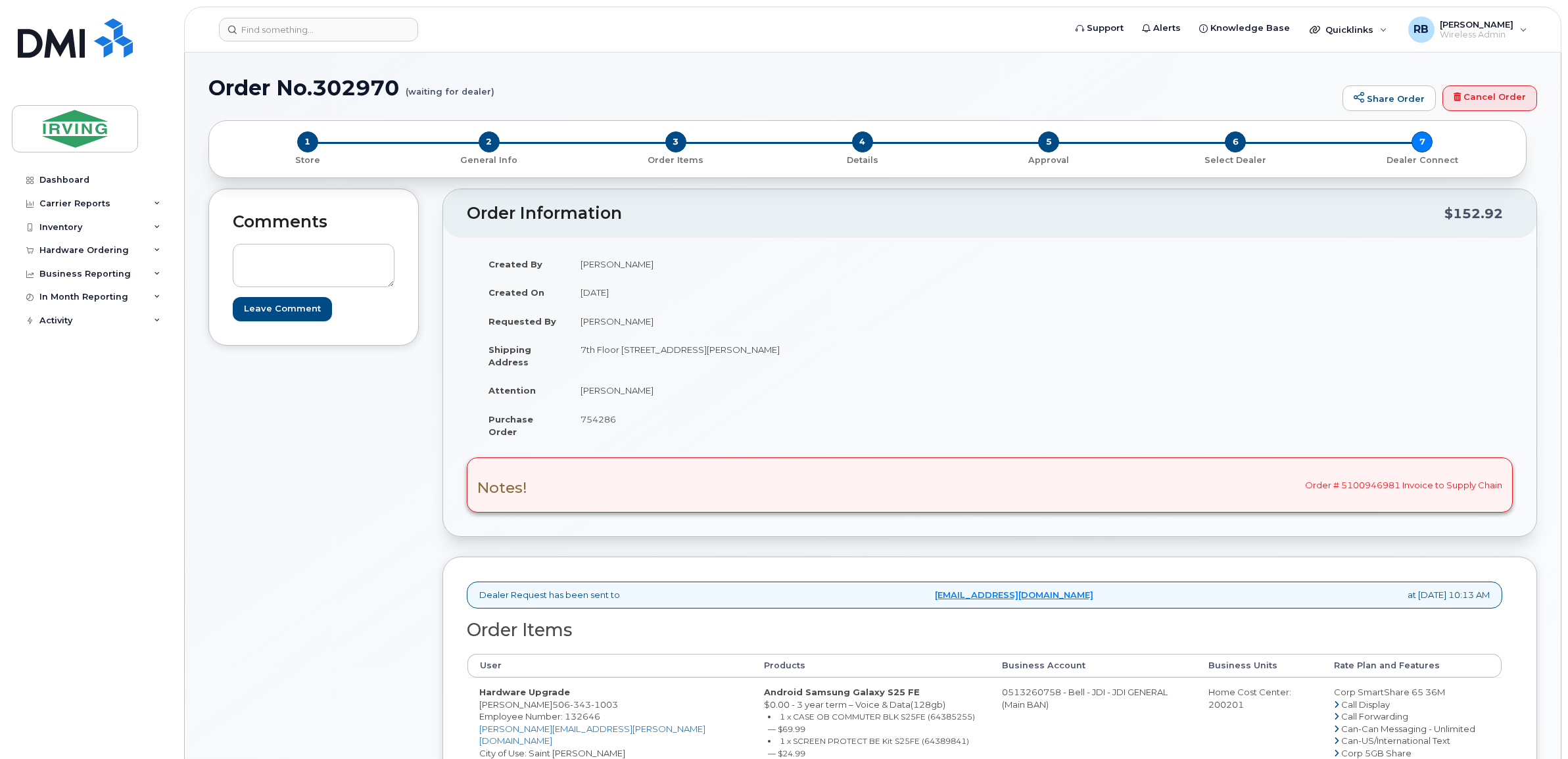
scroll to position [109, 0]
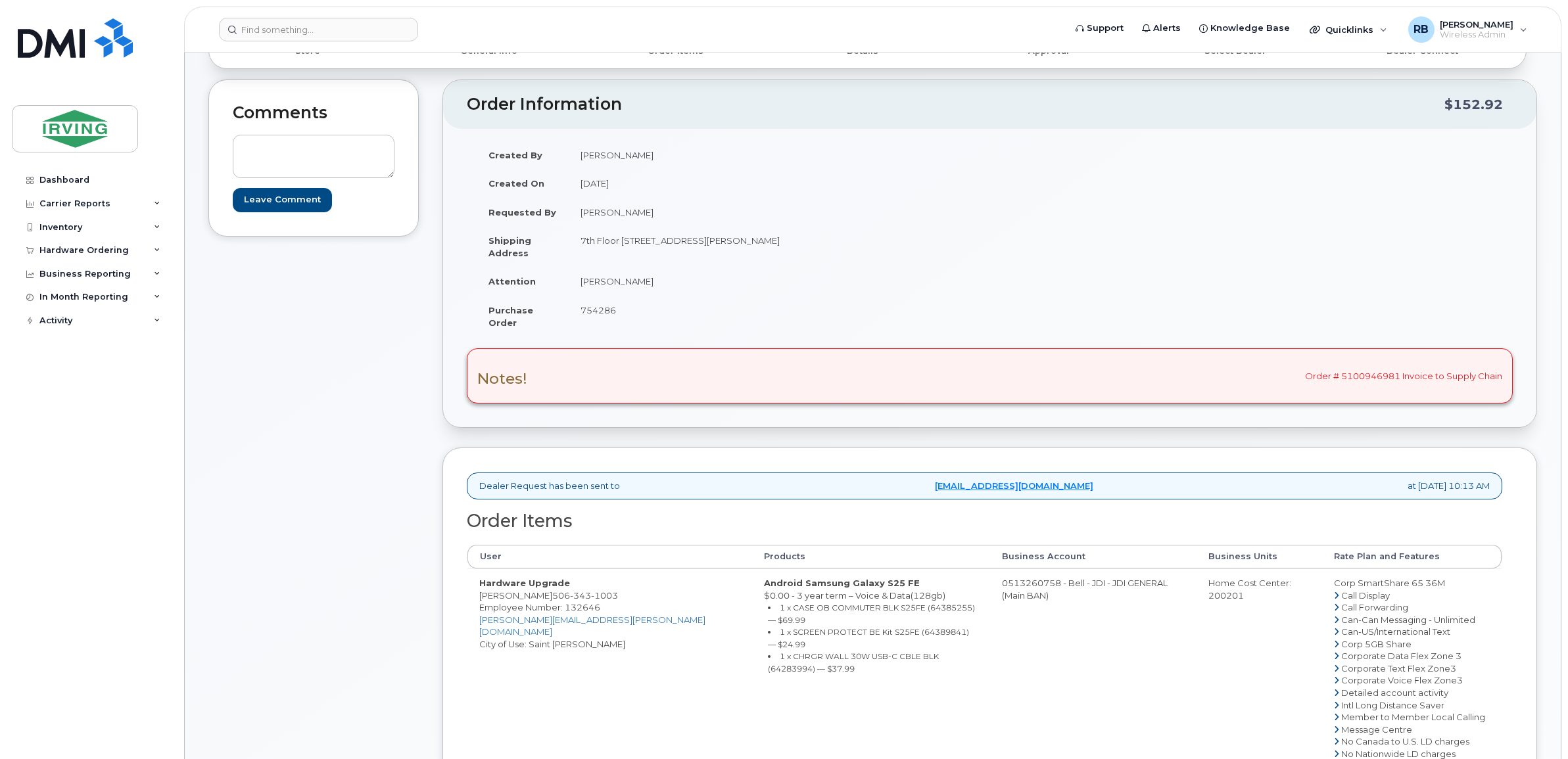
click at [365, 438] on div "Comments Leave Comment" at bounding box center [313, 617] width 210 height 1076
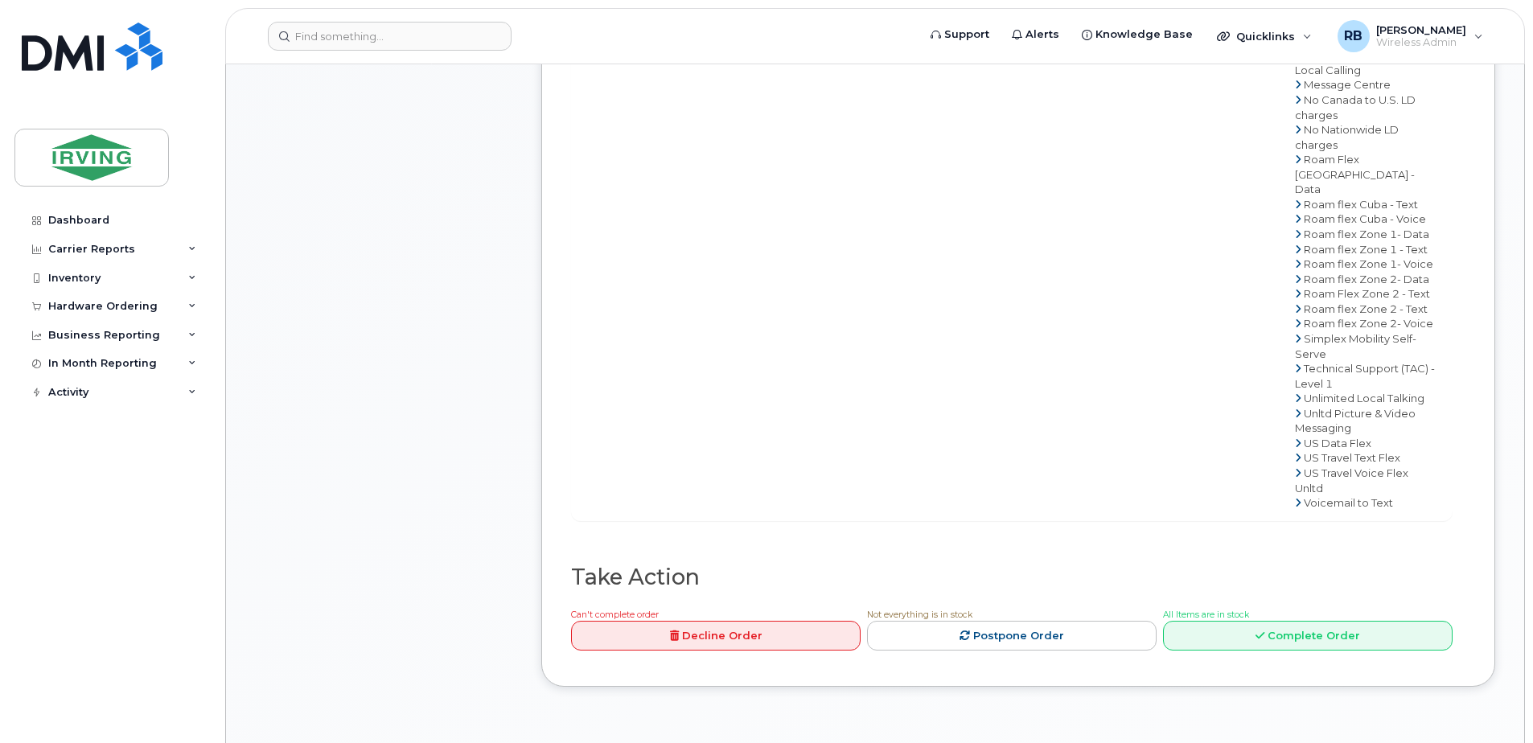
scroll to position [1334, 0]
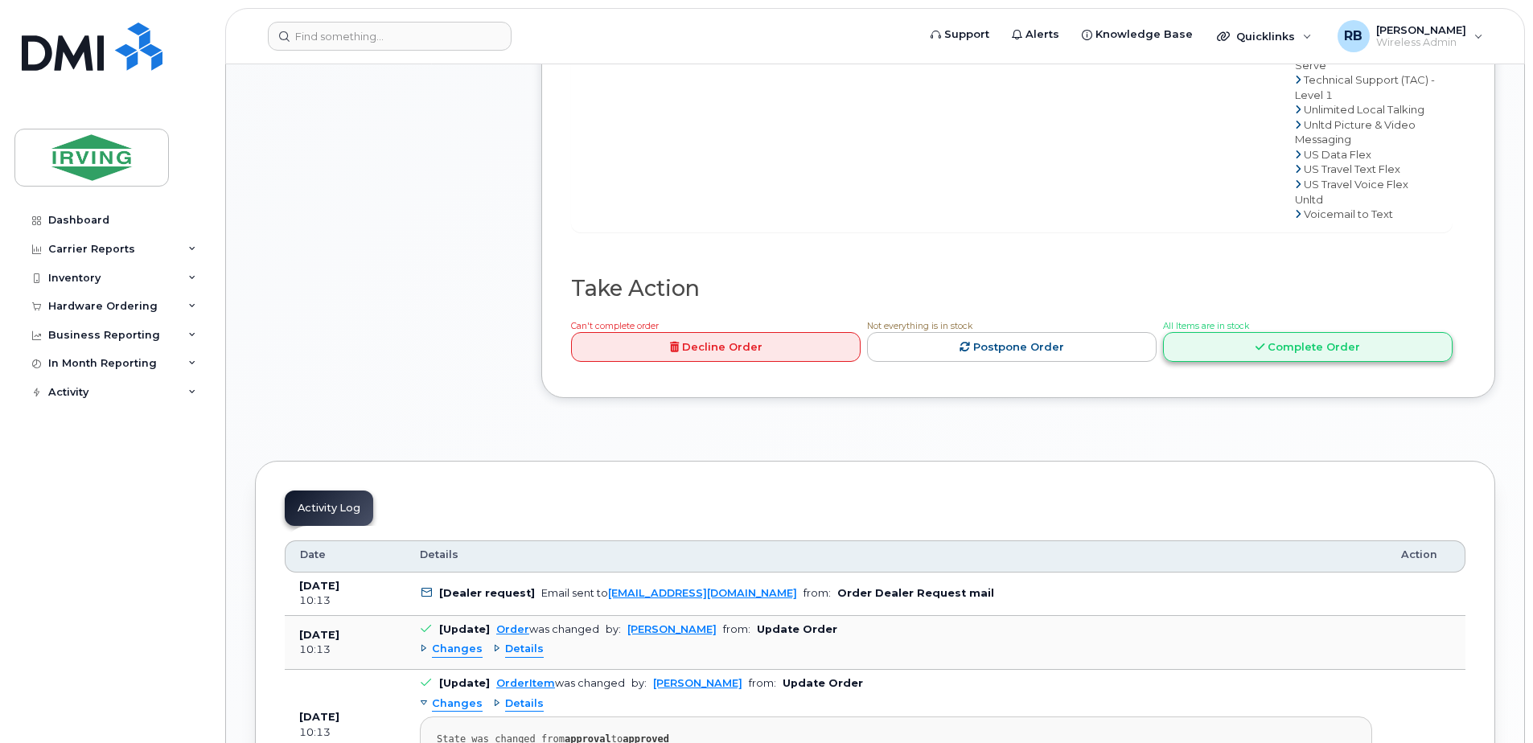
click at [1220, 362] on link "Complete Order" at bounding box center [1307, 347] width 289 height 30
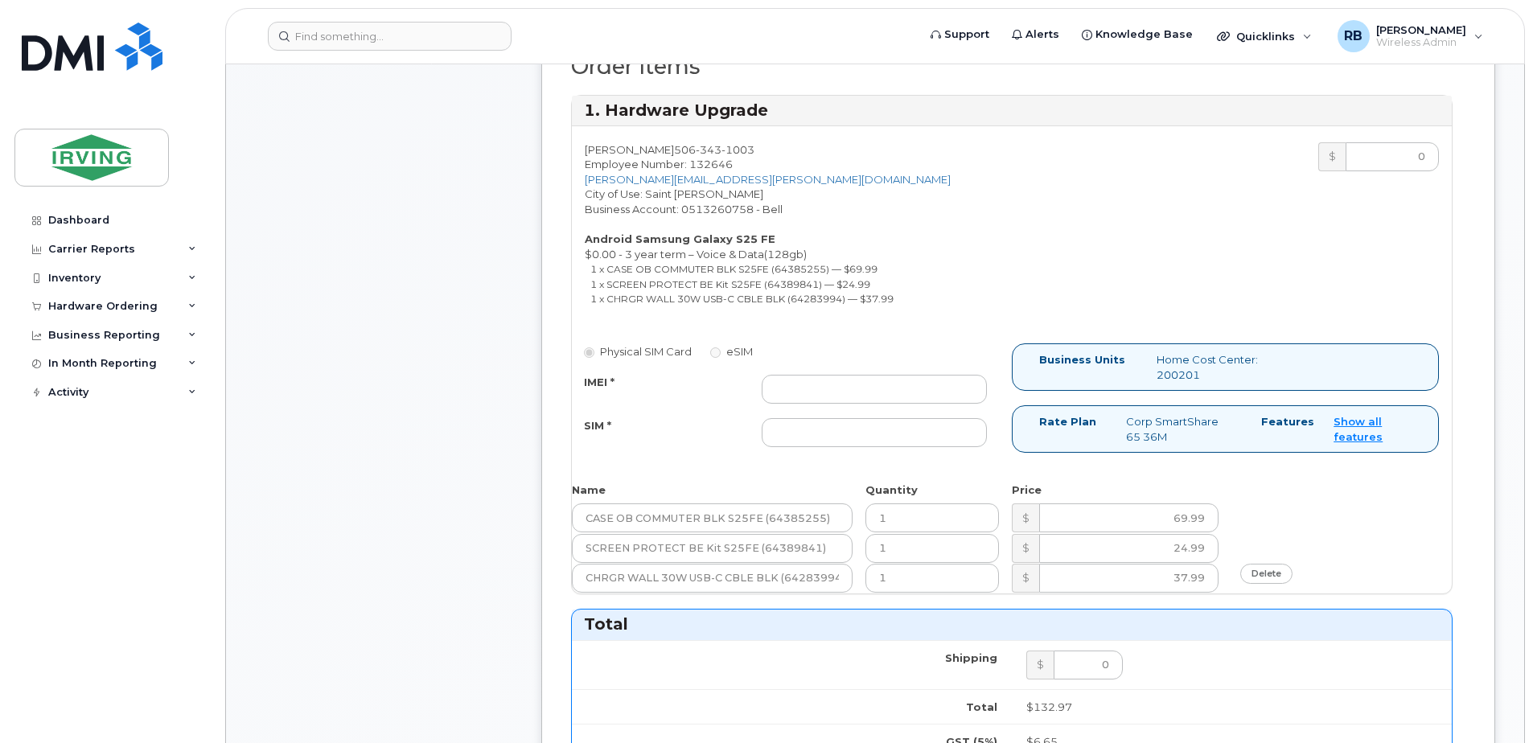
scroll to position [691, 0]
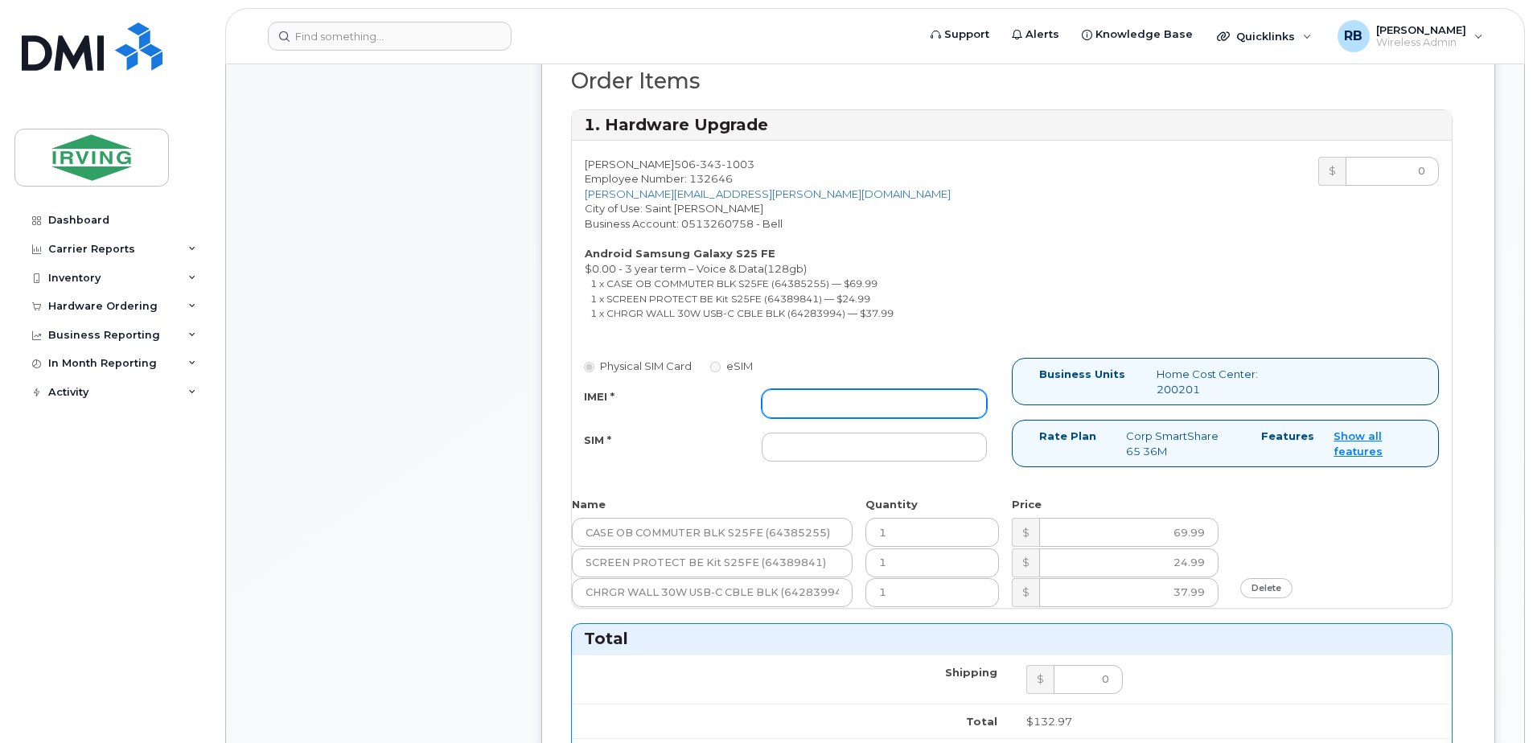
click at [874, 392] on input "IMEI *" at bounding box center [873, 403] width 225 height 29
type input "352055160701411"
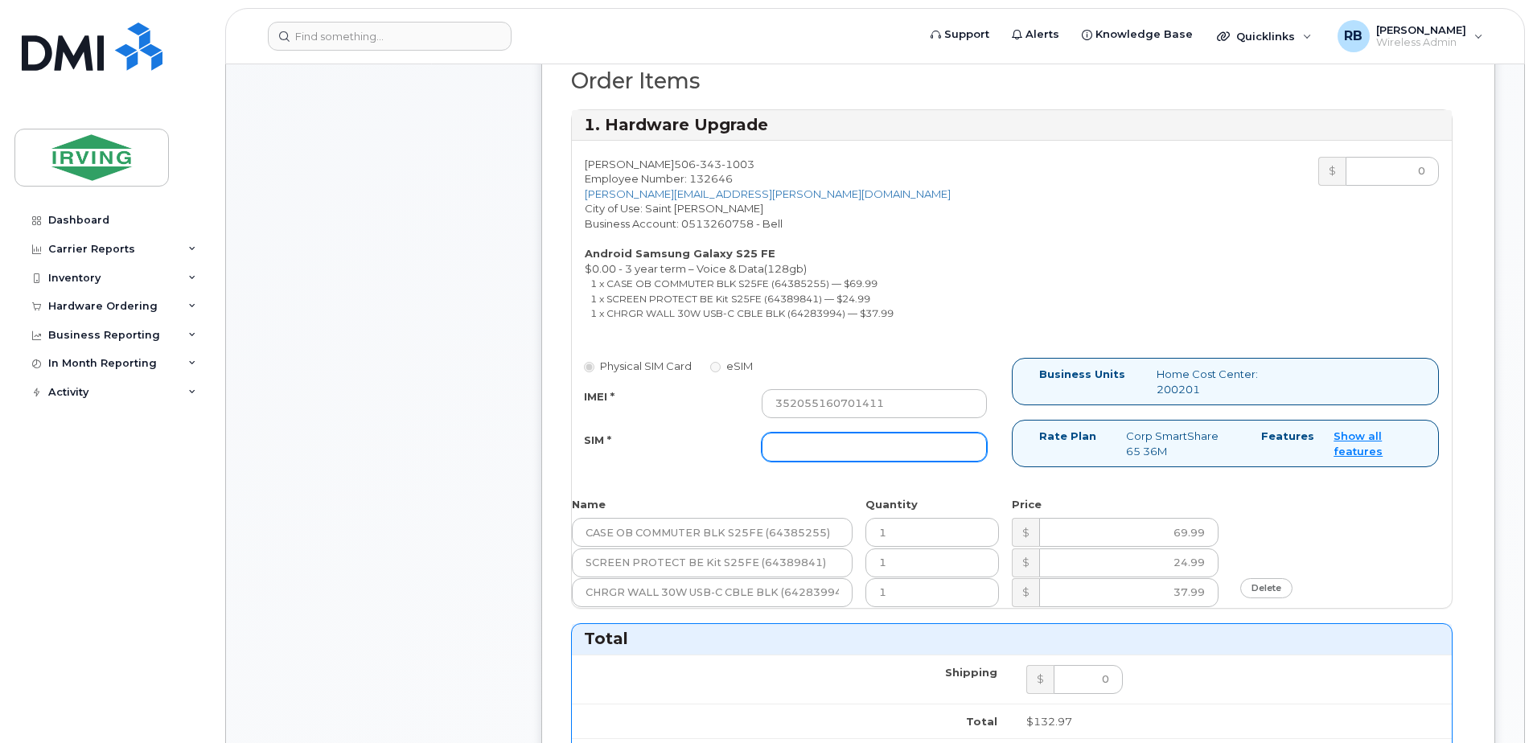
click at [834, 454] on input "SIM *" at bounding box center [873, 447] width 225 height 29
click at [834, 454] on input "62089353006689302610207712407276" at bounding box center [873, 447] width 225 height 29
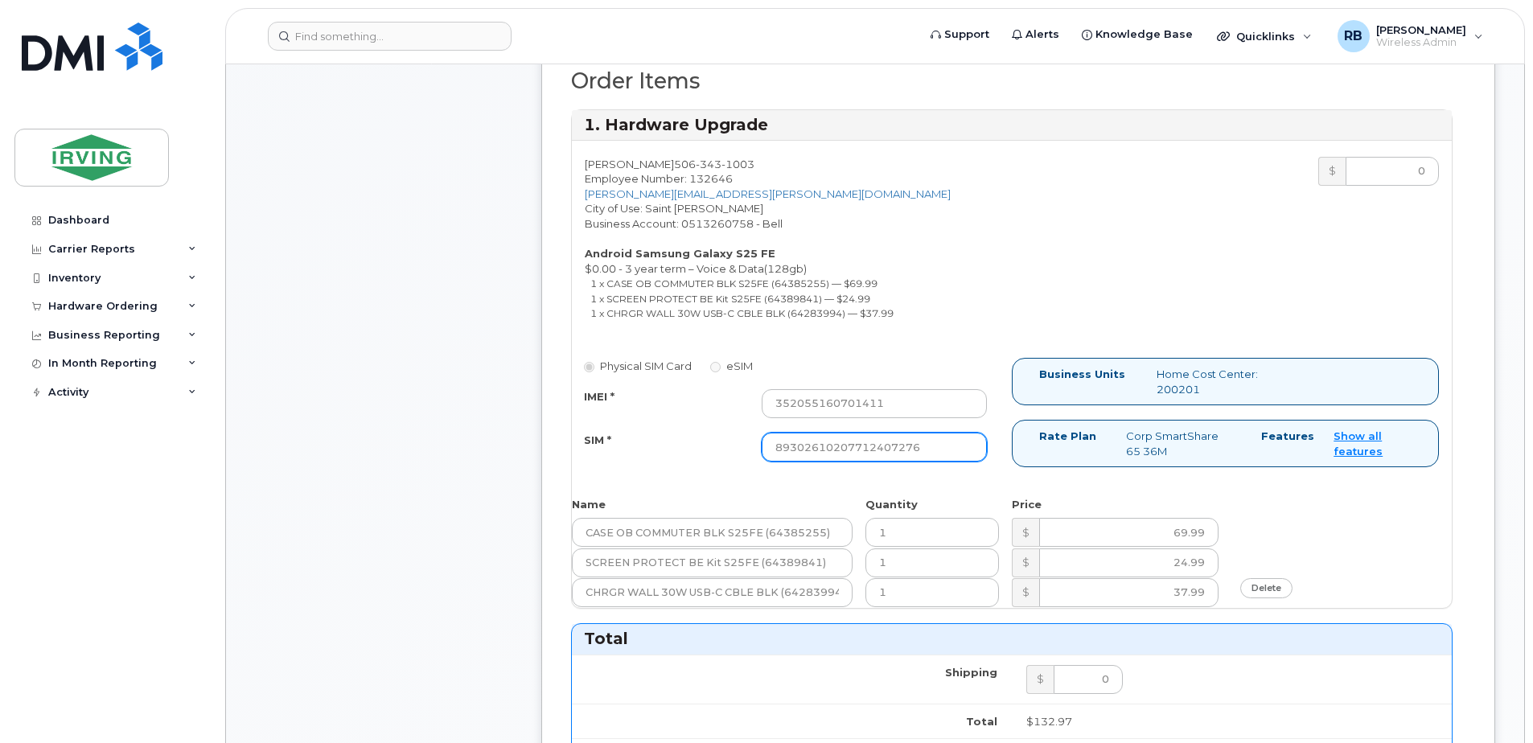
type input "89302610207712407276"
click at [708, 446] on div "SIM *" at bounding box center [661, 444] width 178 height 22
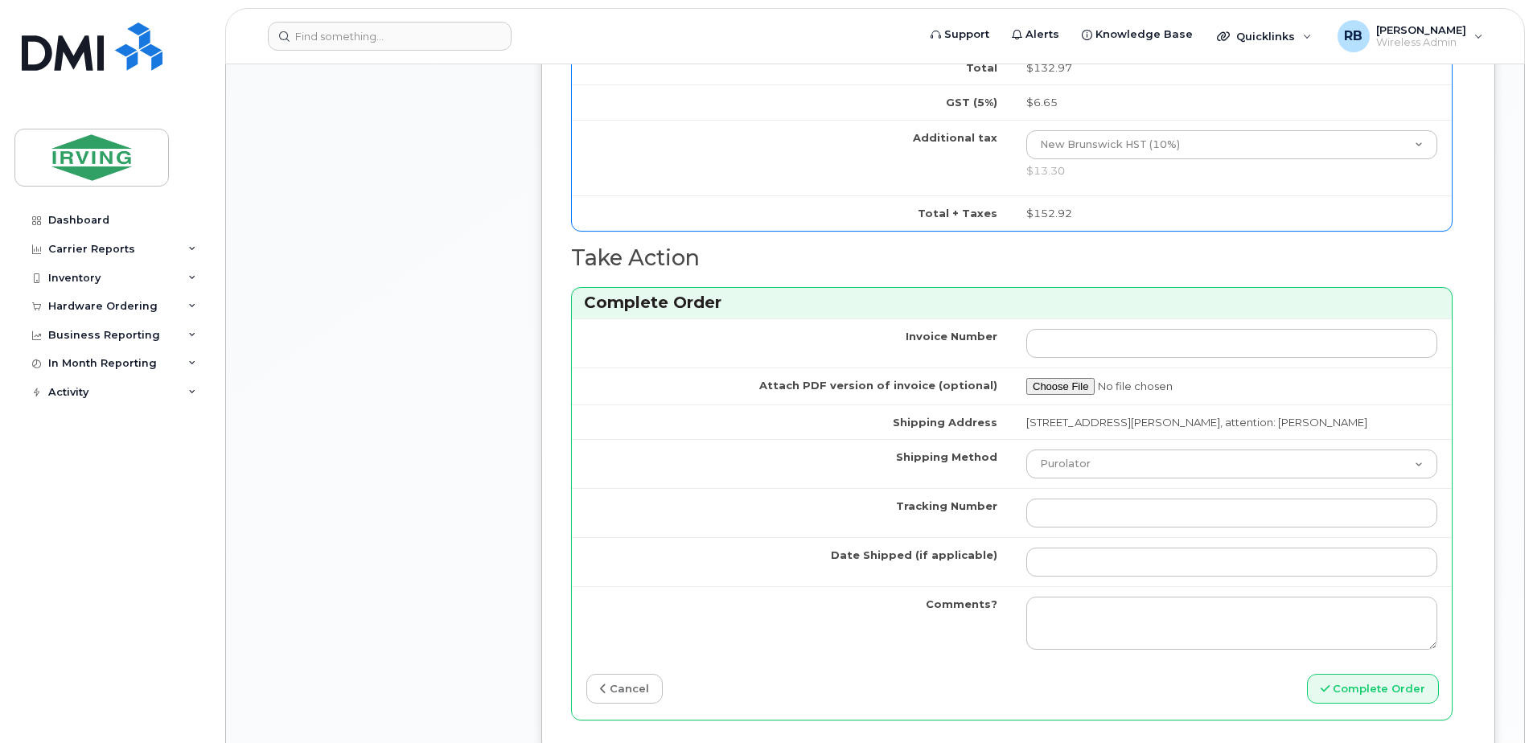
scroll to position [1441, 0]
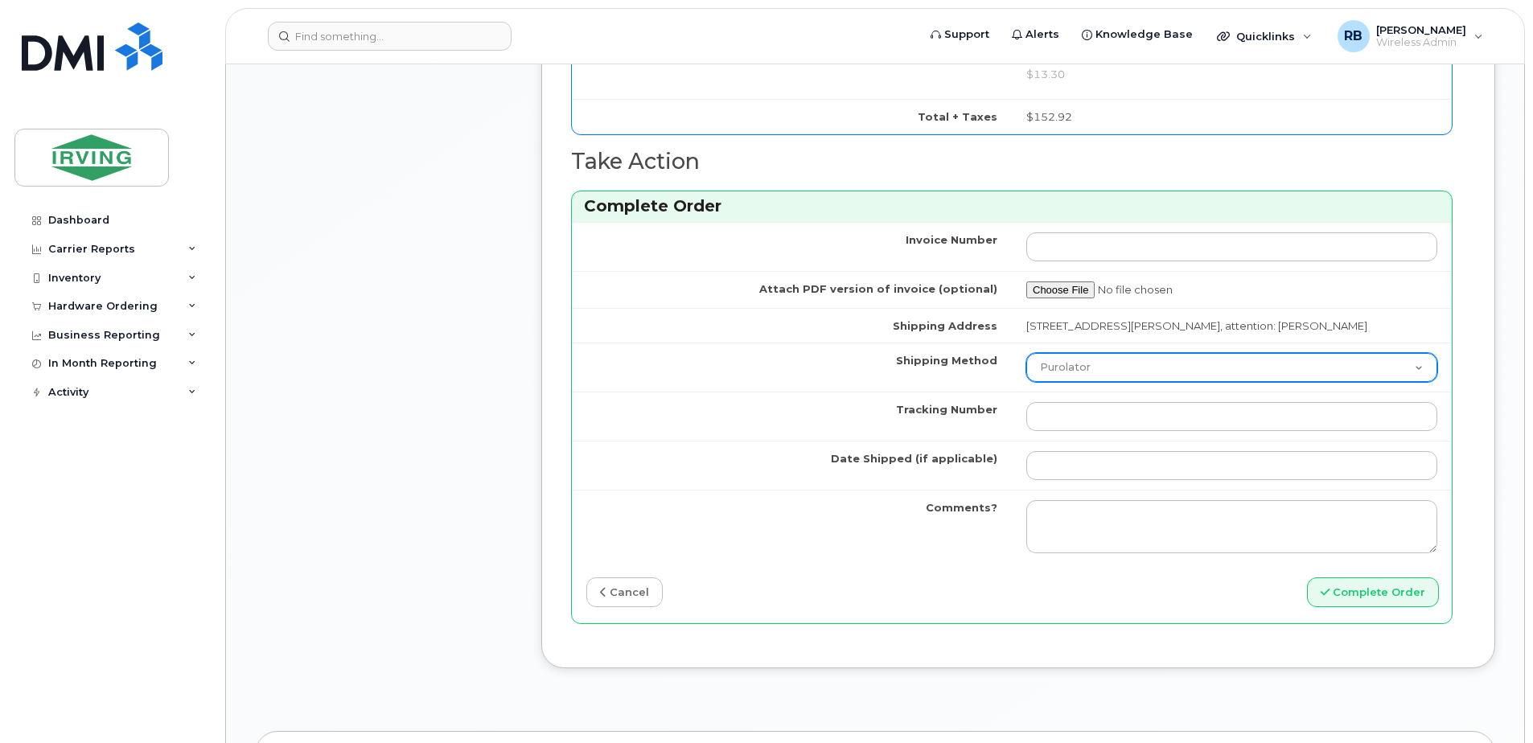
click at [1076, 376] on select "Purolator UPS FedEx Canada Post Courier Other Drop Off Pick Up" at bounding box center [1231, 367] width 411 height 29
select select "Drop Off"
click at [1026, 353] on select "Purolator UPS FedEx Canada Post Courier Other Drop Off Pick Up" at bounding box center [1231, 367] width 411 height 29
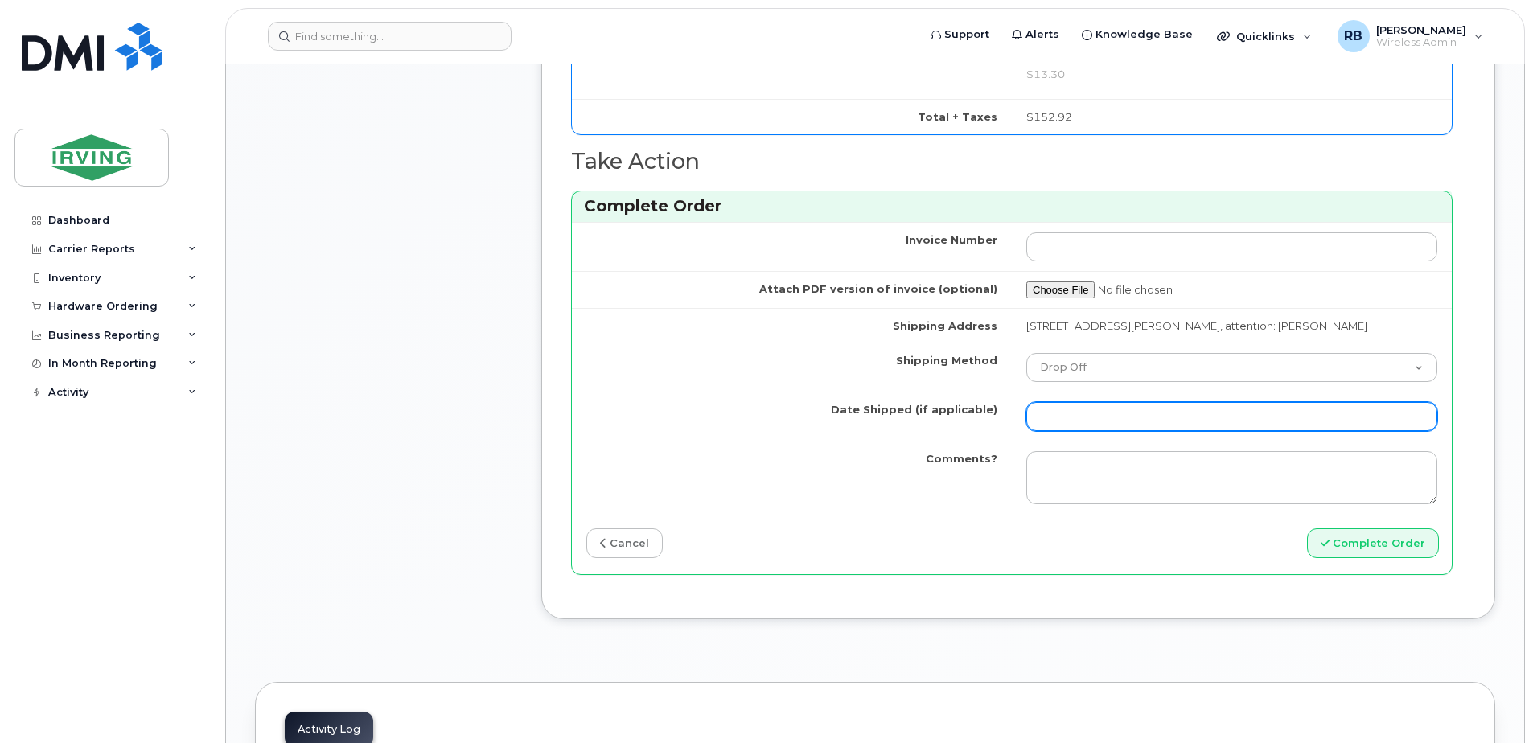
click at [1078, 417] on input "Date Shipped (if applicable)" at bounding box center [1231, 416] width 411 height 29
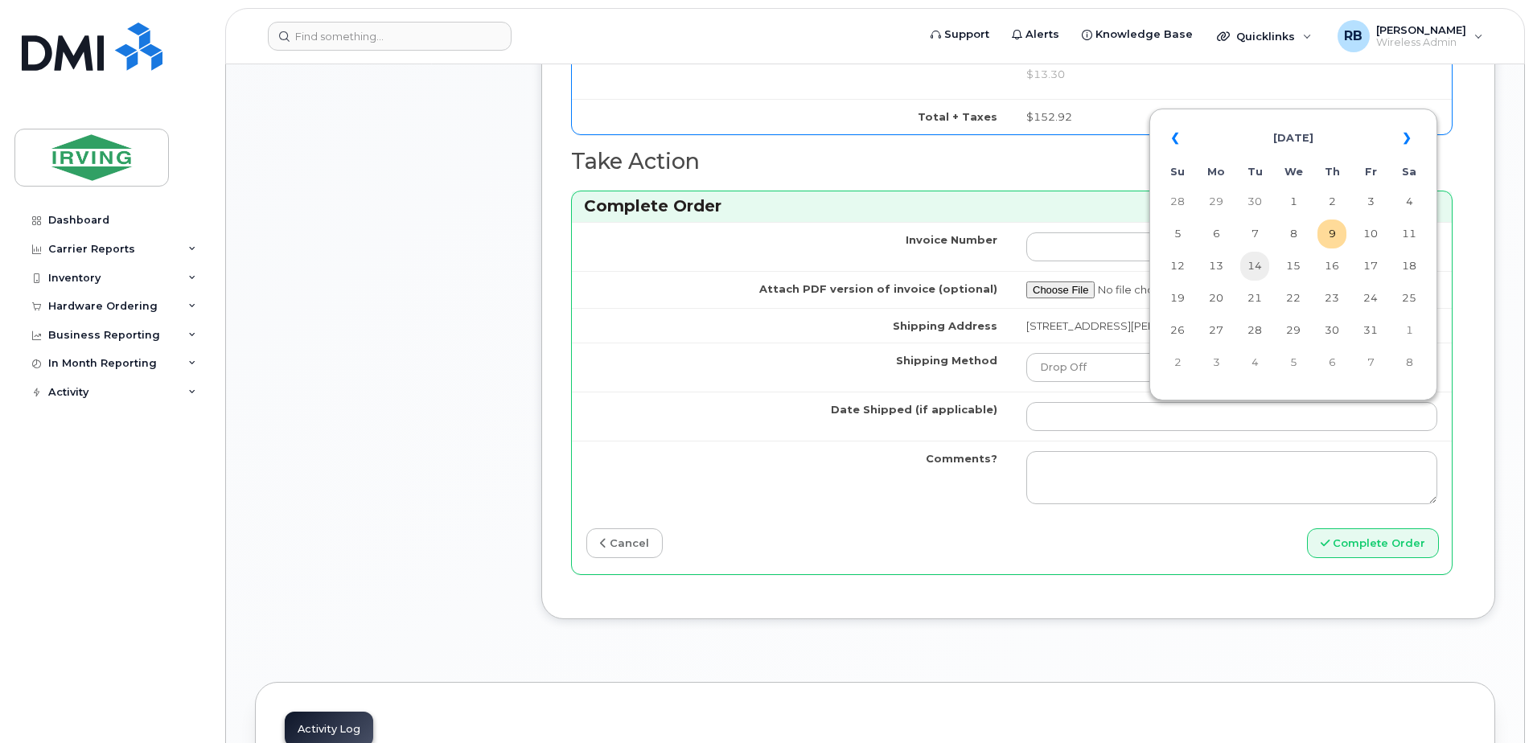
click at [1249, 260] on td "14" at bounding box center [1254, 266] width 29 height 29
type input "[DATE]"
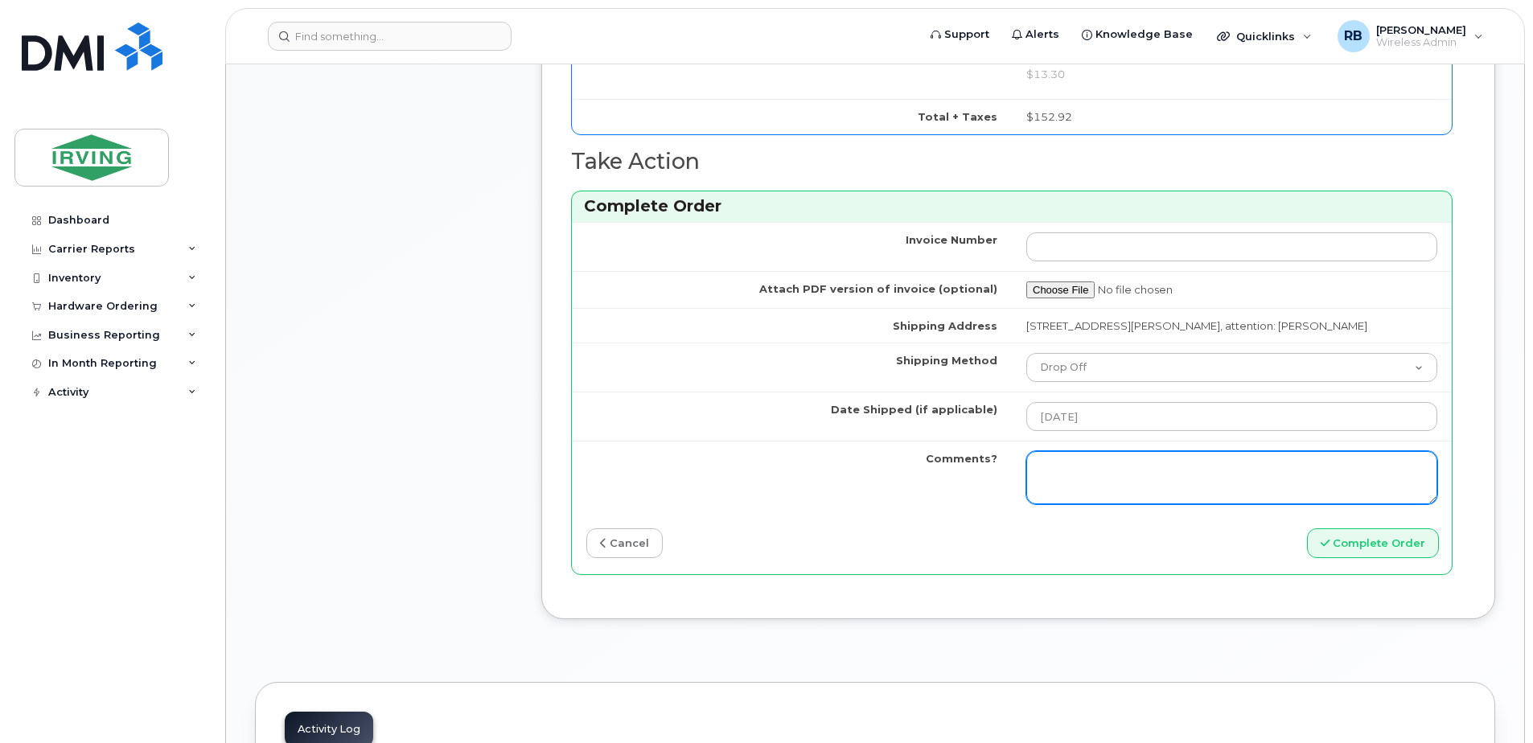
click at [1142, 475] on textarea "Comments?" at bounding box center [1231, 477] width 411 height 53
type textarea "Please be advised the order has been completed. SO#26215336 Allow 1-3 business …"
click at [1176, 488] on textarea "Please be advised the order has been completed. SO#26215336 Allow 1-3 business …" at bounding box center [1231, 477] width 411 height 53
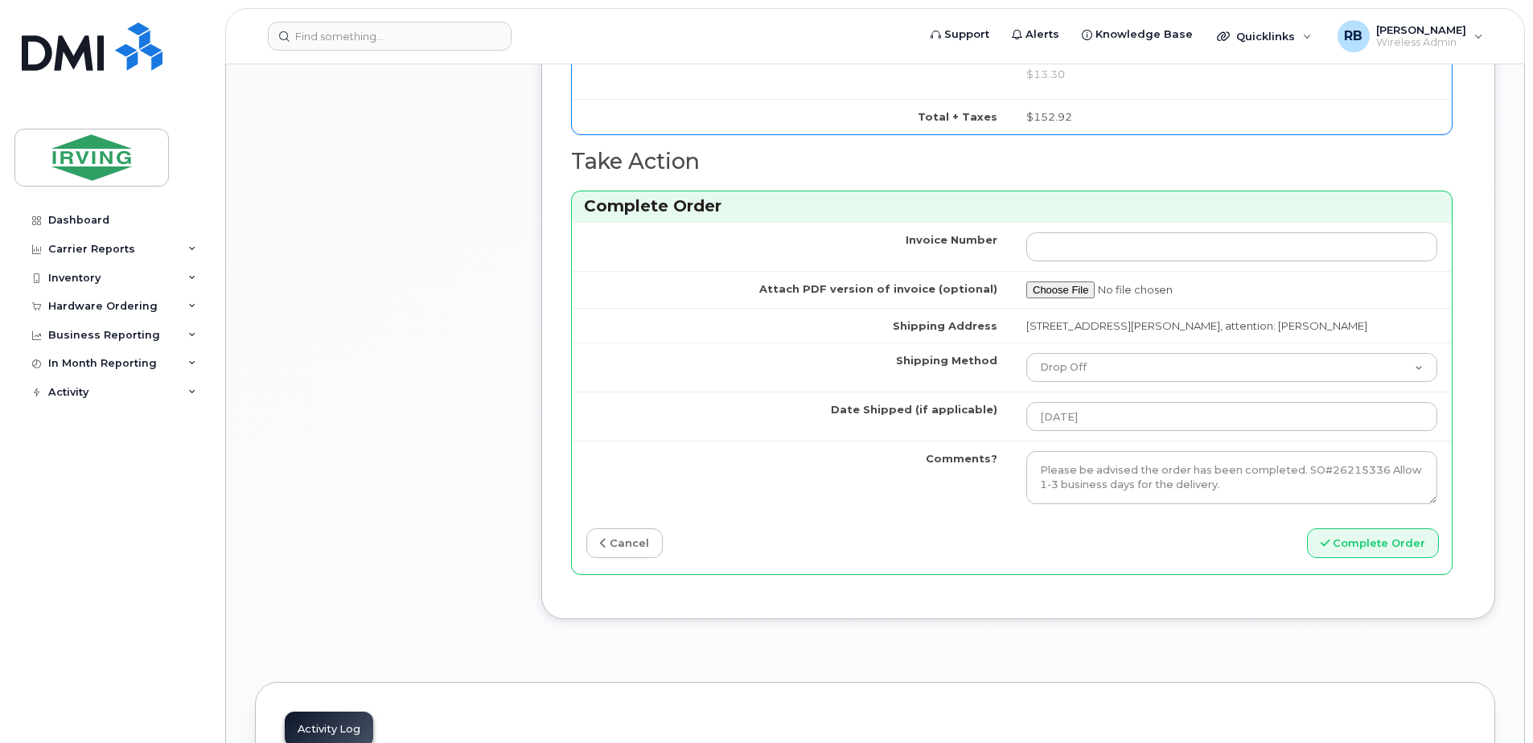
click at [1349, 534] on button "Complete Order" at bounding box center [1373, 543] width 132 height 30
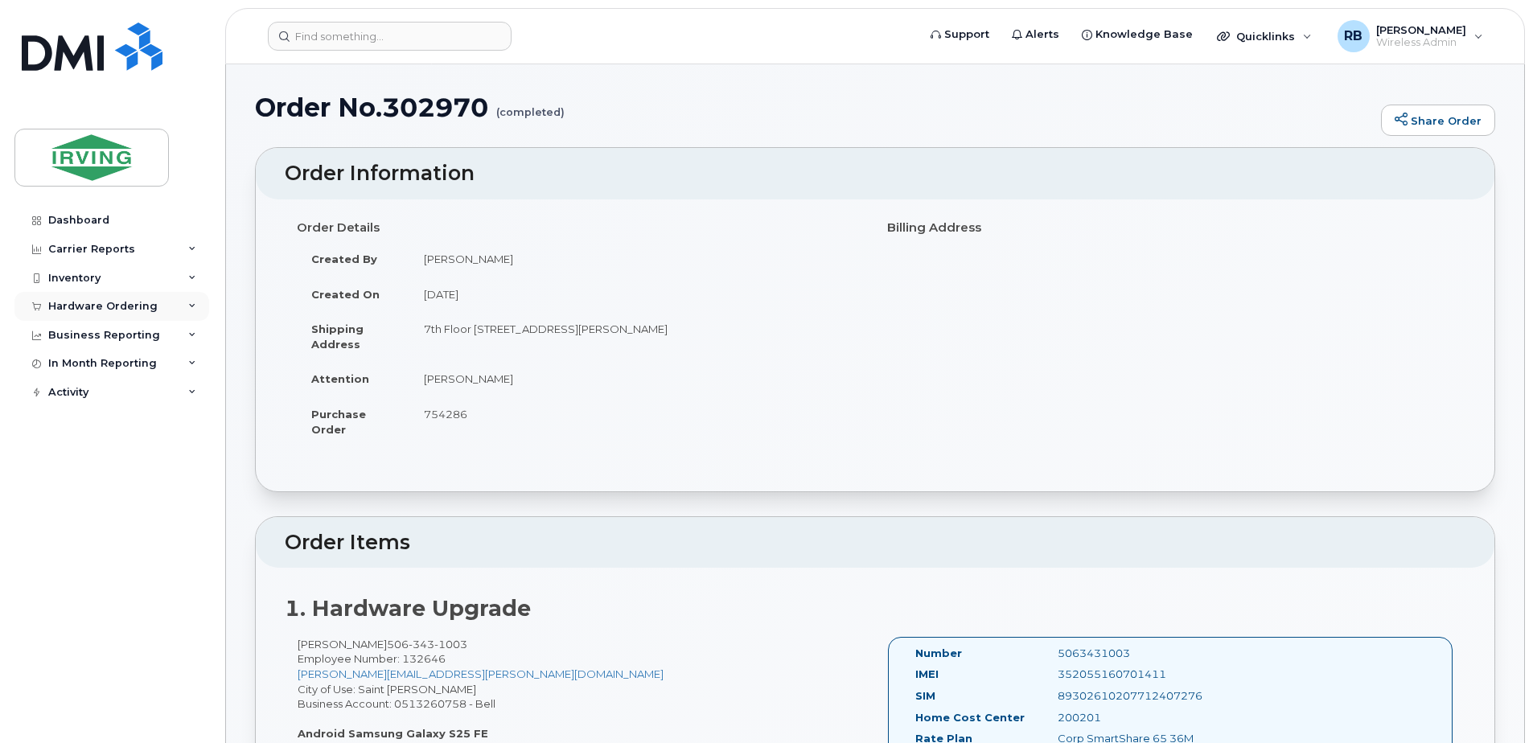
click at [144, 302] on div "Hardware Ordering" at bounding box center [102, 306] width 109 height 13
click at [92, 363] on link "Orders" at bounding box center [126, 366] width 166 height 31
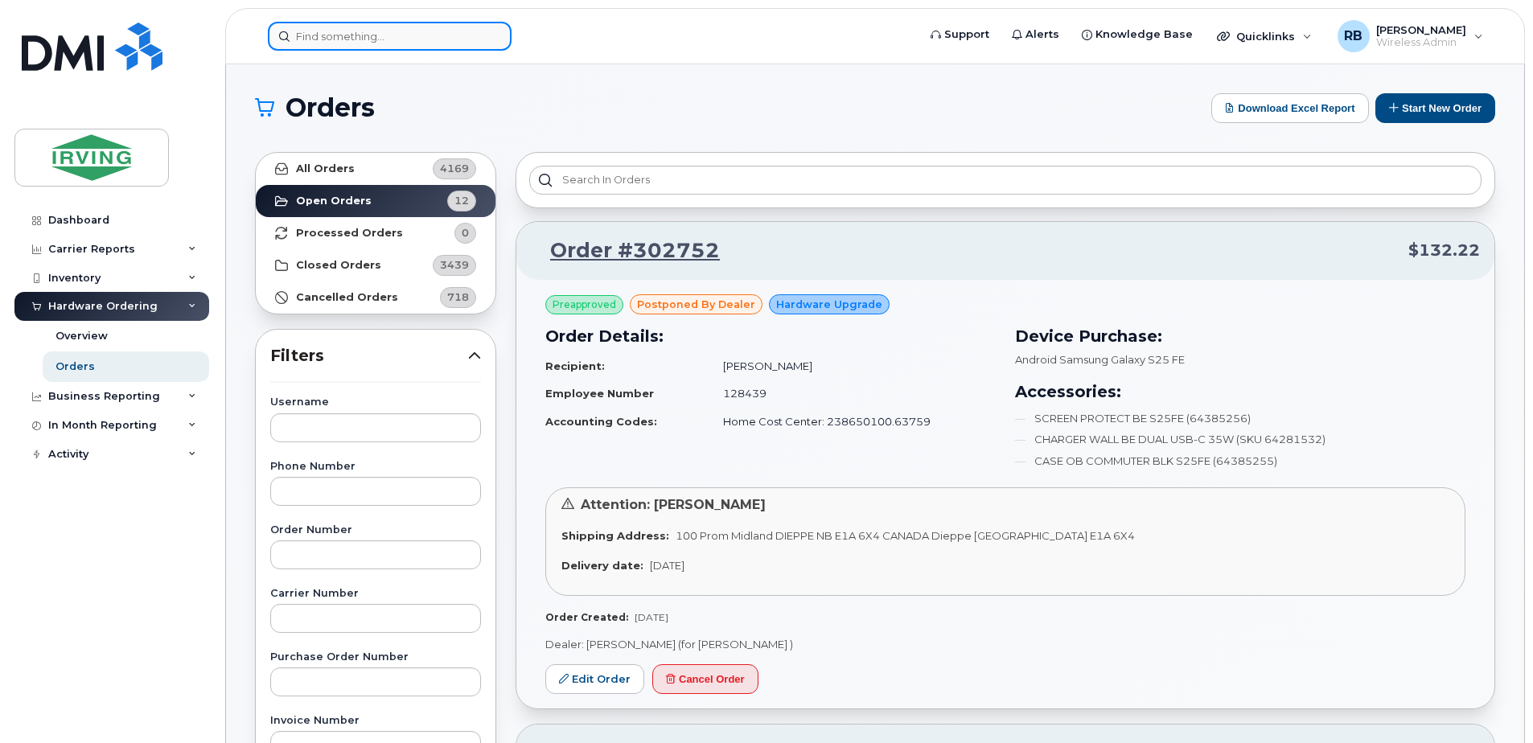
click at [405, 39] on input at bounding box center [390, 36] width 244 height 29
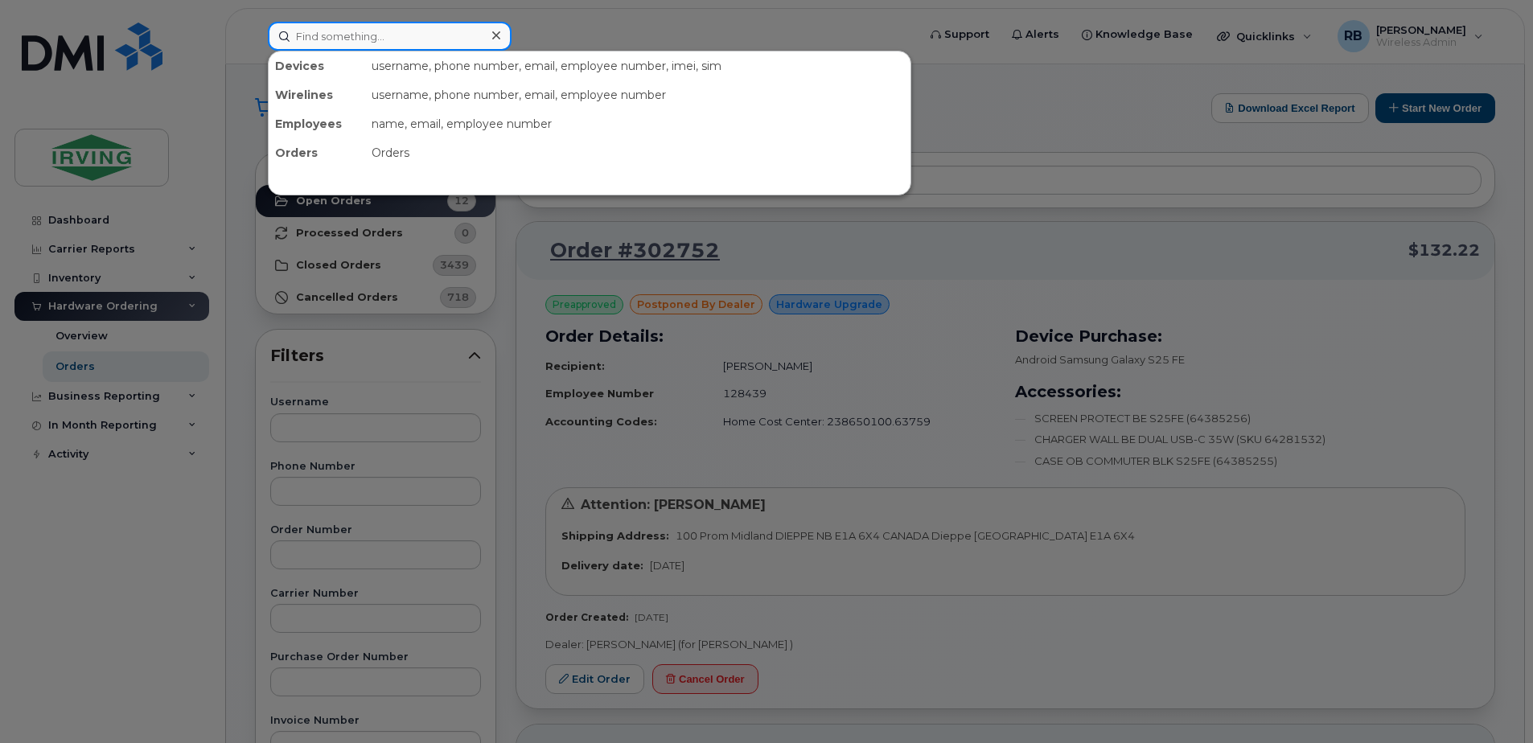
paste input "782-409-7038"
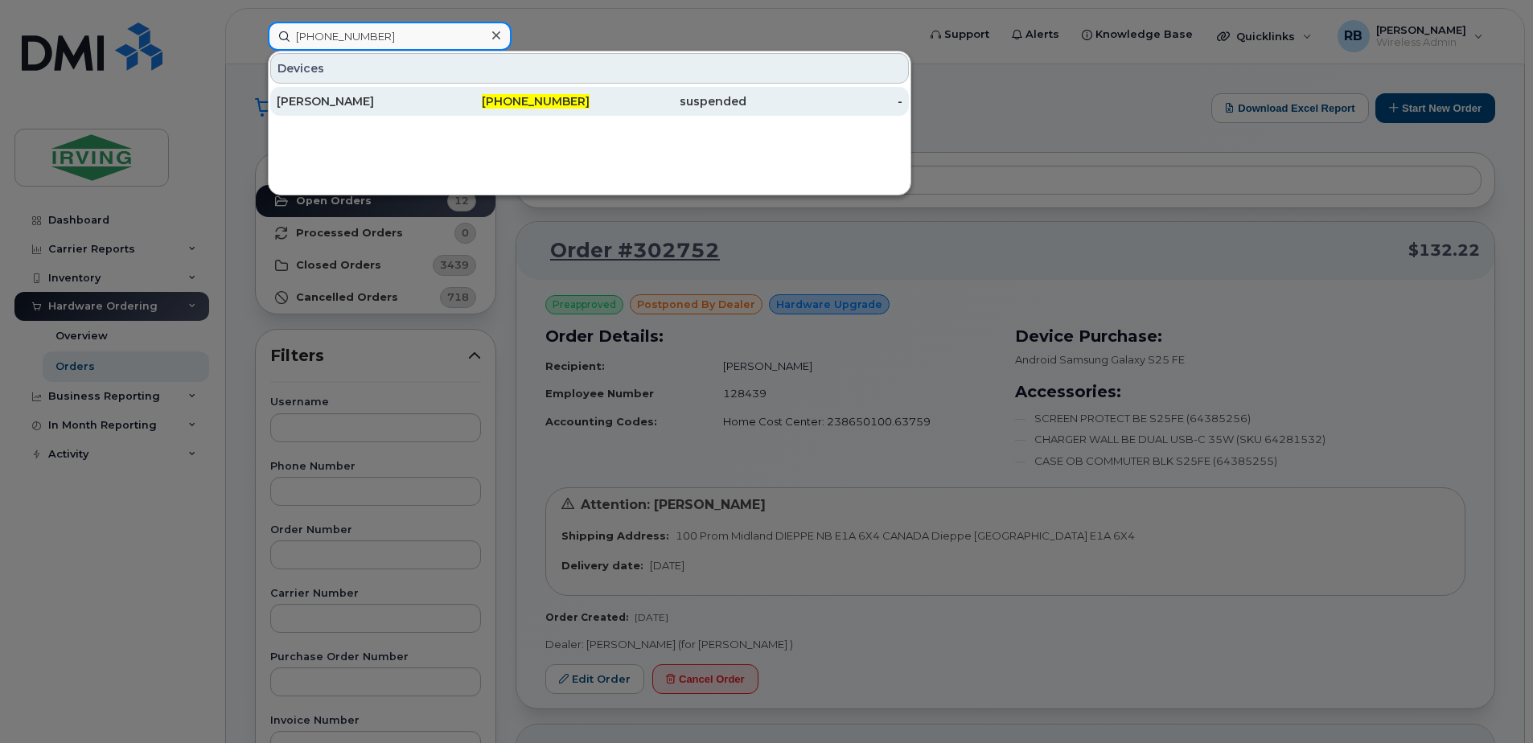
type input "782-409-7038"
click at [372, 101] on div "[PERSON_NAME]" at bounding box center [355, 101] width 157 height 16
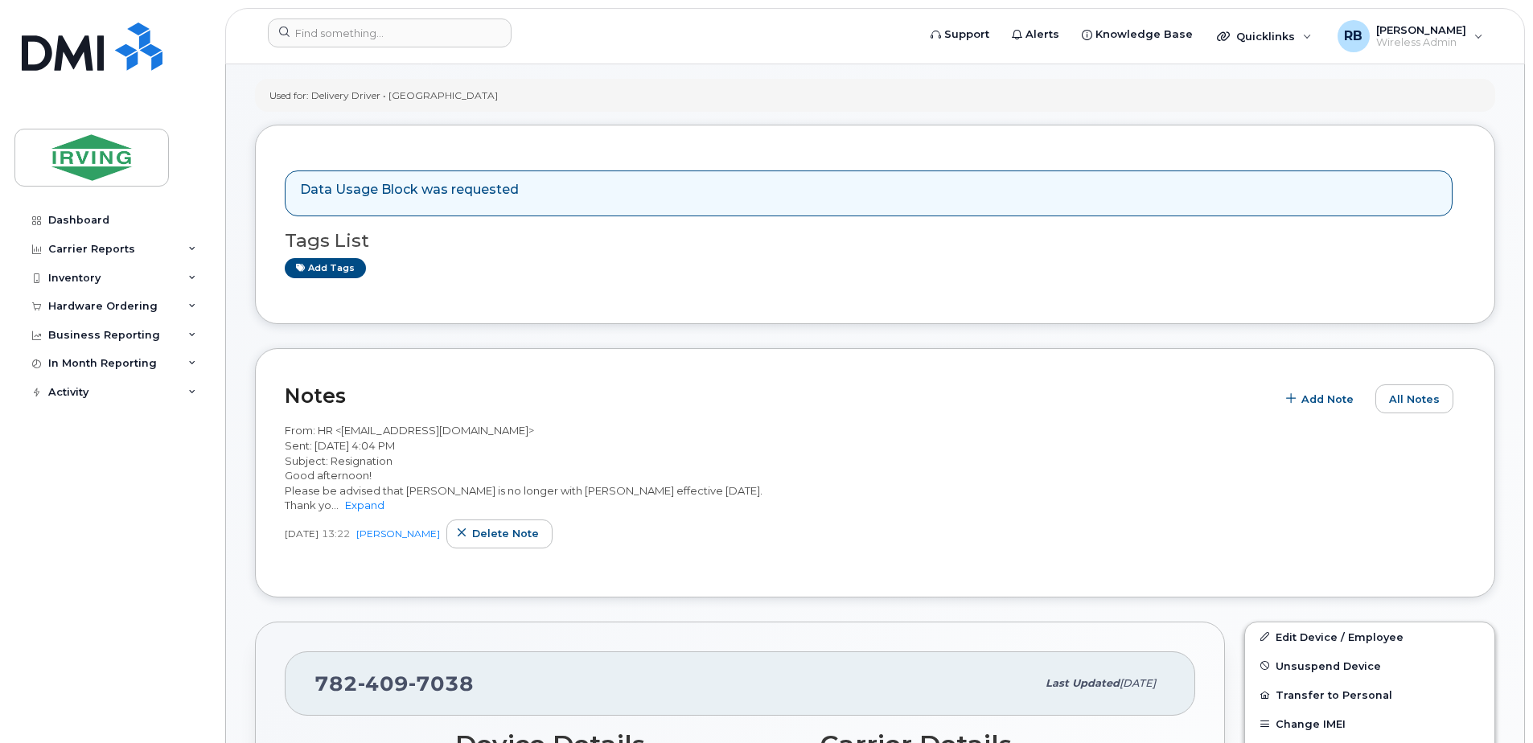
scroll to position [107, 0]
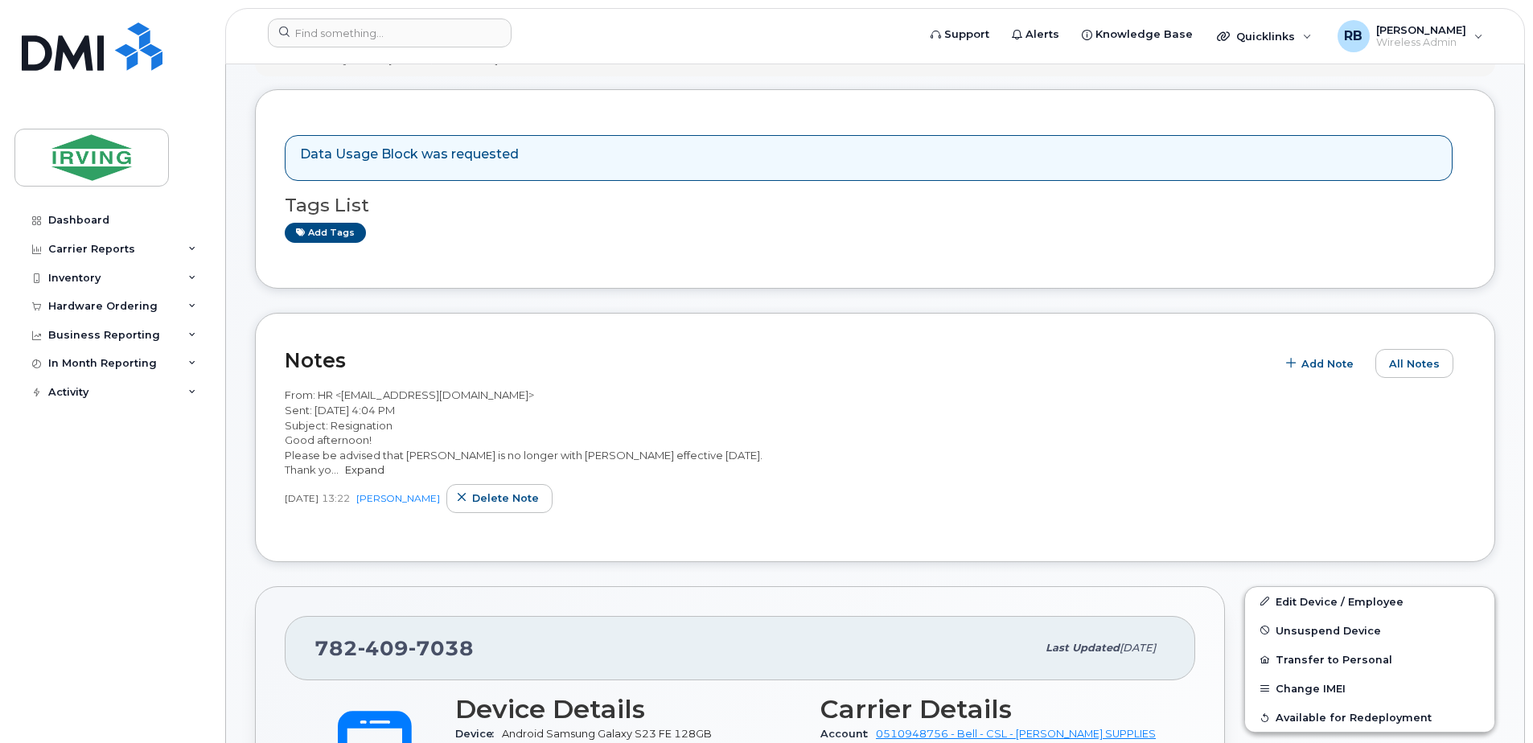
click at [357, 474] on link "Expand" at bounding box center [364, 469] width 39 height 13
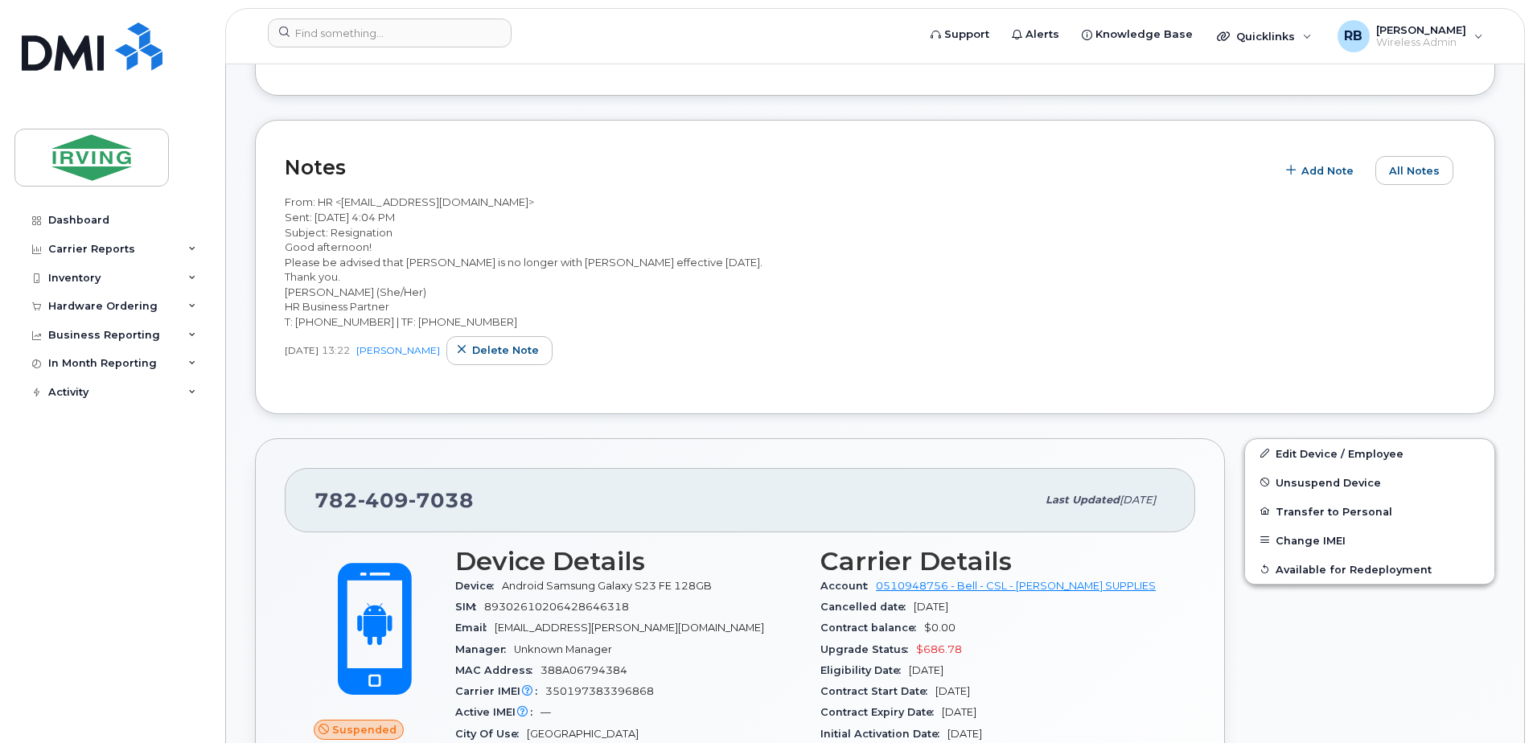
scroll to position [215, 0]
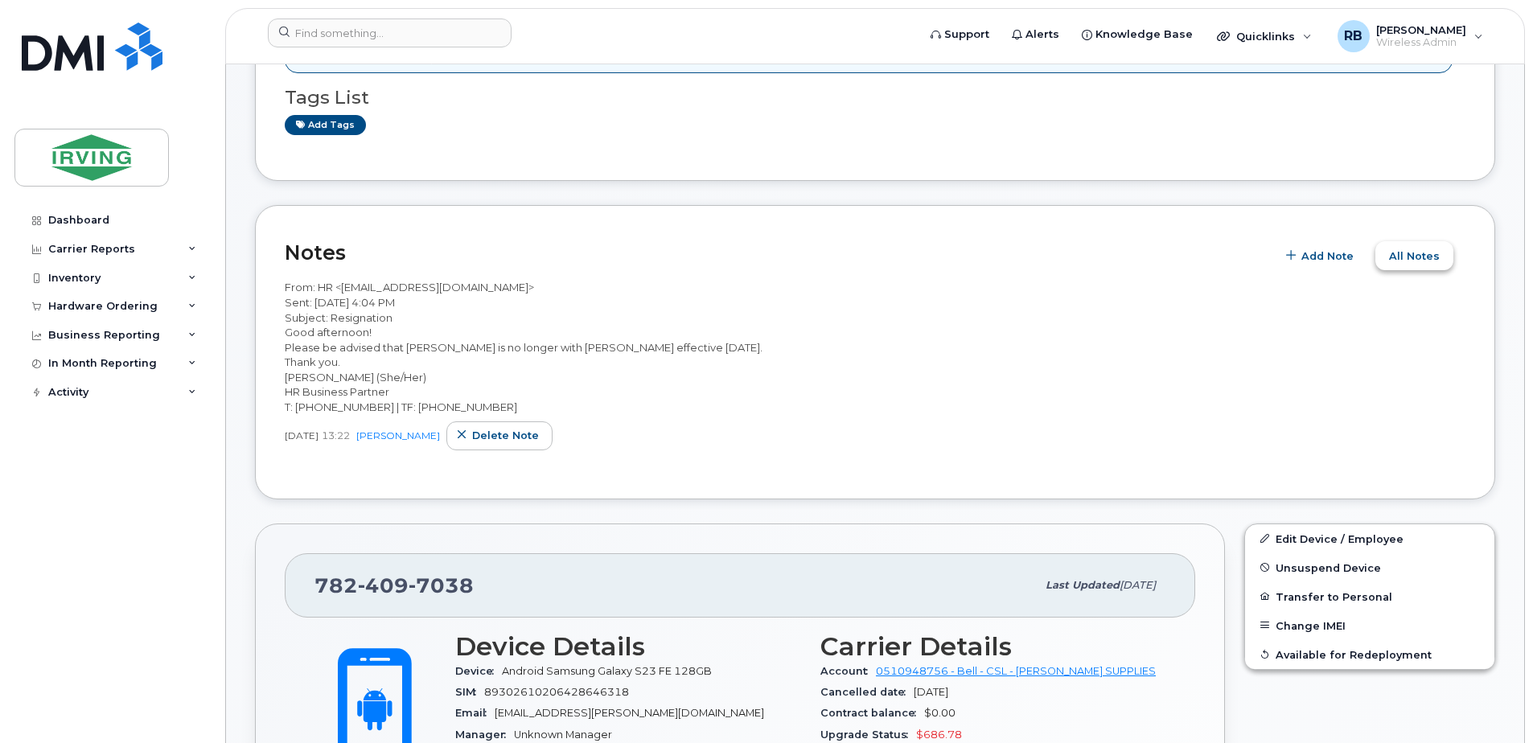
click at [1395, 261] on span "All Notes" at bounding box center [1414, 255] width 51 height 15
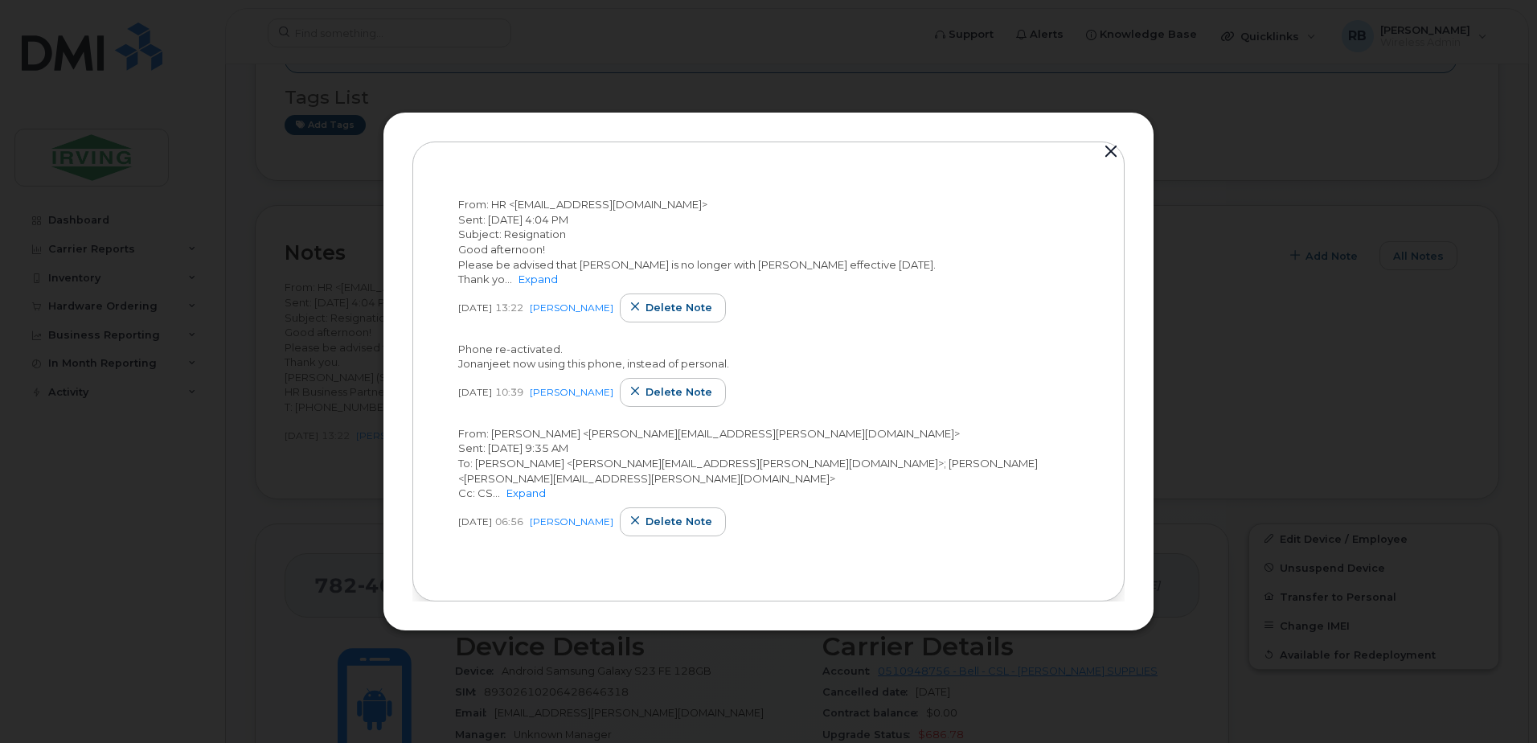
click at [1103, 149] on button "button" at bounding box center [1111, 152] width 24 height 23
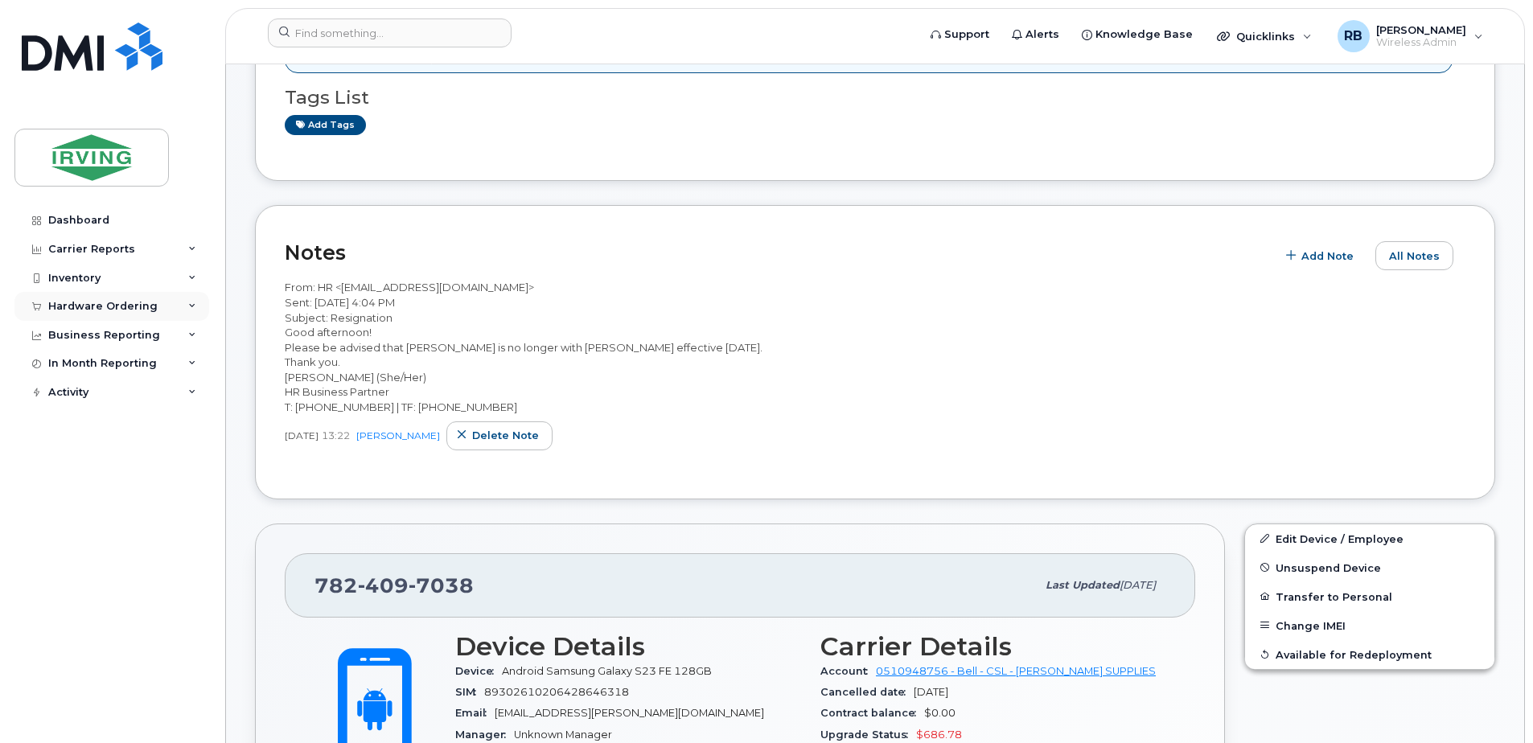
drag, startPoint x: 123, startPoint y: 304, endPoint x: 101, endPoint y: 322, distance: 28.6
click at [122, 305] on div "Hardware Ordering" at bounding box center [102, 306] width 109 height 13
click at [70, 359] on div "Orders" at bounding box center [74, 366] width 39 height 14
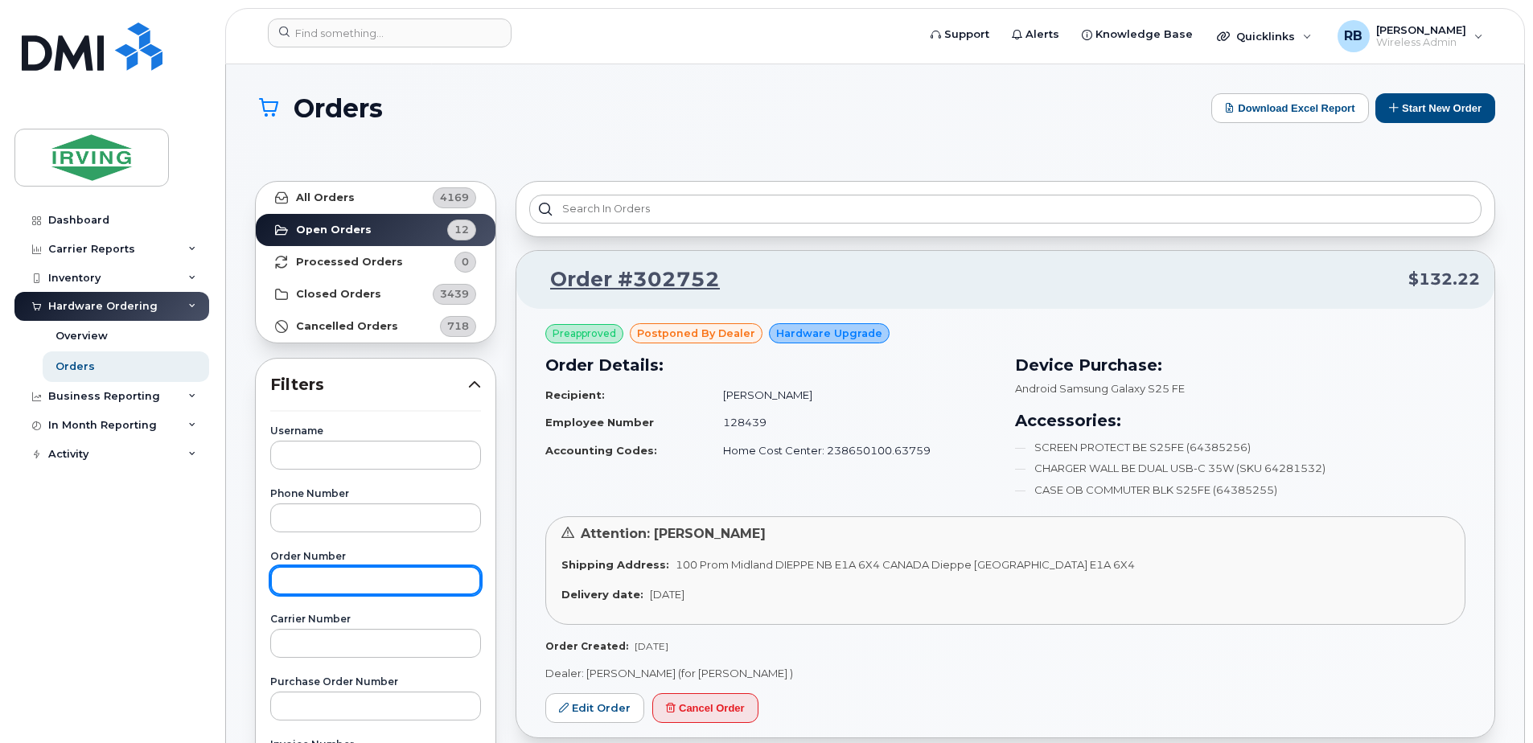
click at [310, 578] on input "text" at bounding box center [375, 580] width 211 height 29
type input "302335"
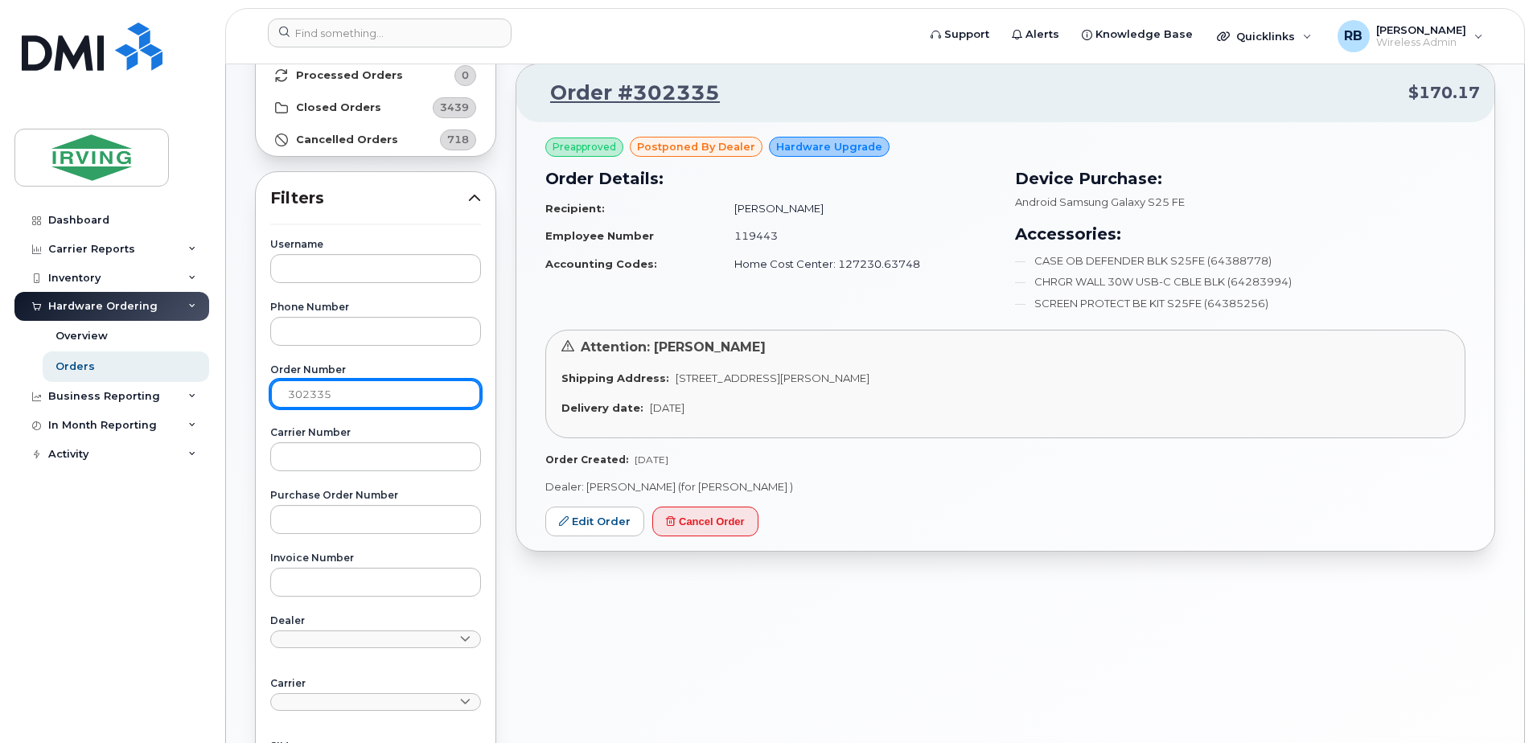
scroll to position [215, 0]
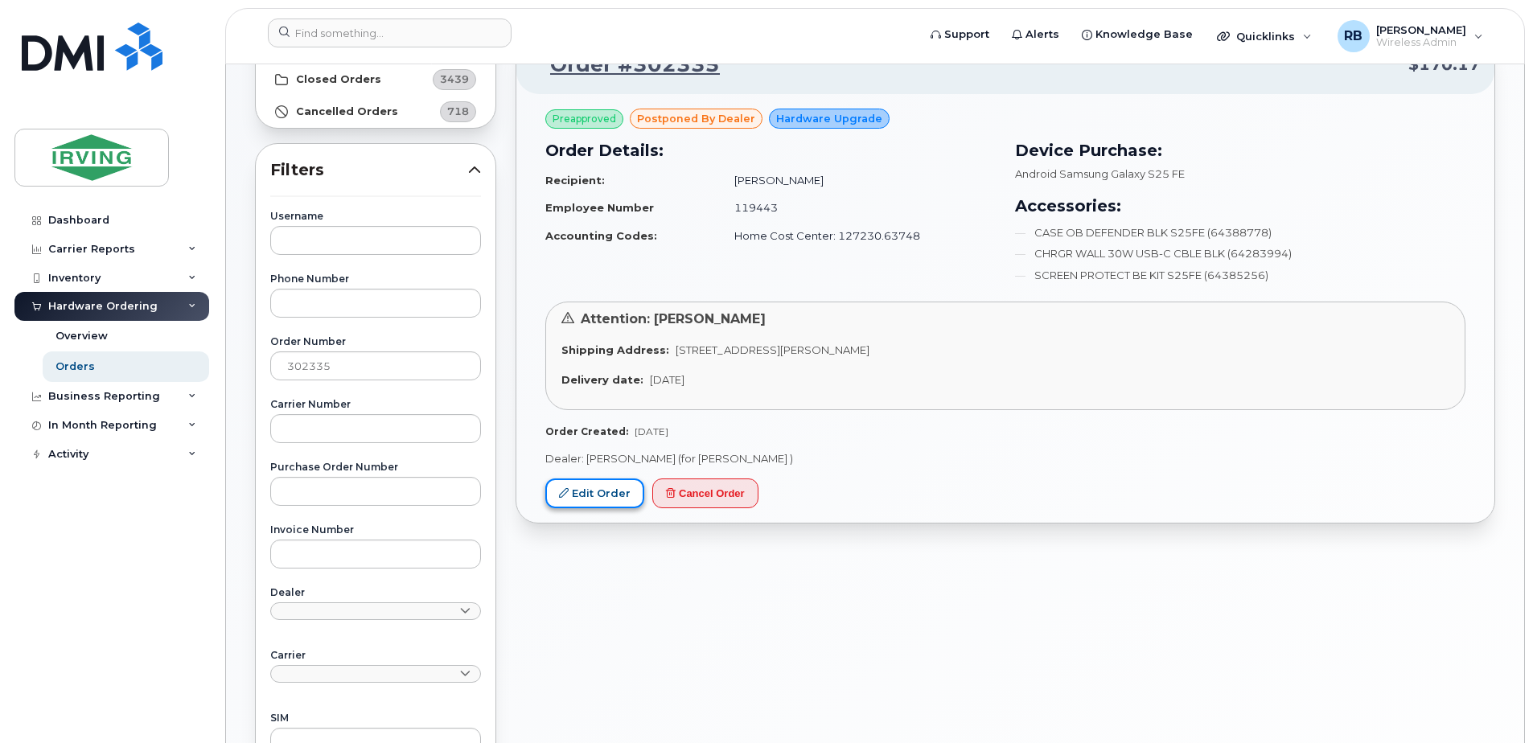
click at [597, 490] on link "Edit Order" at bounding box center [594, 493] width 99 height 30
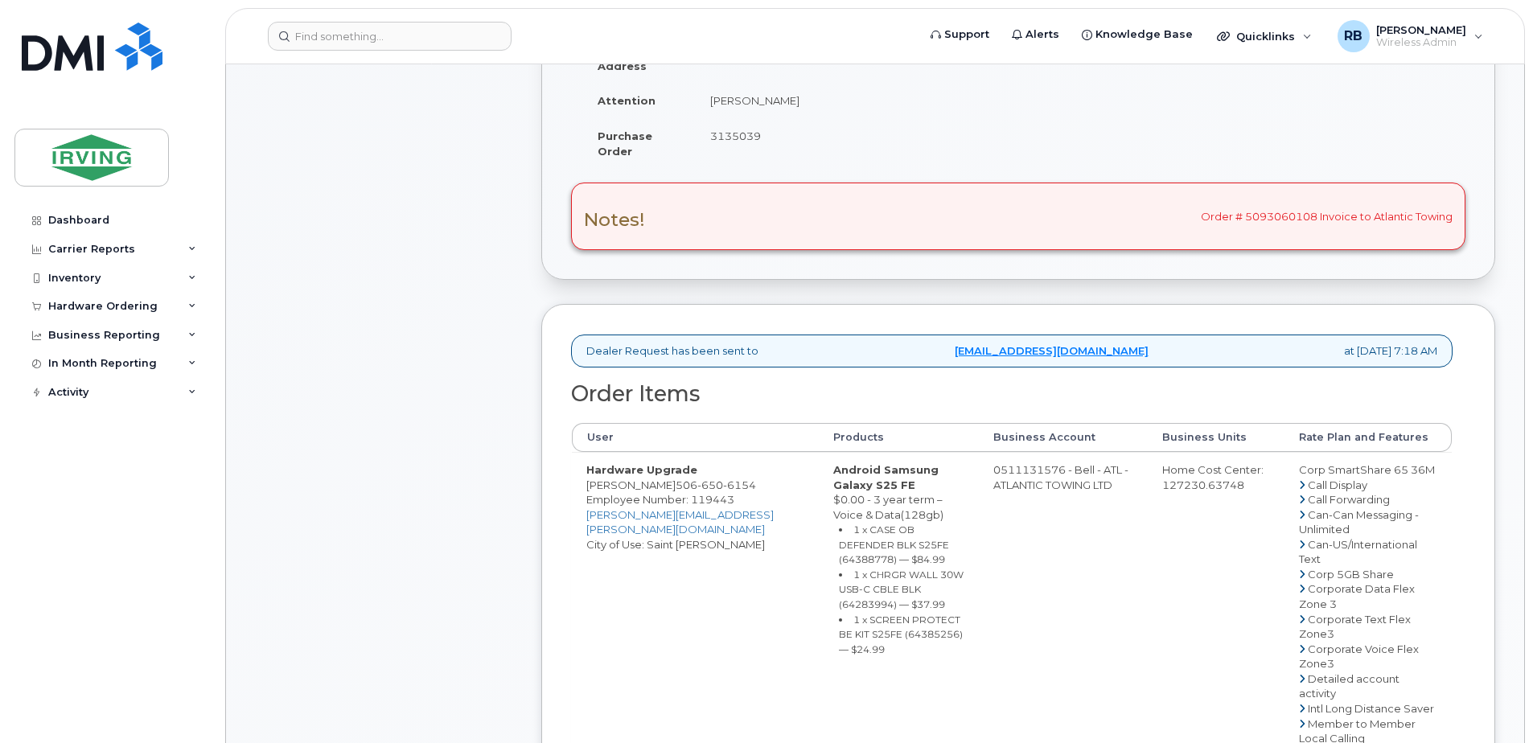
scroll to position [429, 0]
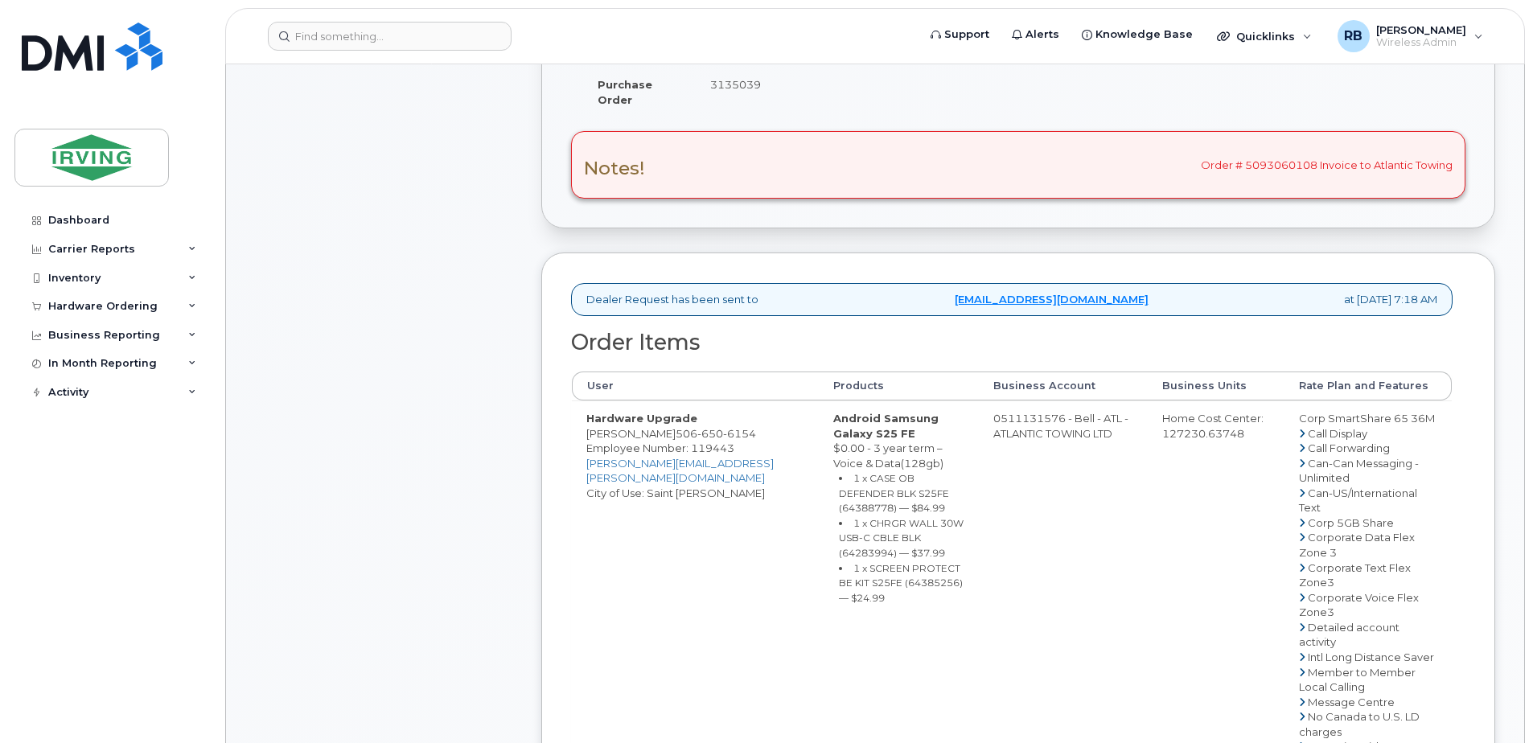
click at [697, 440] on span "650" at bounding box center [710, 433] width 26 height 13
copy span "506 650 6154"
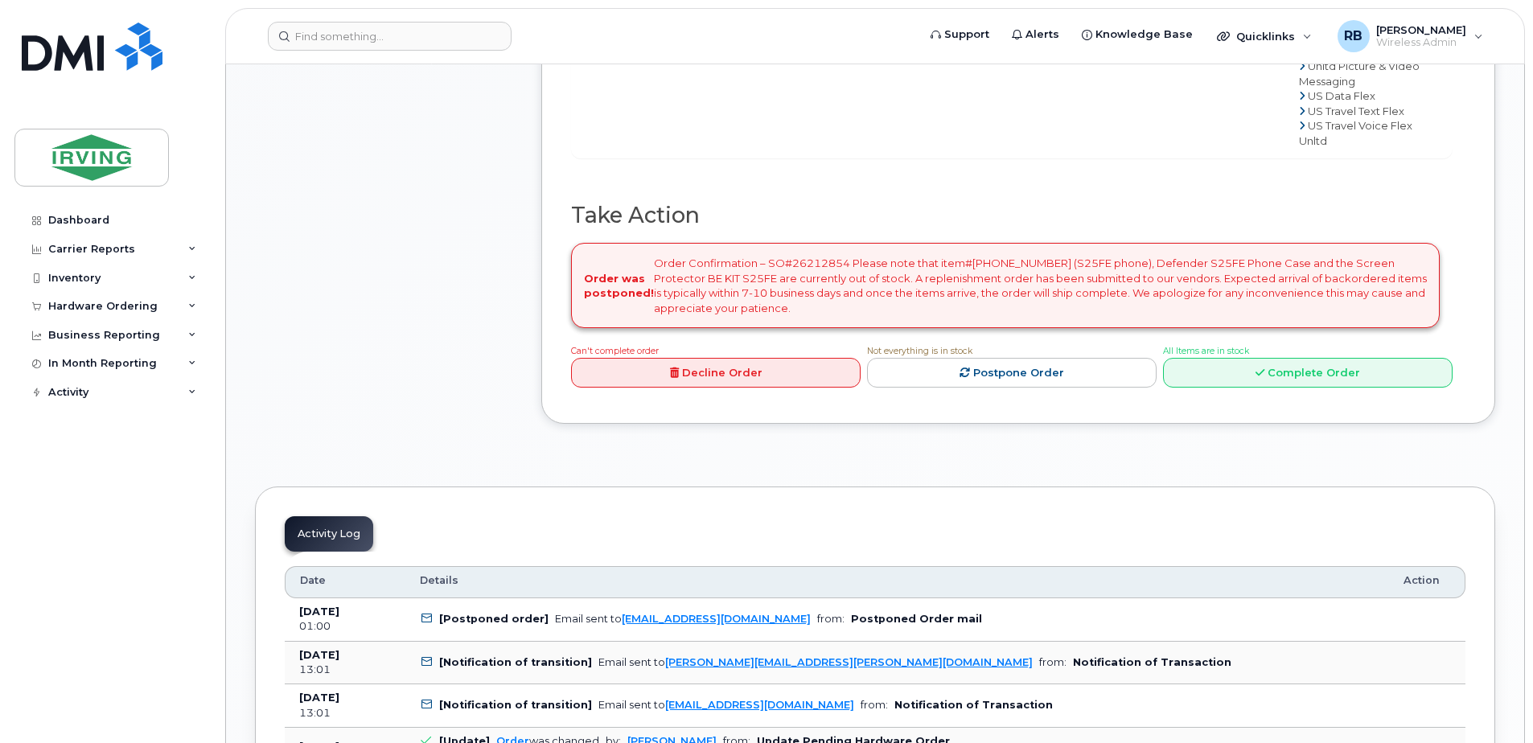
scroll to position [1393, 0]
click at [1199, 387] on link "Complete Order" at bounding box center [1307, 372] width 289 height 30
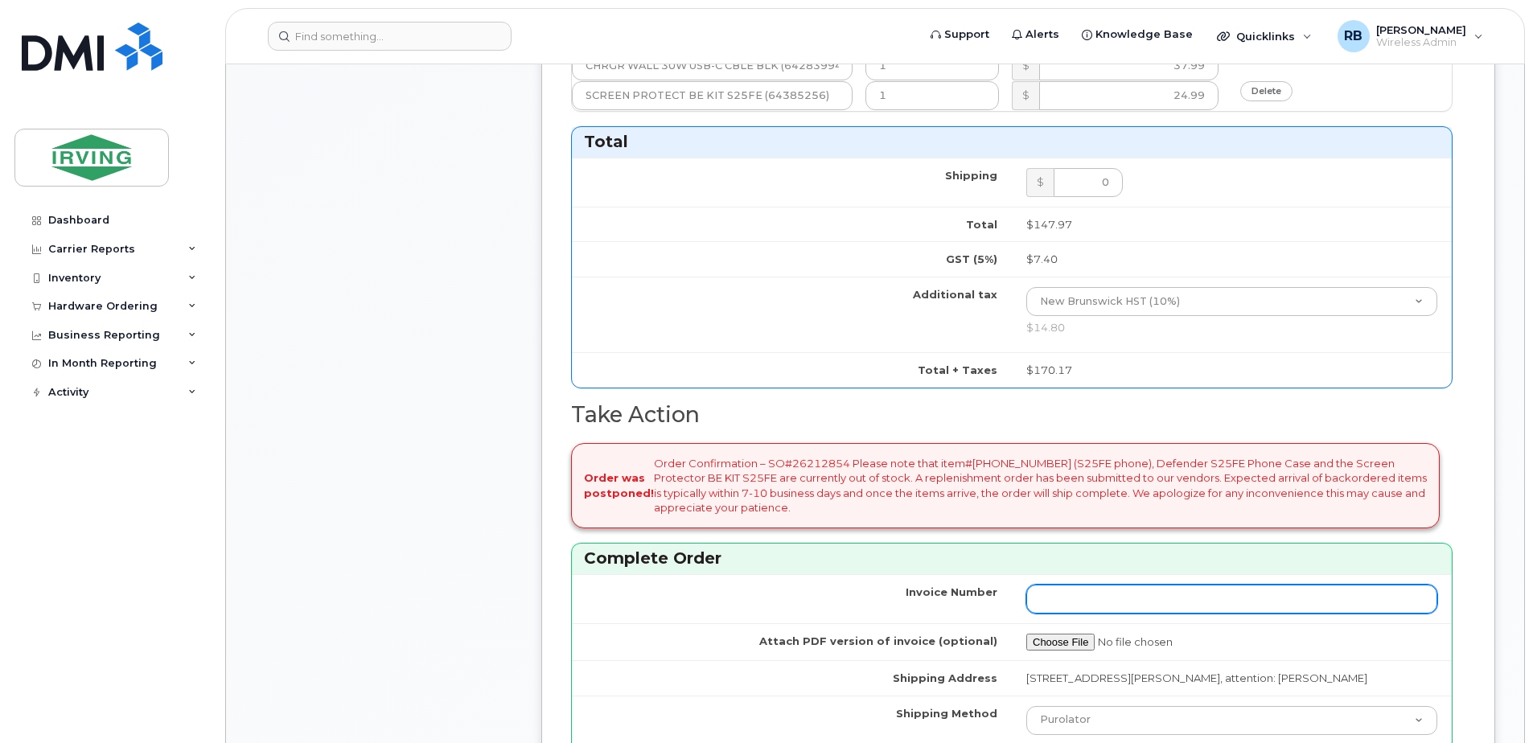
scroll to position [750, 0]
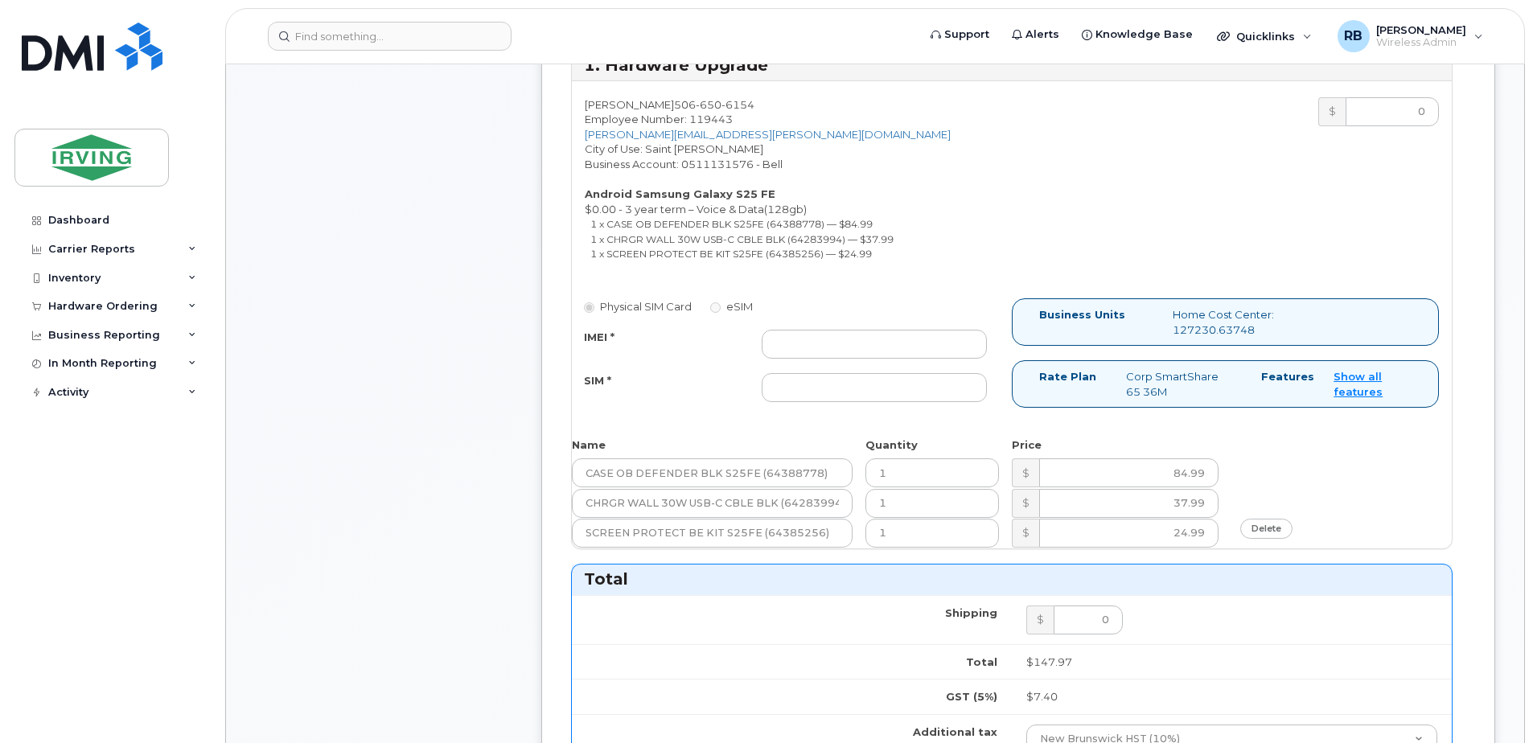
click at [890, 326] on div "Physical SIM Card eSIM IMEI * SIM *" at bounding box center [792, 357] width 440 height 119
click at [865, 337] on input "IMEI *" at bounding box center [873, 344] width 225 height 29
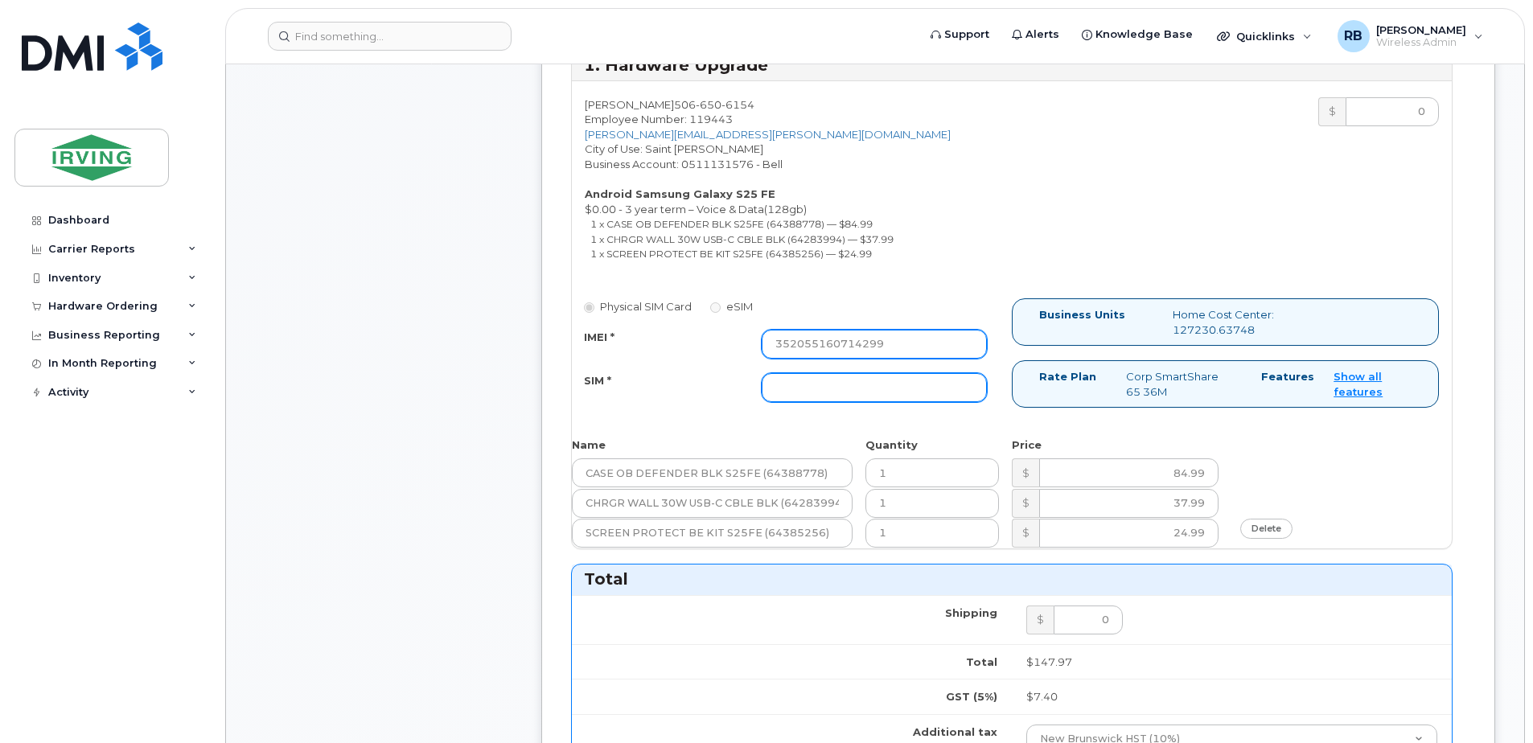
type input "352055160714299"
click at [802, 376] on input "SIM *" at bounding box center [873, 387] width 225 height 29
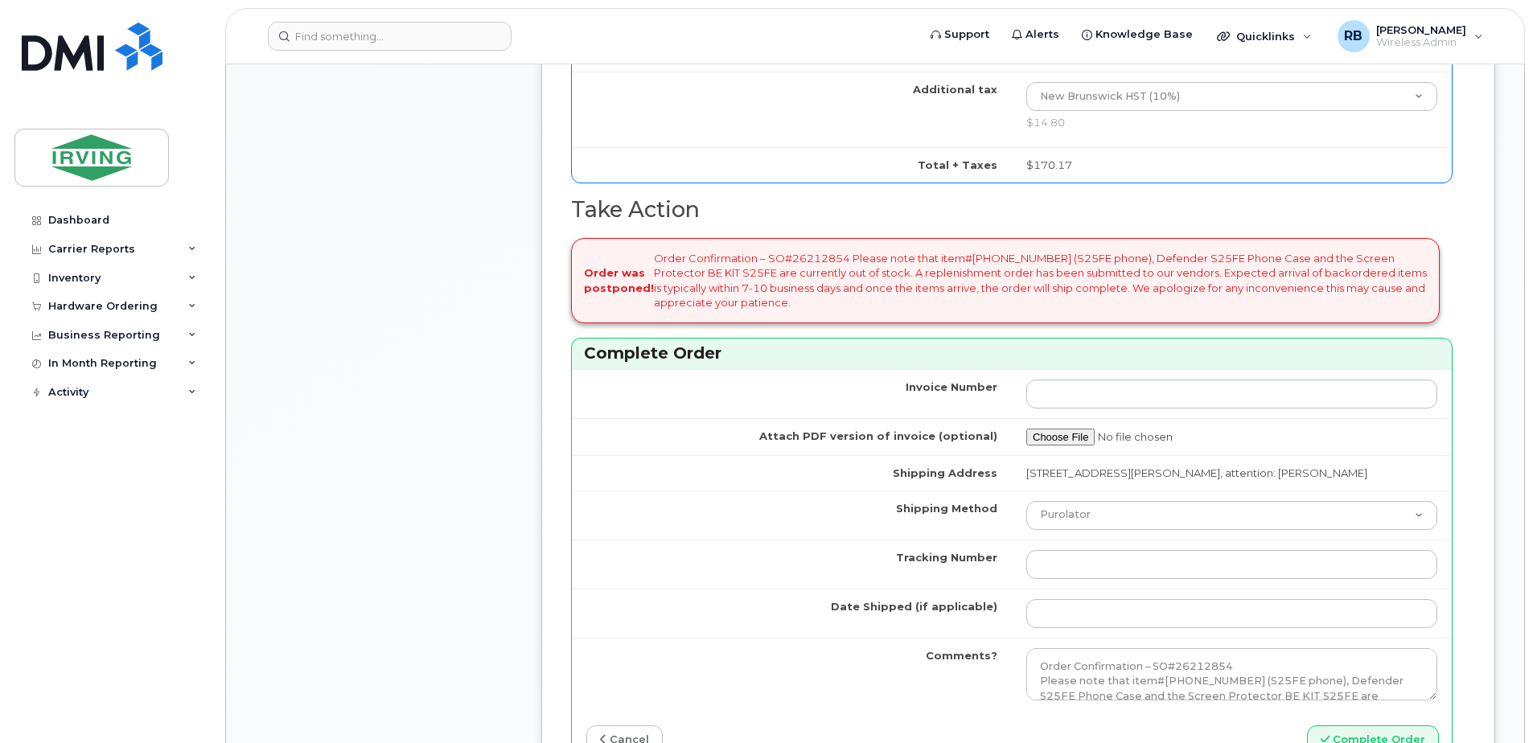
scroll to position [1608, 0]
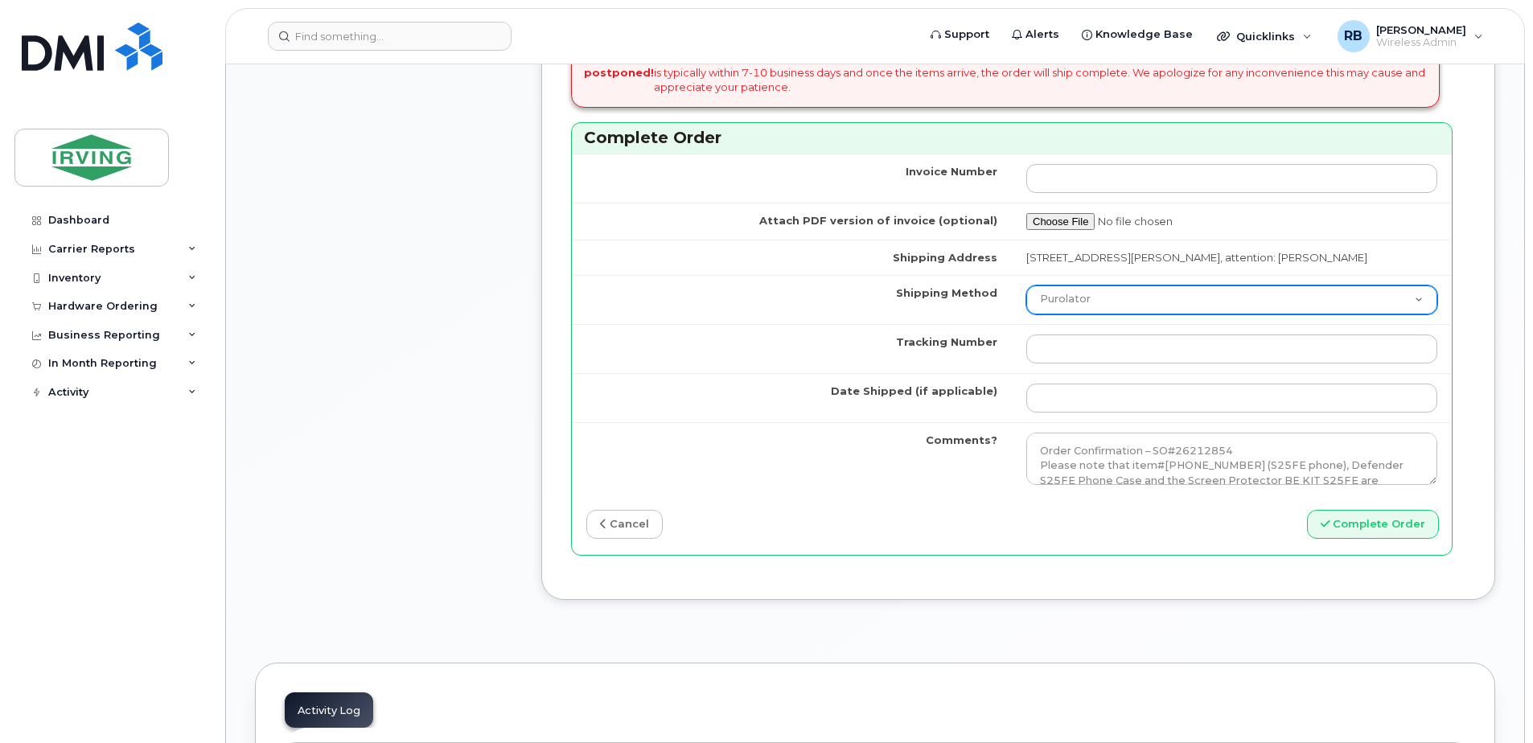
type input "89302610207712407268"
click at [1076, 307] on select "Purolator UPS FedEx Canada Post Courier Other Drop Off Pick Up" at bounding box center [1231, 299] width 411 height 29
select select "Drop Off"
click at [1026, 285] on select "Purolator UPS FedEx Canada Post Courier Other Drop Off Pick Up" at bounding box center [1231, 299] width 411 height 29
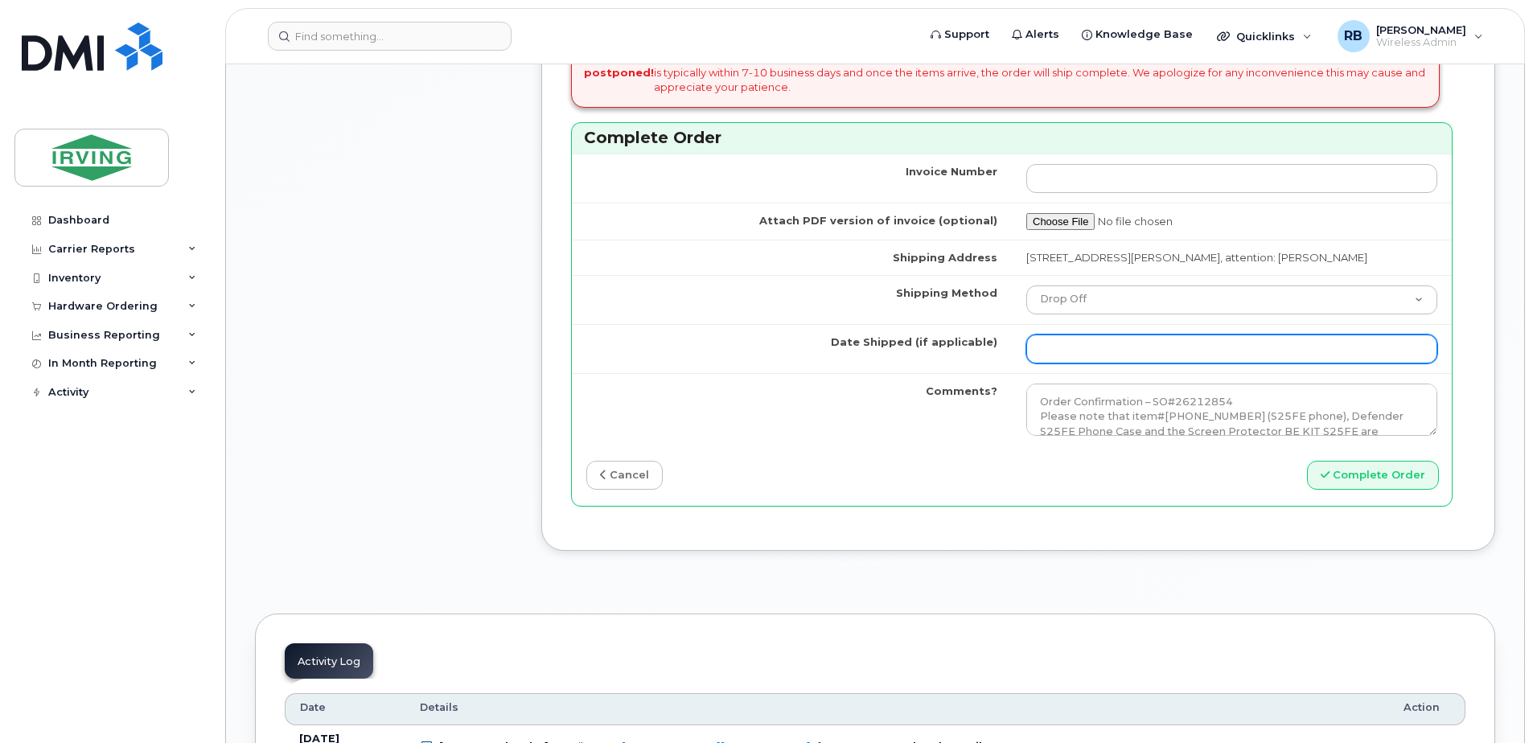
click at [1072, 339] on input "Date Shipped (if applicable)" at bounding box center [1231, 349] width 411 height 29
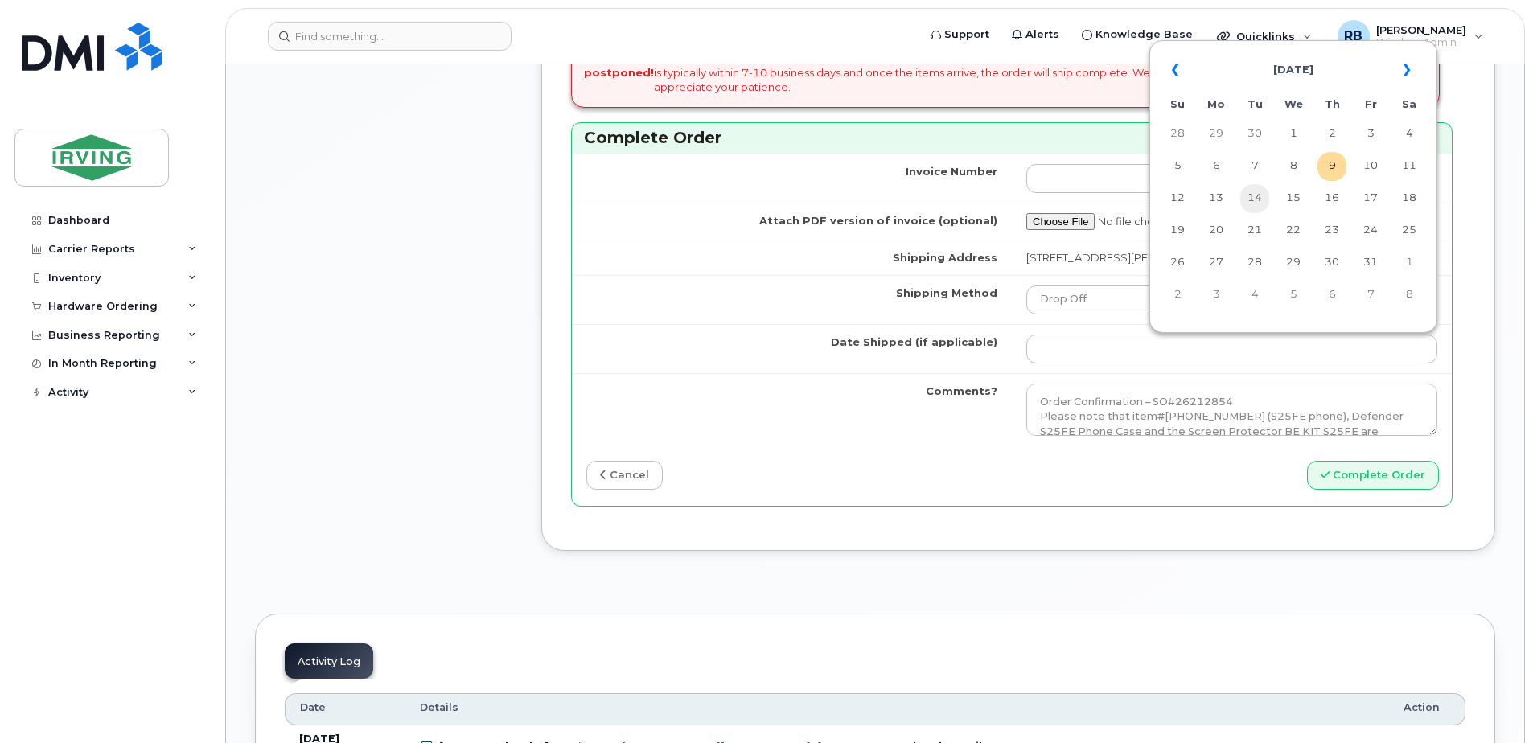
click at [1254, 195] on td "14" at bounding box center [1254, 198] width 29 height 29
type input "2025-10-14"
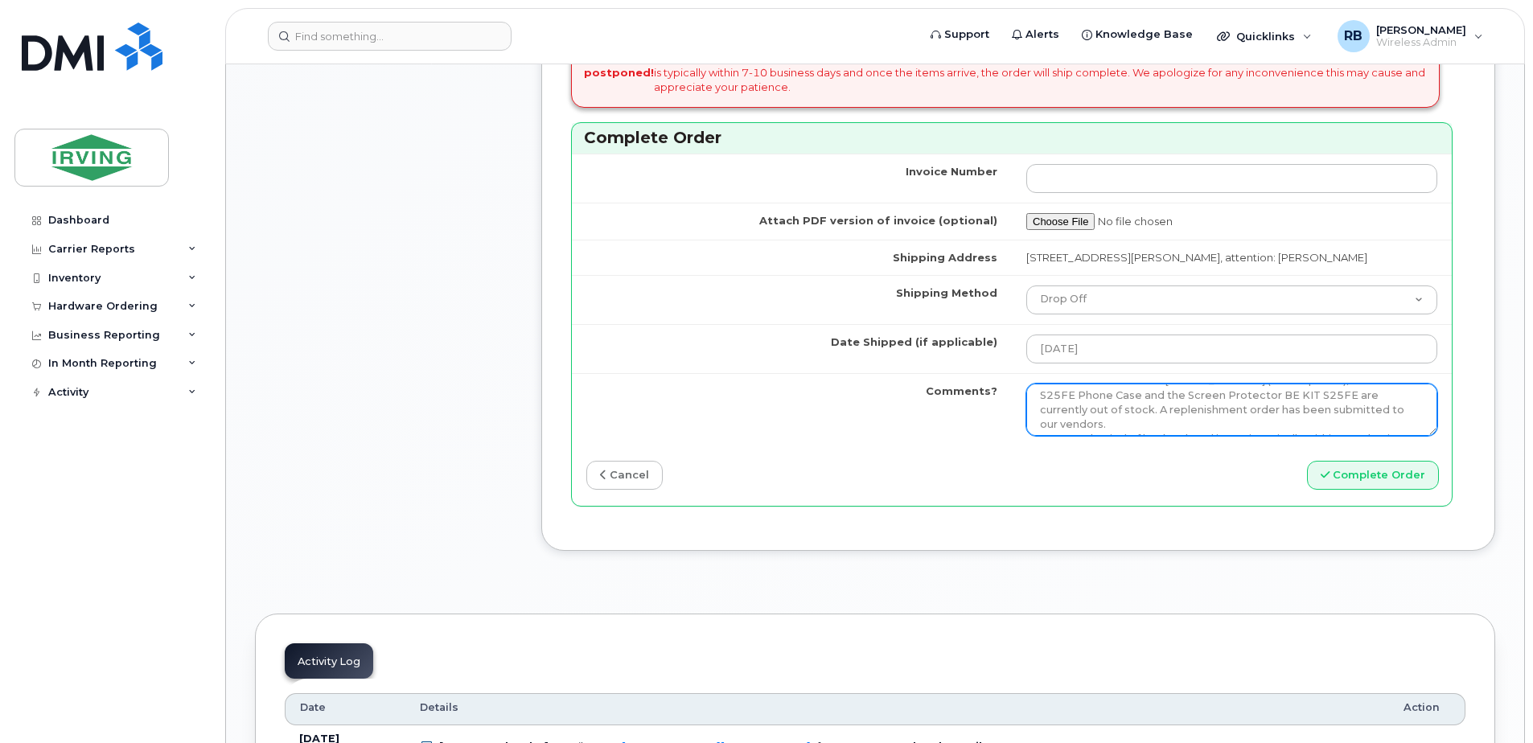
scroll to position [103, 0]
drag, startPoint x: 1034, startPoint y: 398, endPoint x: 1373, endPoint y: 435, distance: 341.3
click at [1373, 435] on textarea "Order Confirmation – SO#26212854 Please note that item#64385254 (S25FE phone), …" at bounding box center [1231, 410] width 411 height 53
paste textarea "64385256"
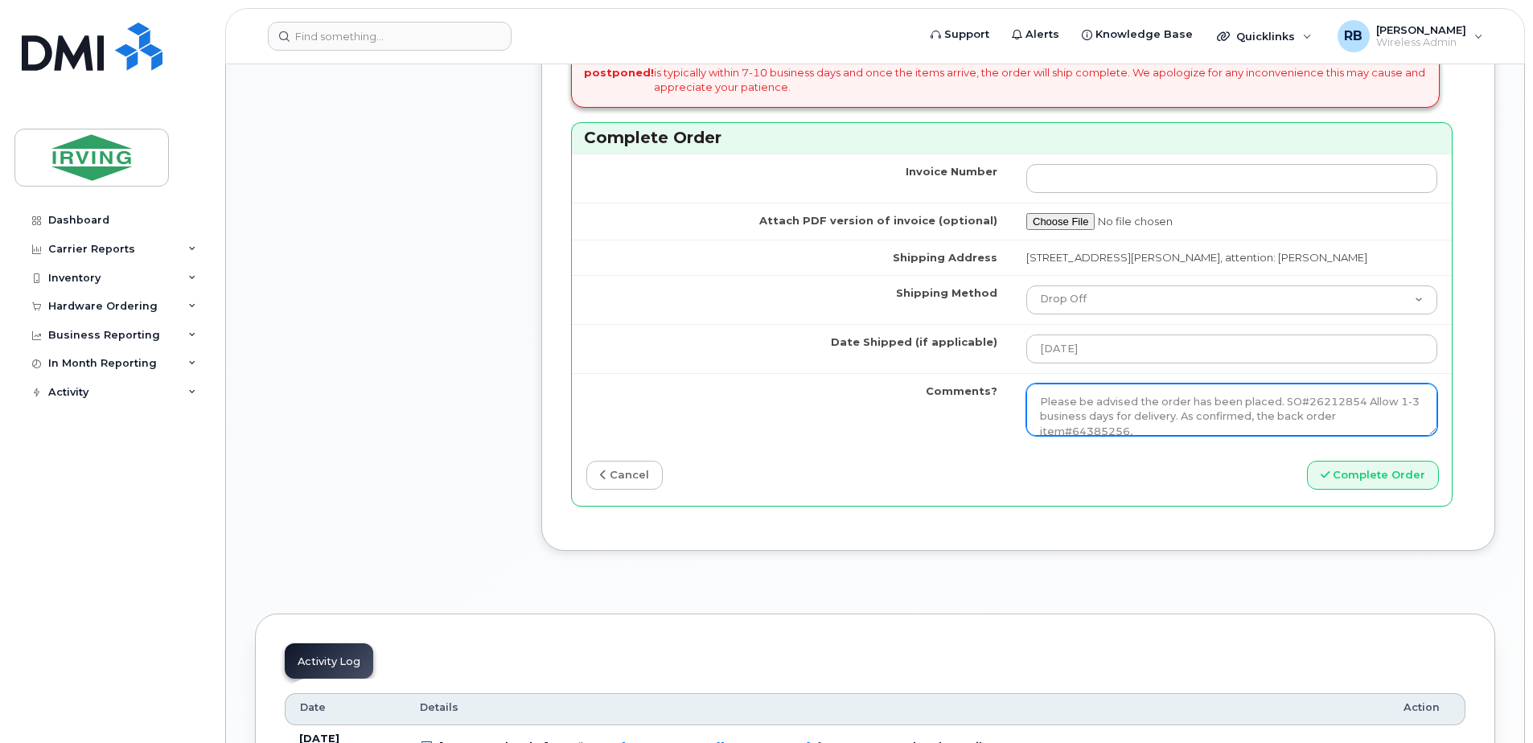
paste textarea "SCREEN PROTECT BE KIT S25FE"
type textarea "Please be advised the order has been placed. SO#26212854 Allow 1-3 business day…"
drag, startPoint x: 1036, startPoint y: 400, endPoint x: 1373, endPoint y: 443, distance: 338.9
click at [1373, 443] on td "Order Confirmation – SO#26212854 Please note that item#64385254 (S25FE phone), …" at bounding box center [1232, 409] width 440 height 73
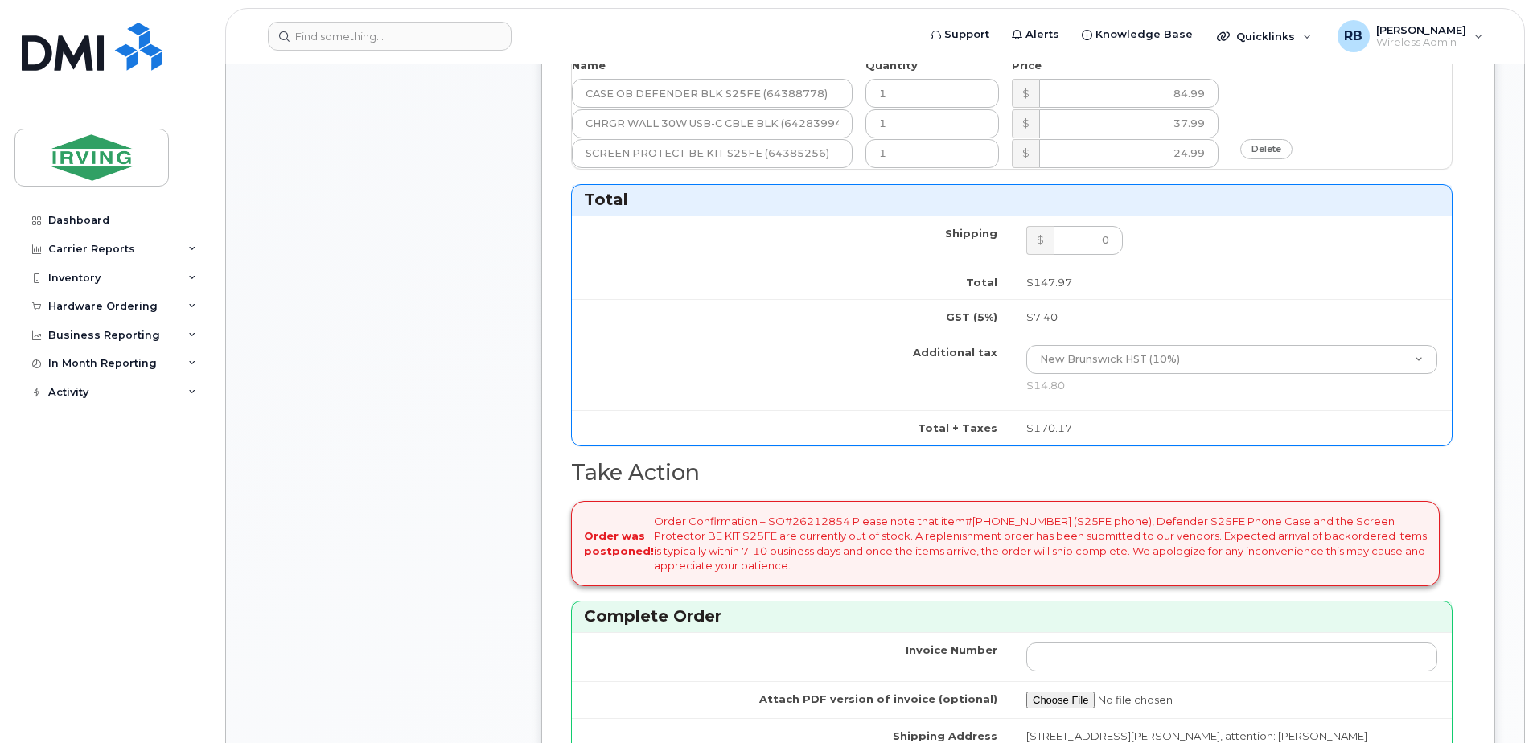
scroll to position [1393, 0]
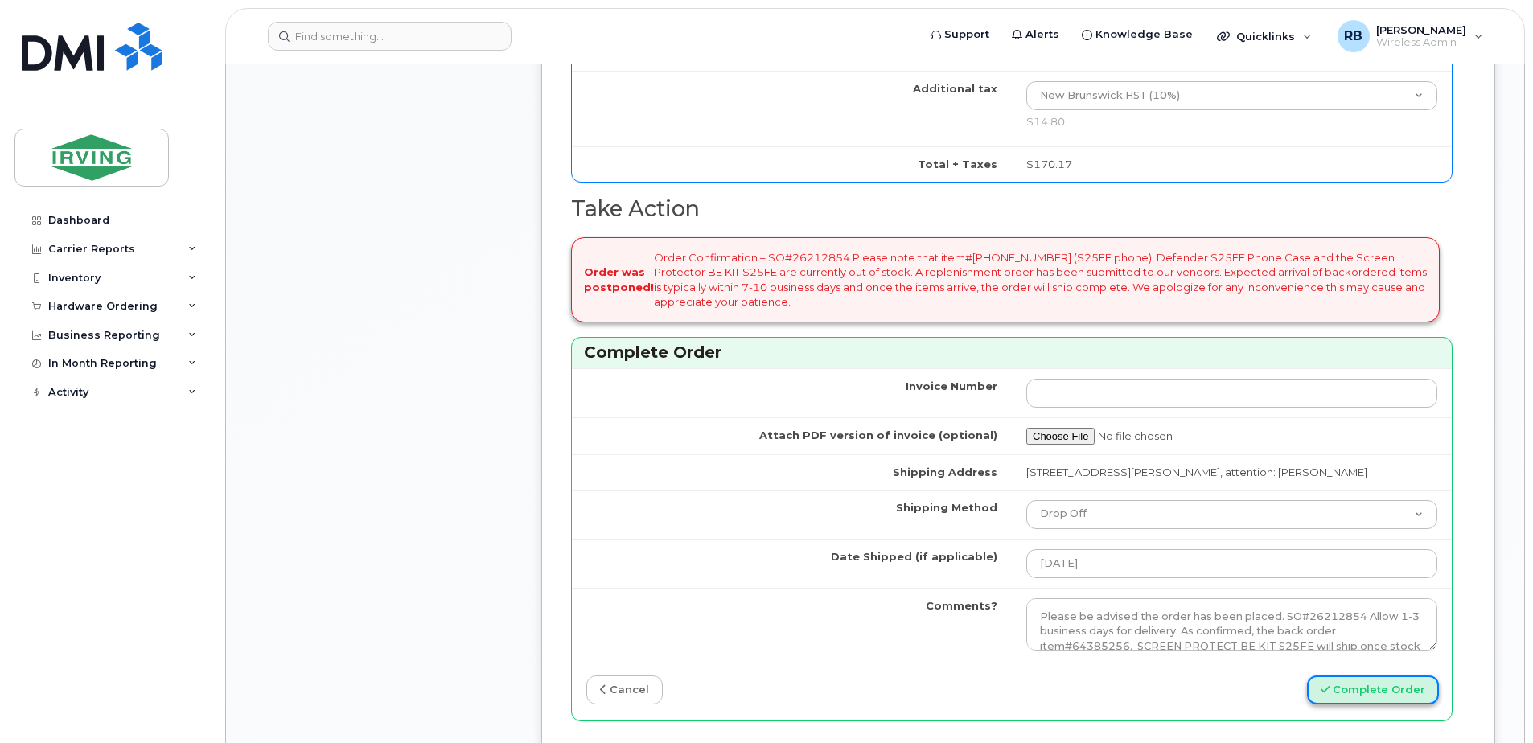
click at [1342, 690] on button "Complete Order" at bounding box center [1373, 690] width 132 height 30
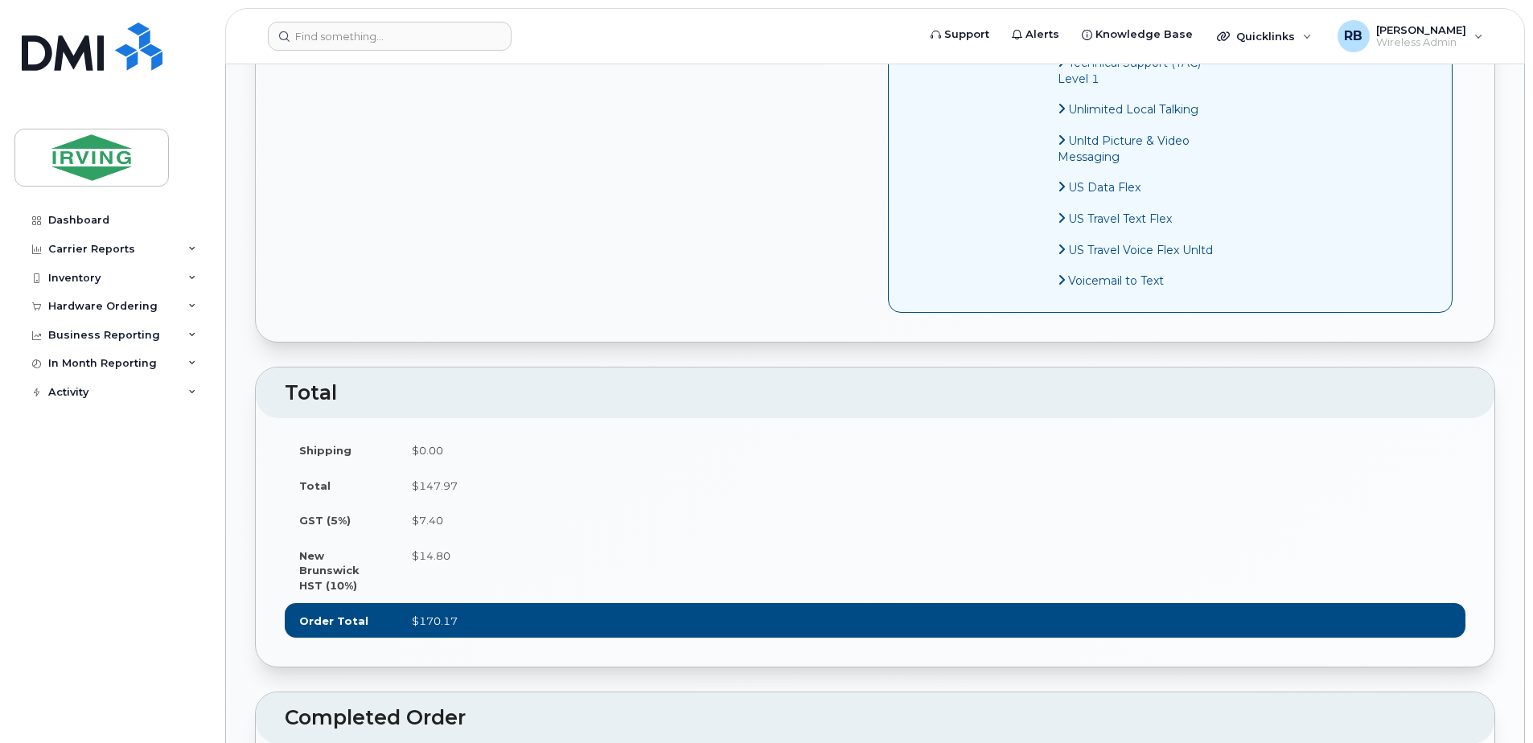
scroll to position [1501, 0]
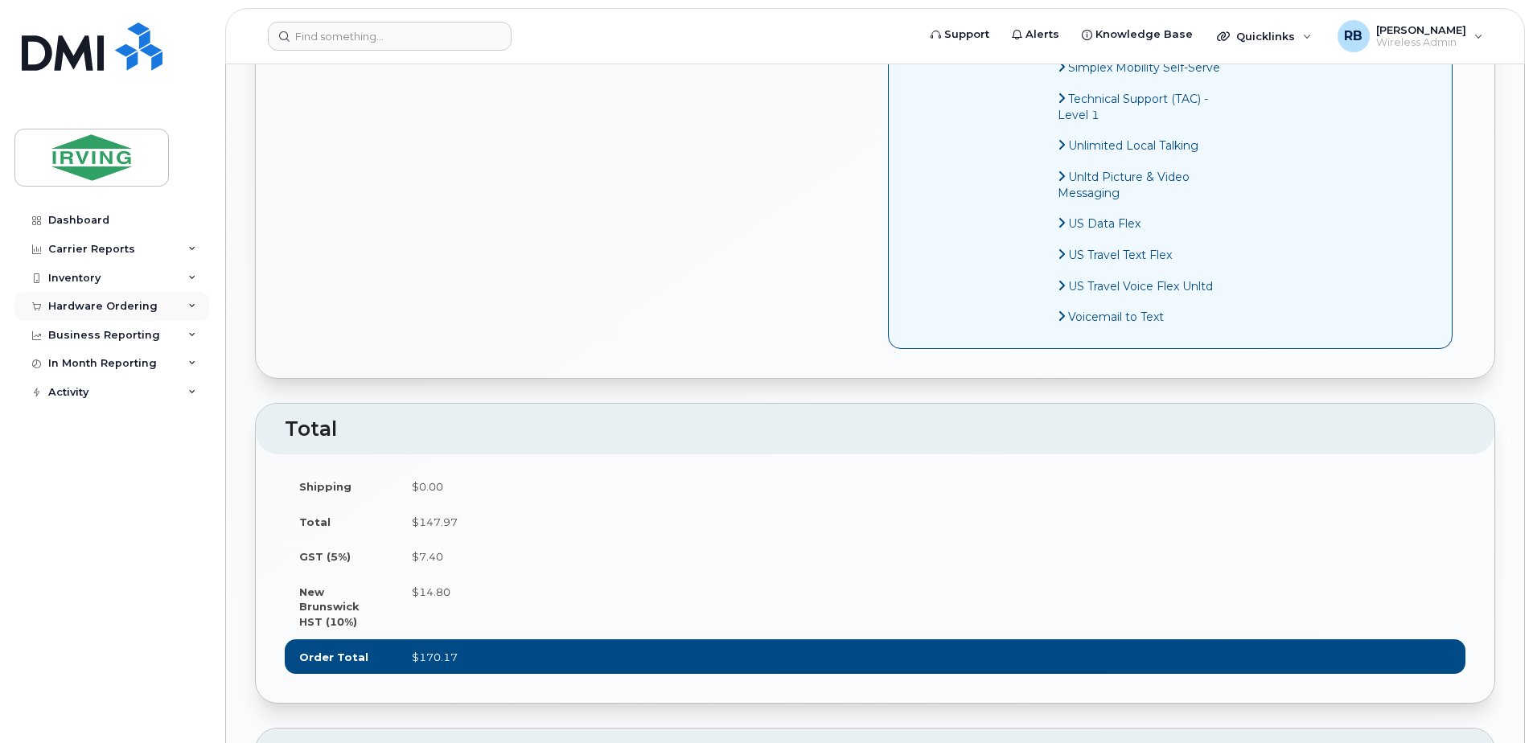
click at [122, 305] on div "Hardware Ordering" at bounding box center [102, 306] width 109 height 13
click at [88, 362] on div "Orders" at bounding box center [74, 366] width 39 height 14
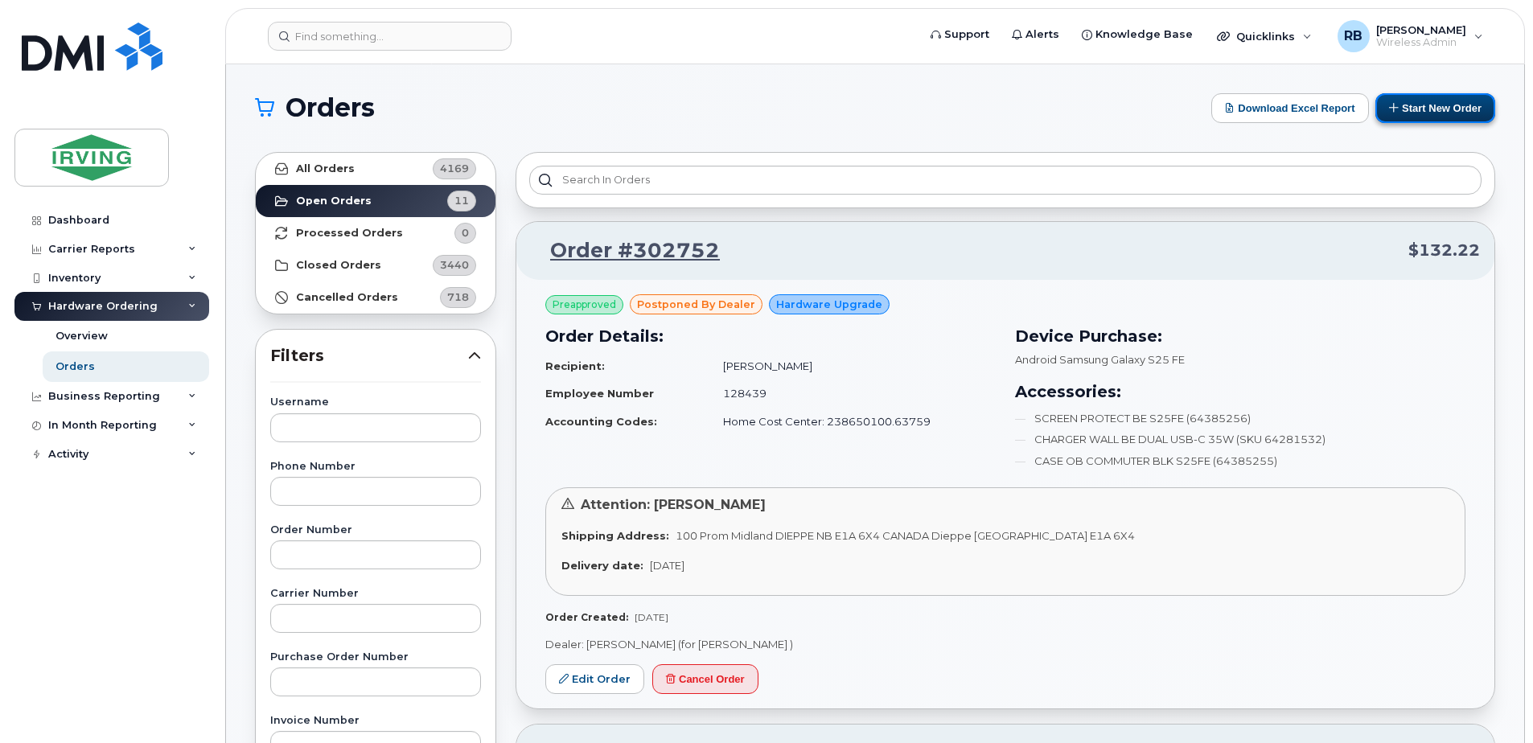
click at [1412, 117] on button "Start New Order" at bounding box center [1435, 108] width 120 height 30
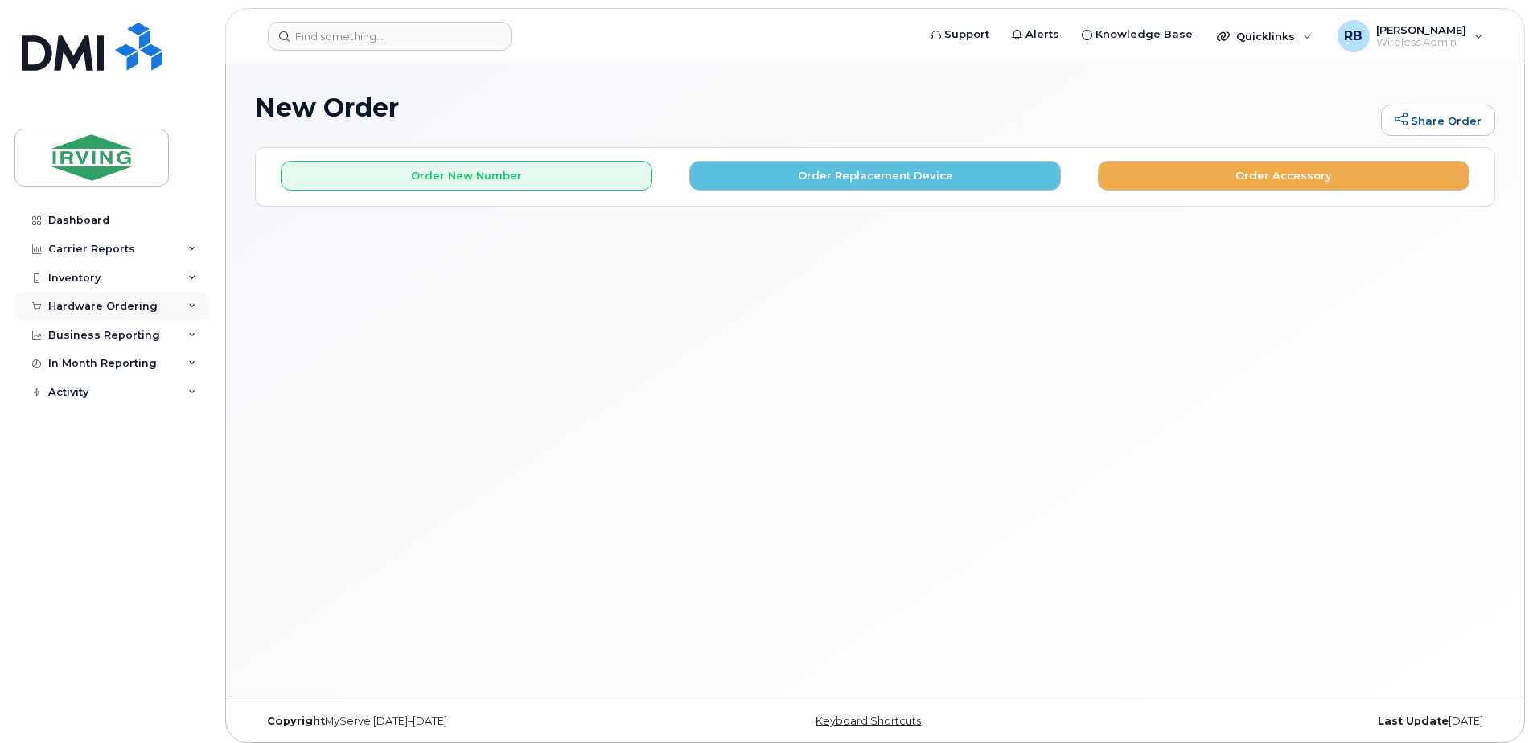
click at [55, 310] on div "Hardware Ordering" at bounding box center [102, 306] width 109 height 13
click at [62, 370] on div "Orders" at bounding box center [74, 366] width 39 height 14
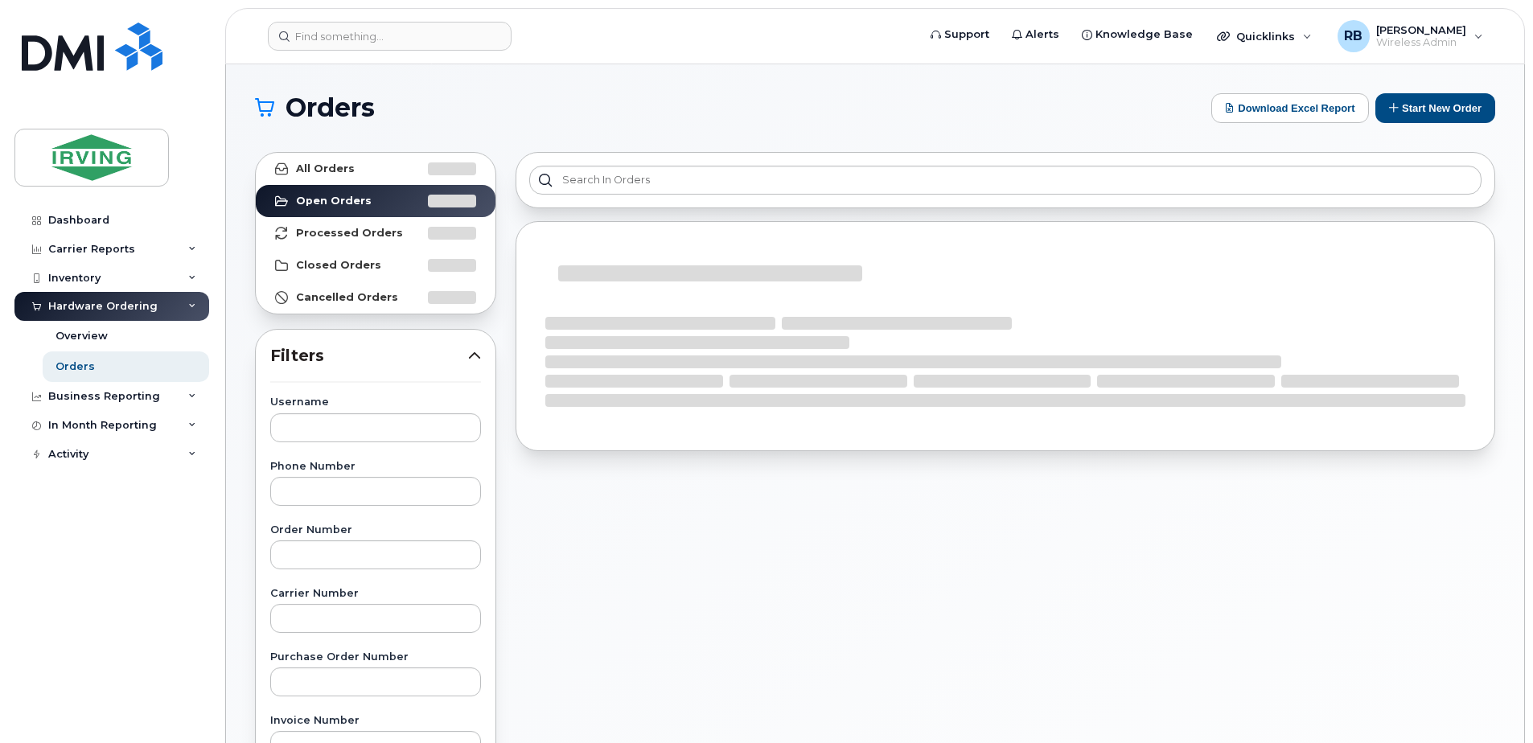
click at [238, 384] on div "Orders Download Excel Report Start New Order All Orders Open Orders Processed O…" at bounding box center [875, 677] width 1298 height 1227
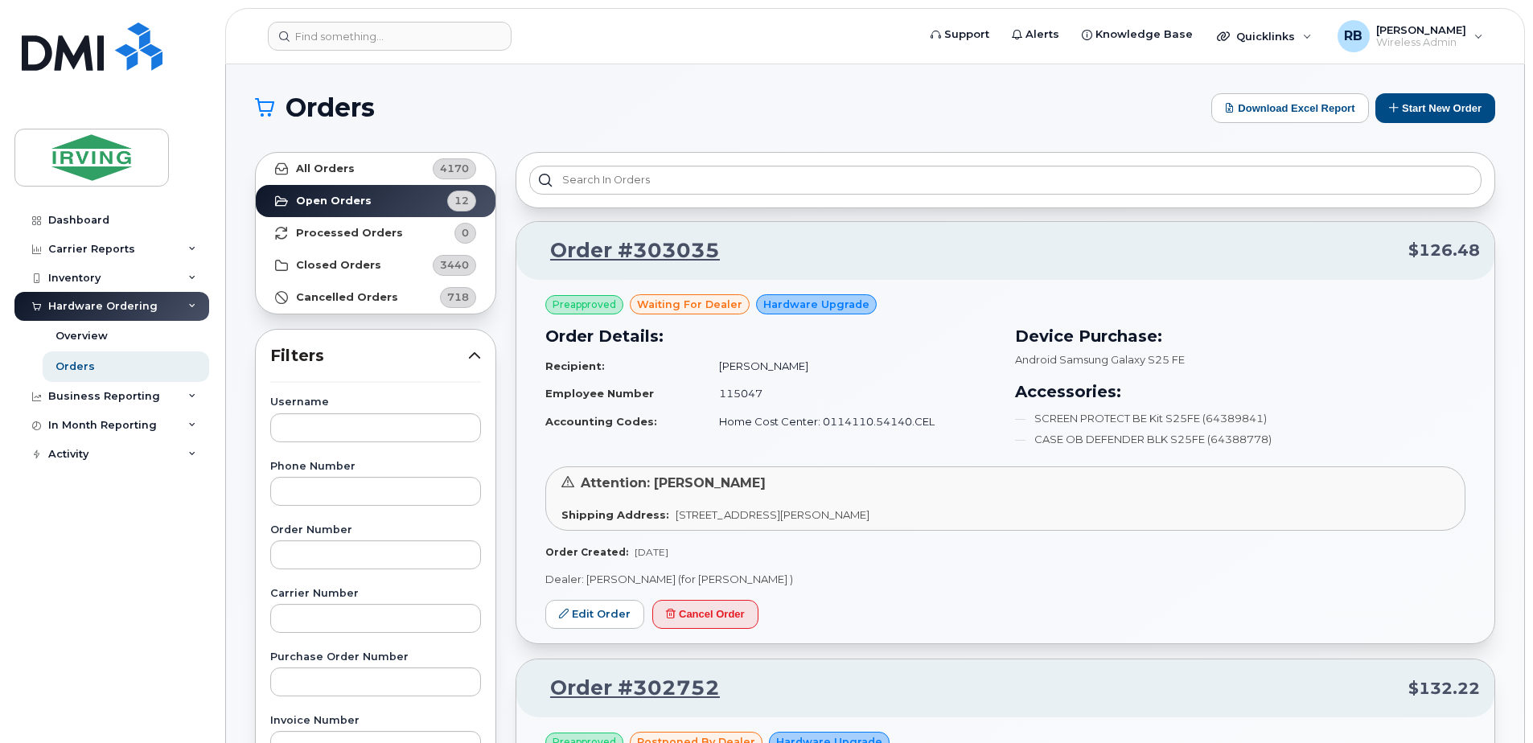
click at [1426, 116] on button "Start New Order" at bounding box center [1435, 108] width 120 height 30
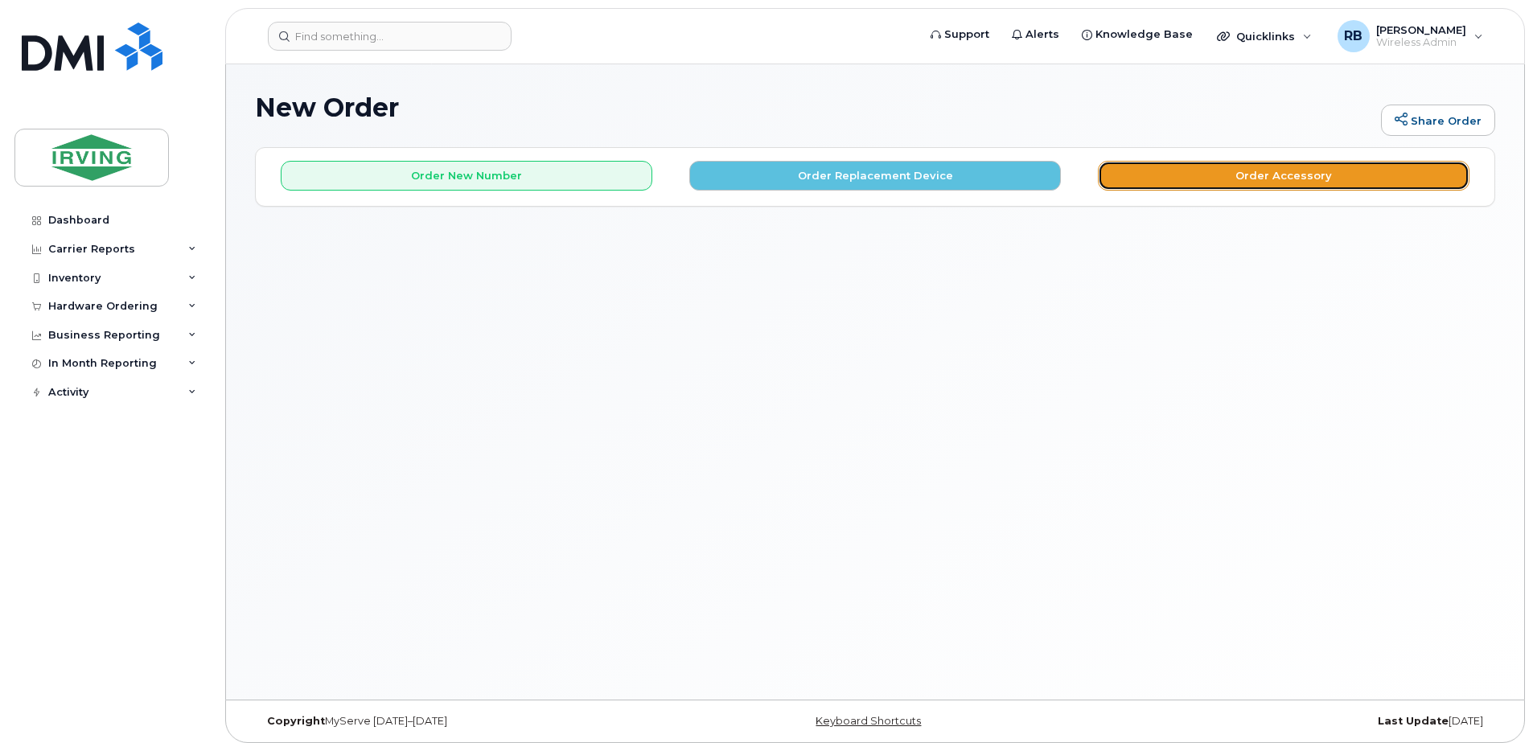
click at [1174, 184] on button "Order Accessory" at bounding box center [1283, 176] width 371 height 30
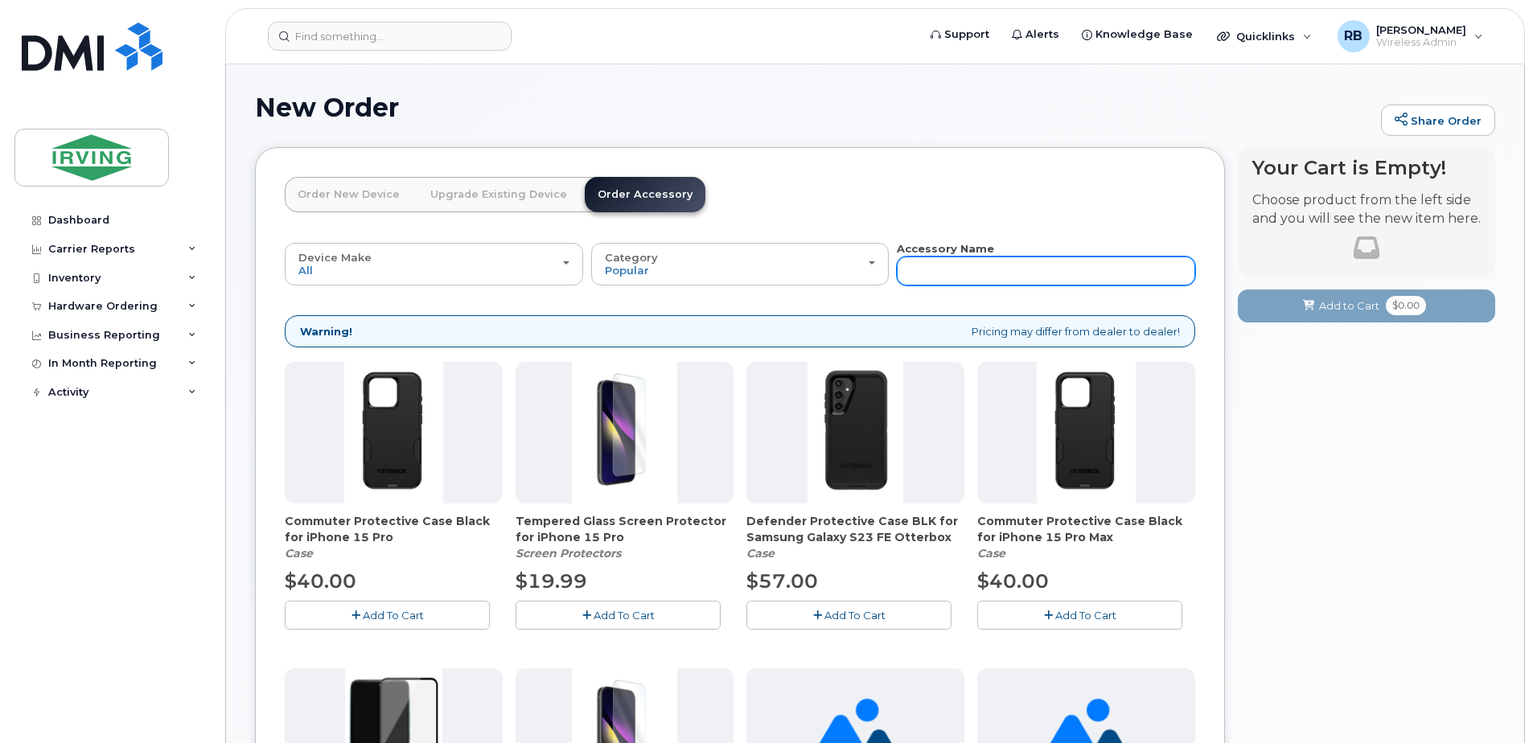
click at [955, 269] on input "text" at bounding box center [1046, 271] width 298 height 29
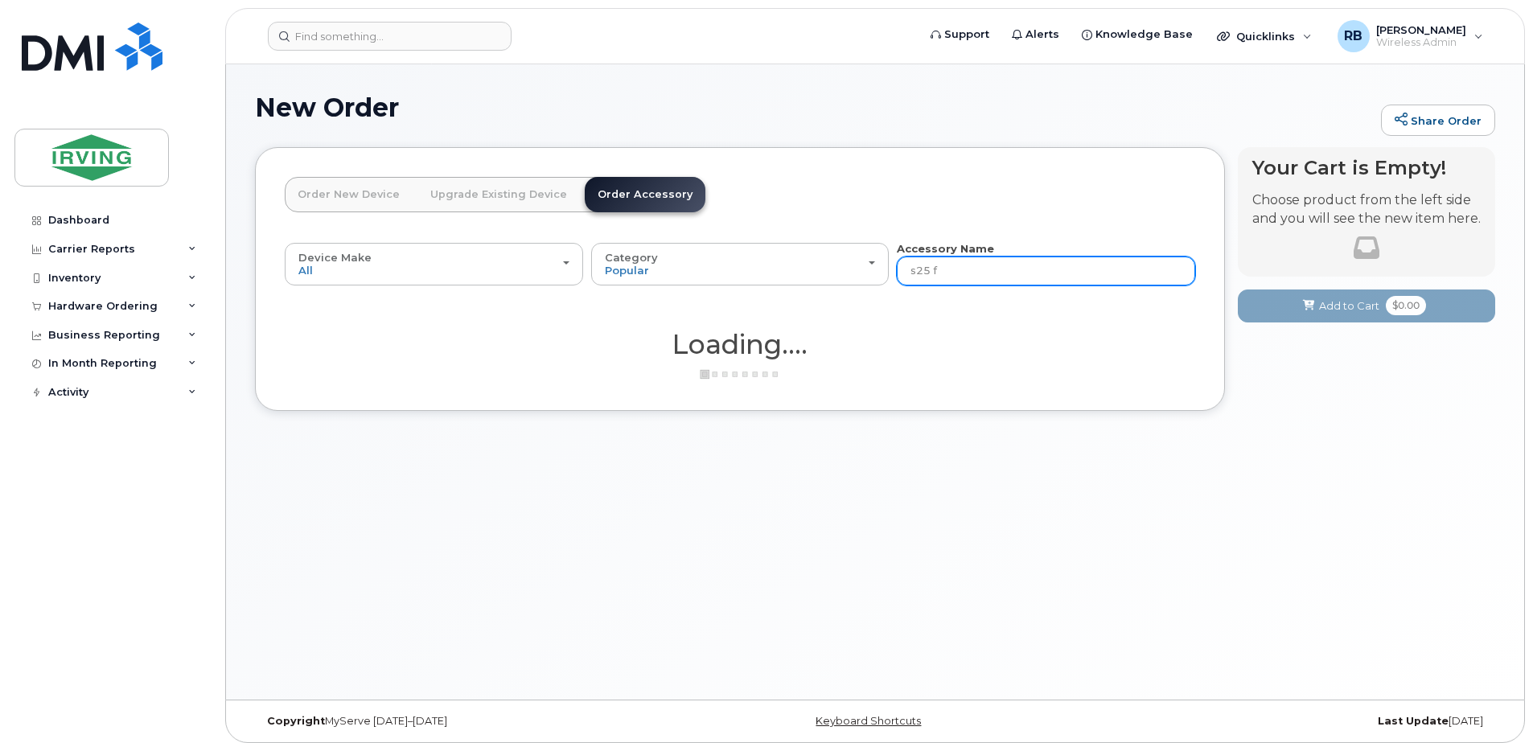
type input "s25 fe"
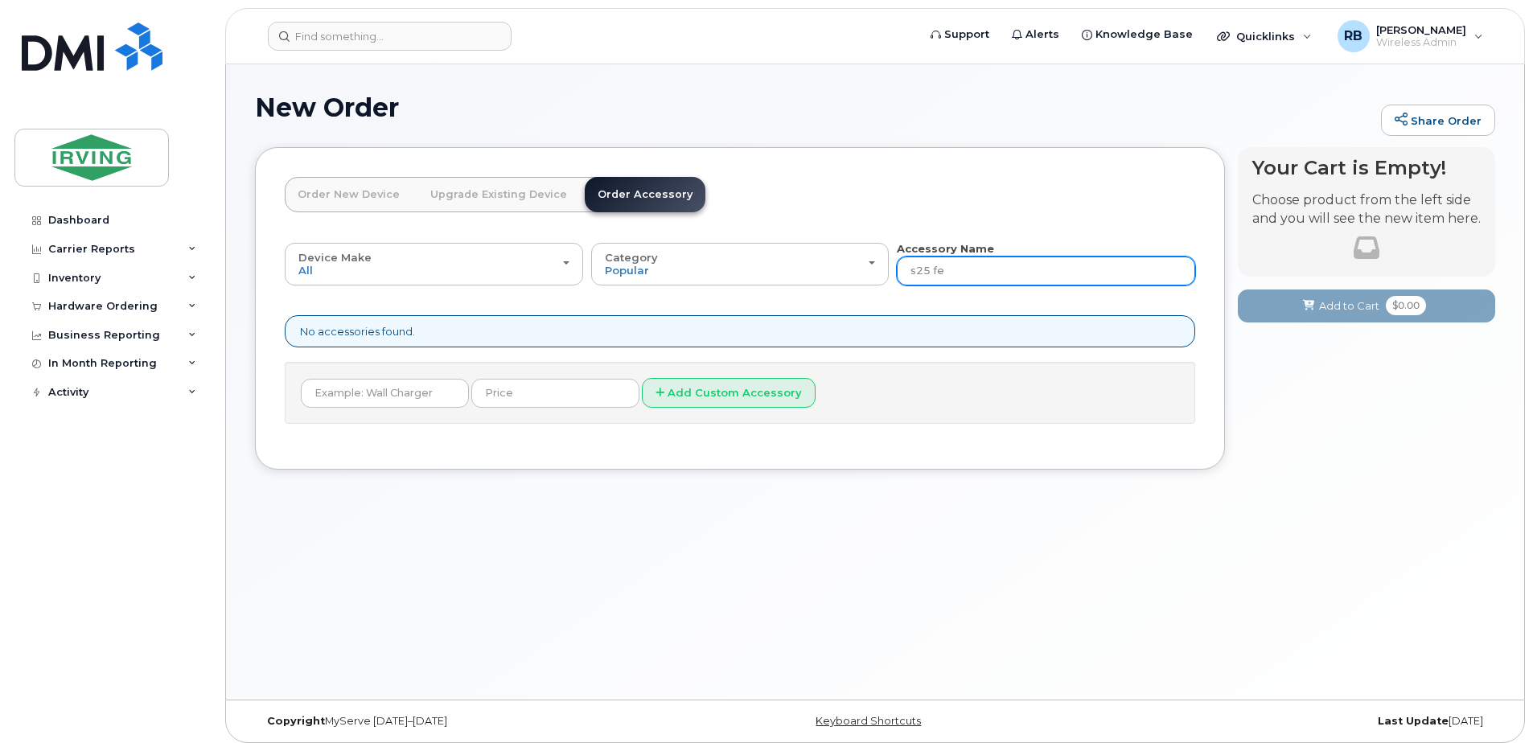
click at [928, 272] on input "s25 fe" at bounding box center [1046, 271] width 298 height 29
type input "s25fe"
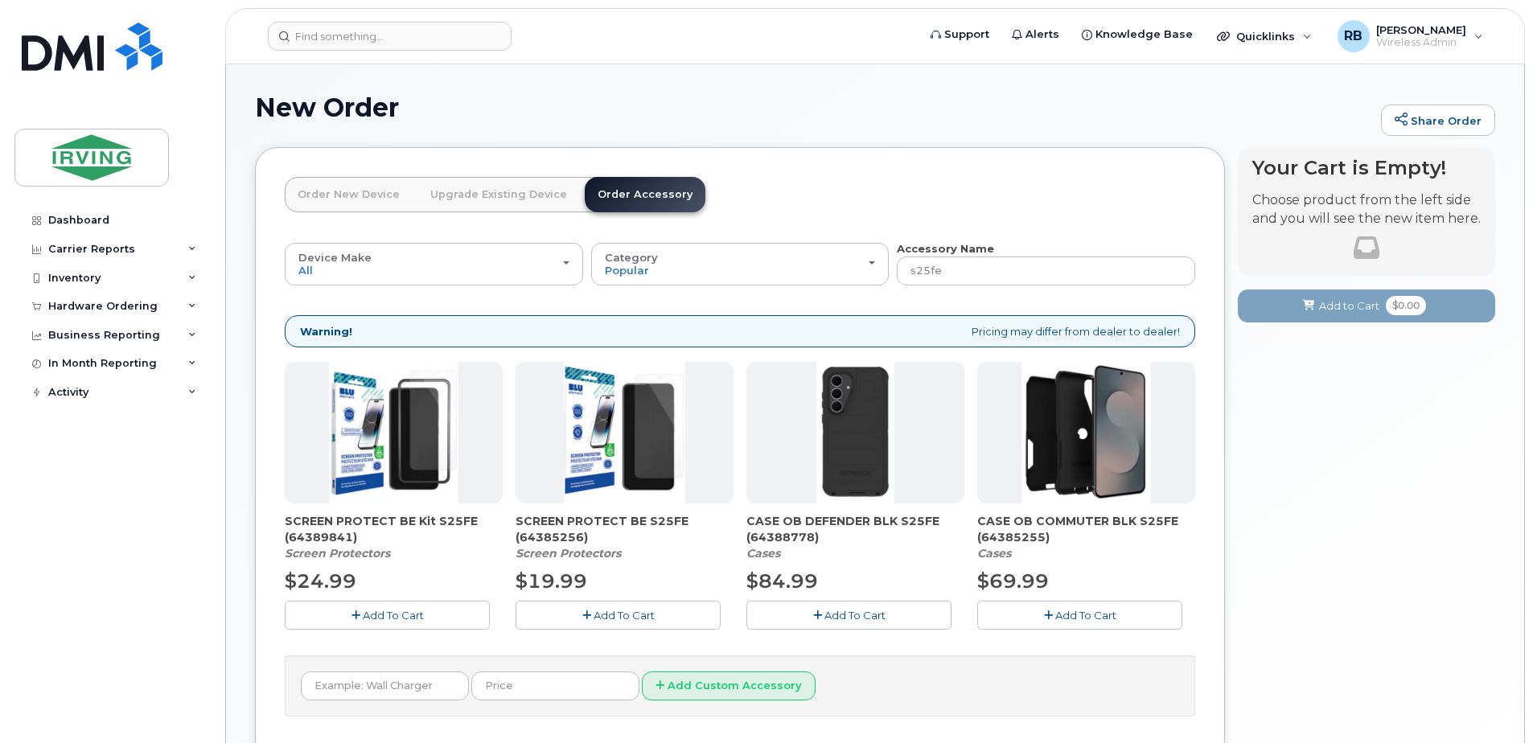
click at [322, 538] on span "SCREEN PROTECT BE Kit S25FE (64389841)" at bounding box center [394, 529] width 218 height 32
copy span "64389841"
